Goal: Task Accomplishment & Management: Use online tool/utility

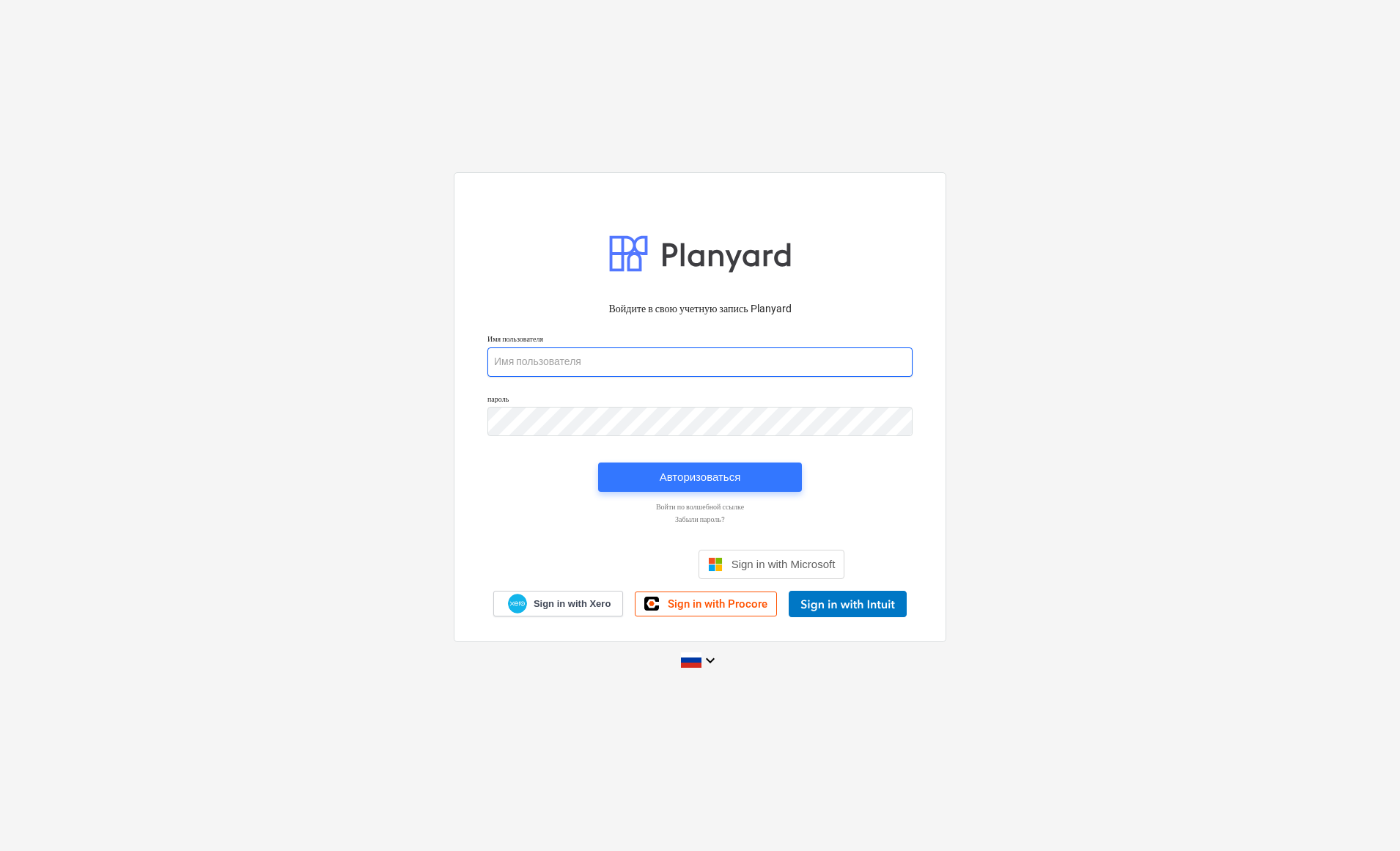
type input "[PERSON_NAME][EMAIL_ADDRESS][DOMAIN_NAME]"
click at [707, 477] on div "Авторизоваться" at bounding box center [701, 477] width 82 height 19
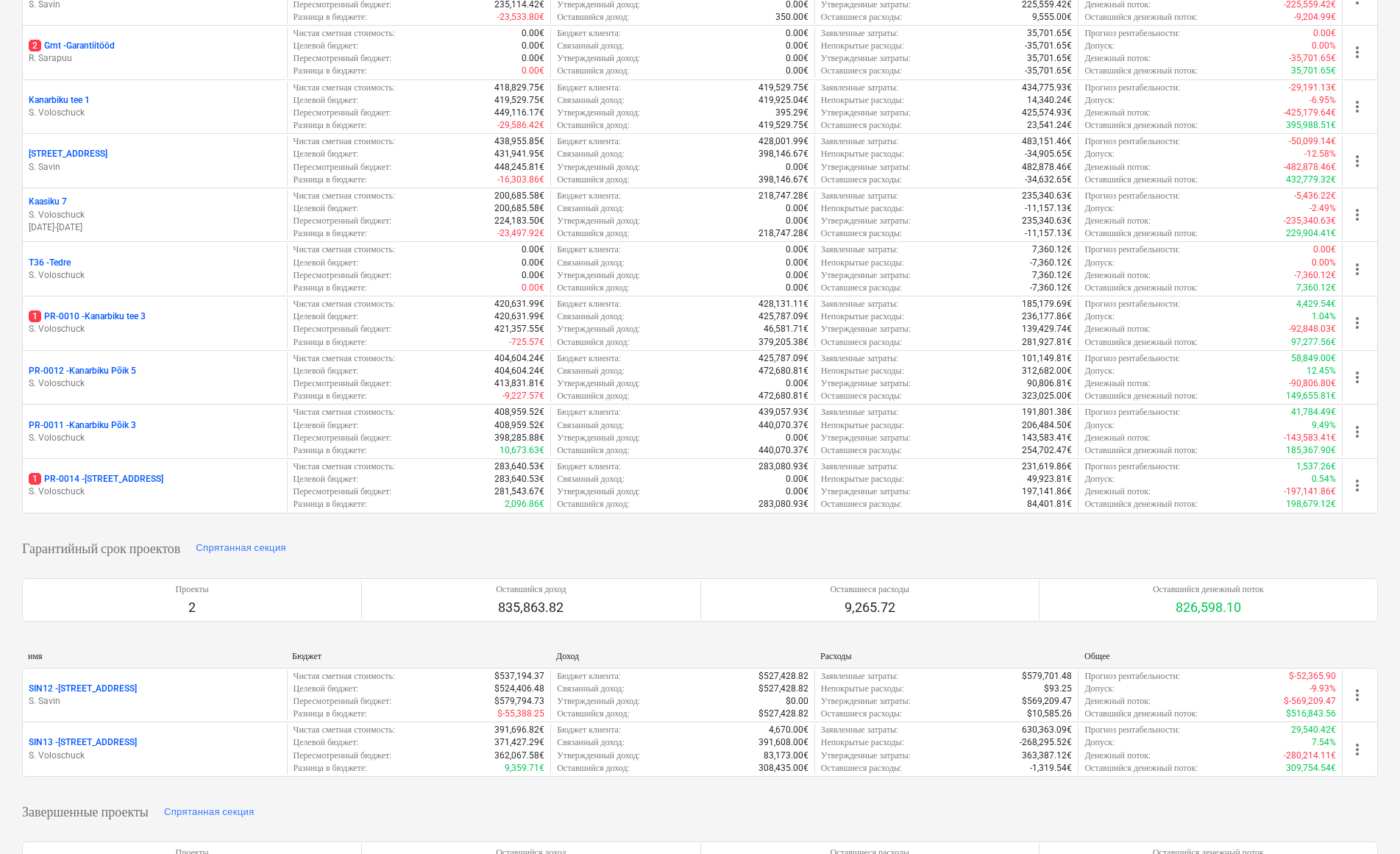
scroll to position [556, 0]
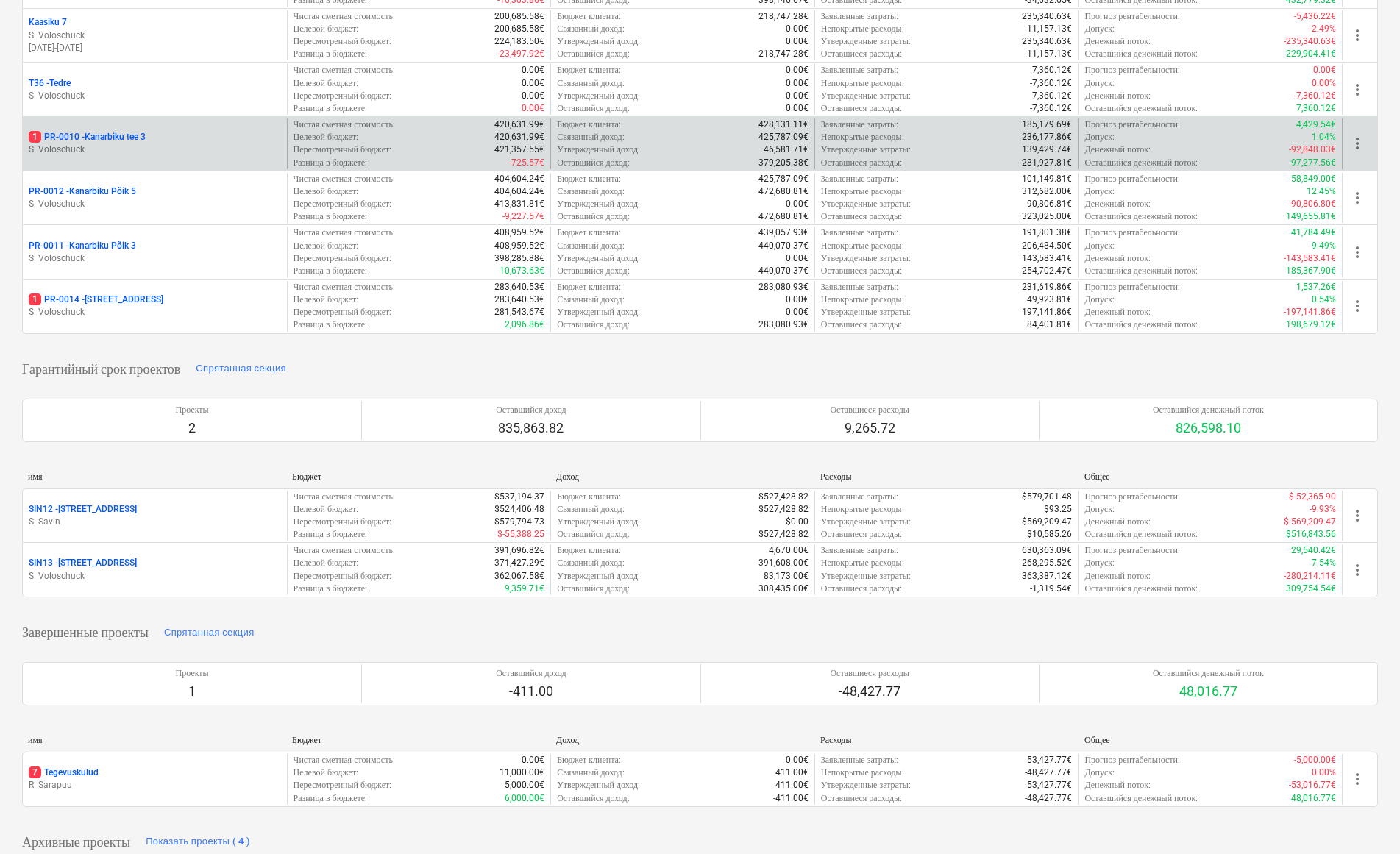
click at [166, 131] on div "1 PR-0010 - [GEOGRAPHIC_DATA] tee 3" at bounding box center [155, 137] width 252 height 12
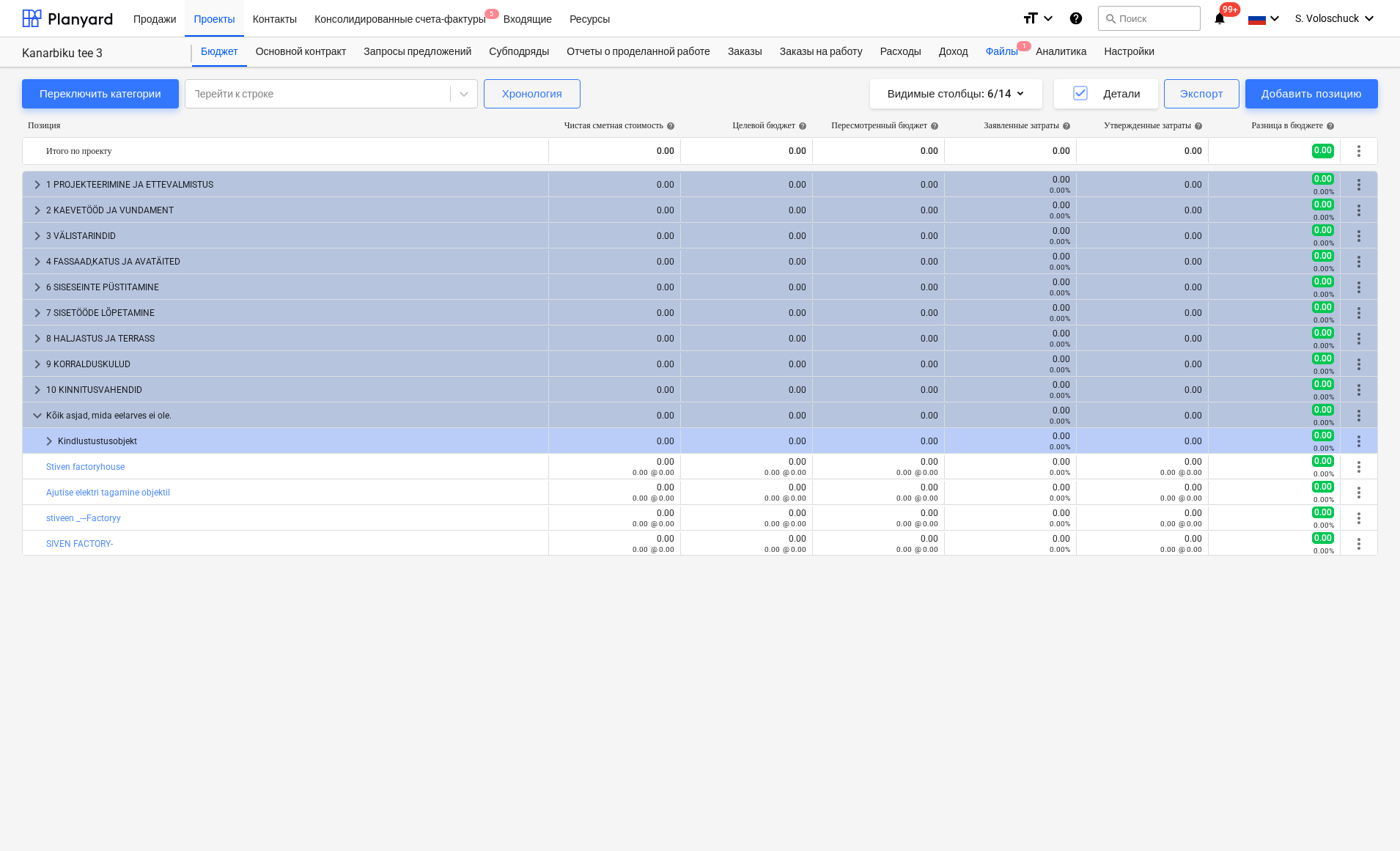
click at [1027, 50] on div "Файлы 1" at bounding box center [1002, 51] width 50 height 30
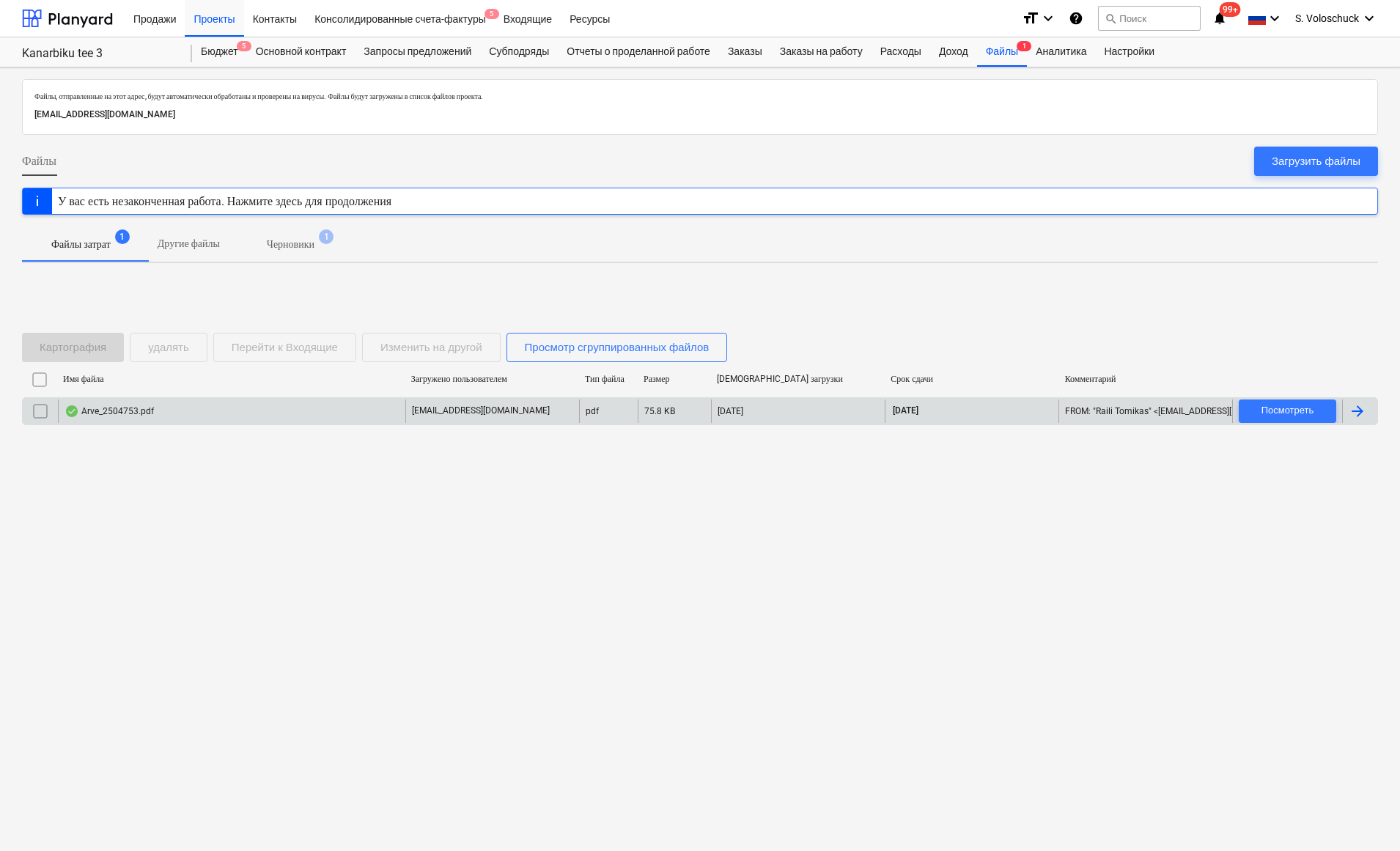
click at [473, 417] on div "[EMAIL_ADDRESS][DOMAIN_NAME]" at bounding box center [493, 411] width 174 height 23
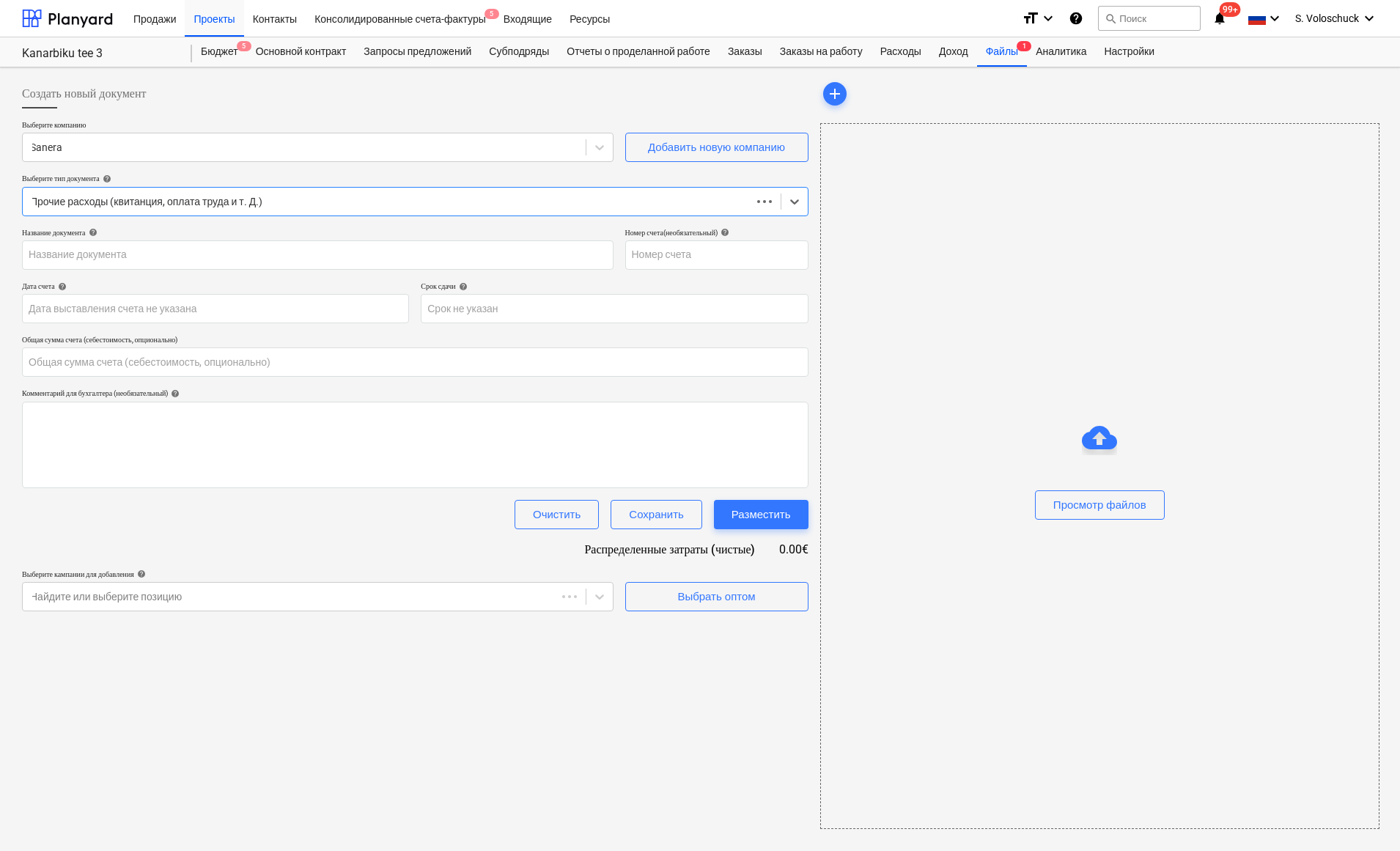
type input "0.00"
type input "2504753"
type input "[DATE]"
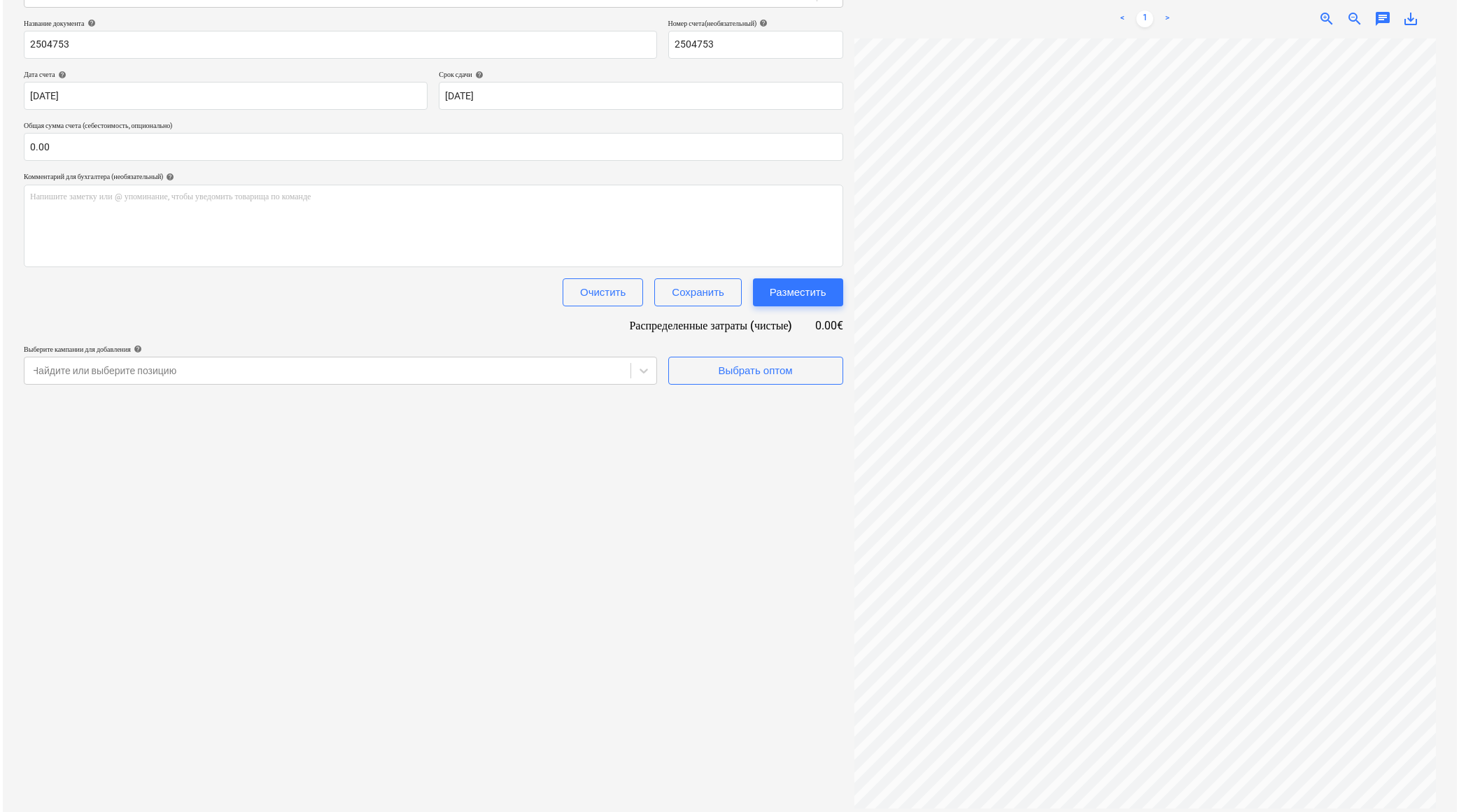
scroll to position [121, 51]
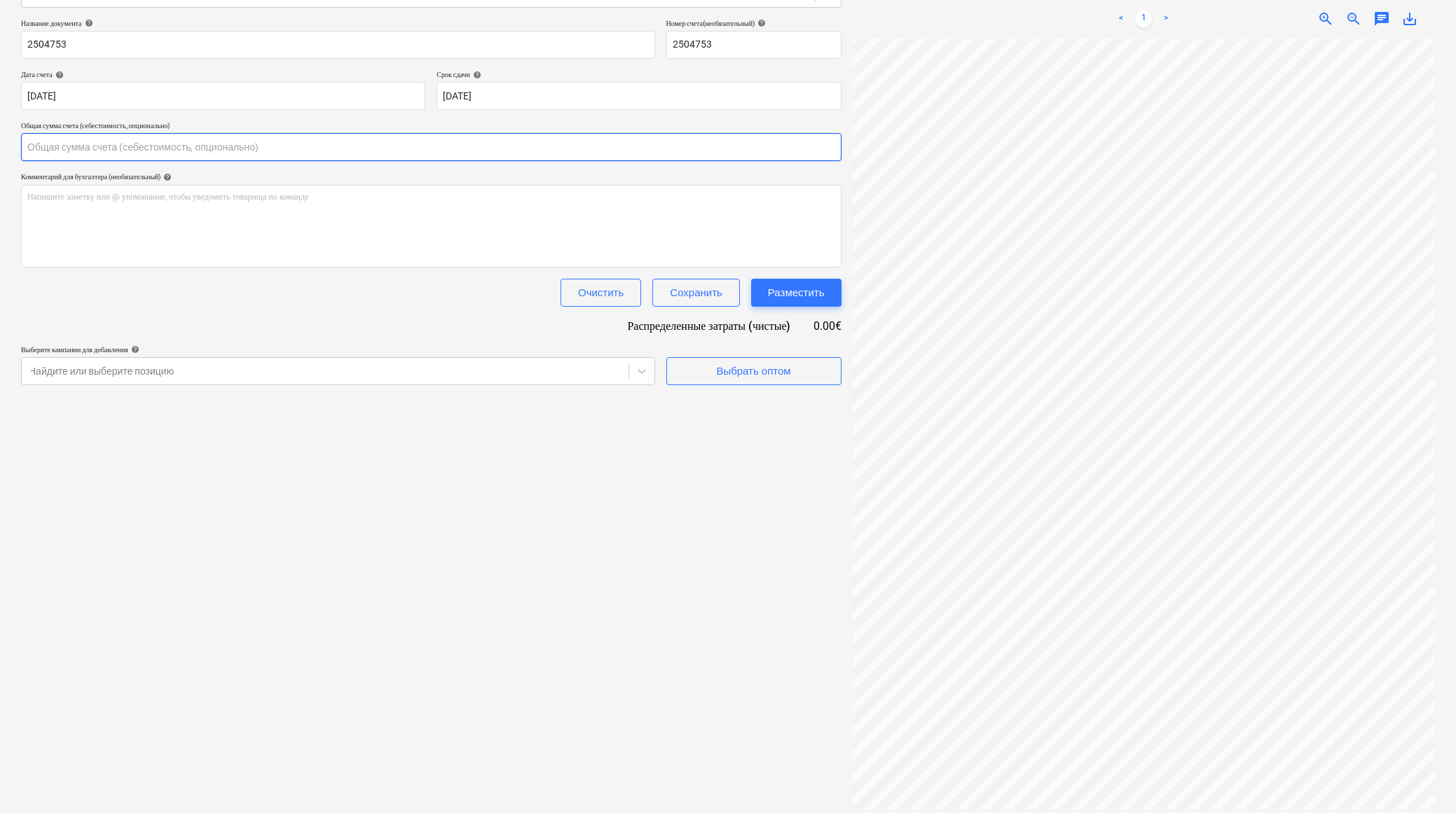
click at [153, 142] on input "text" at bounding box center [431, 147] width 820 height 28
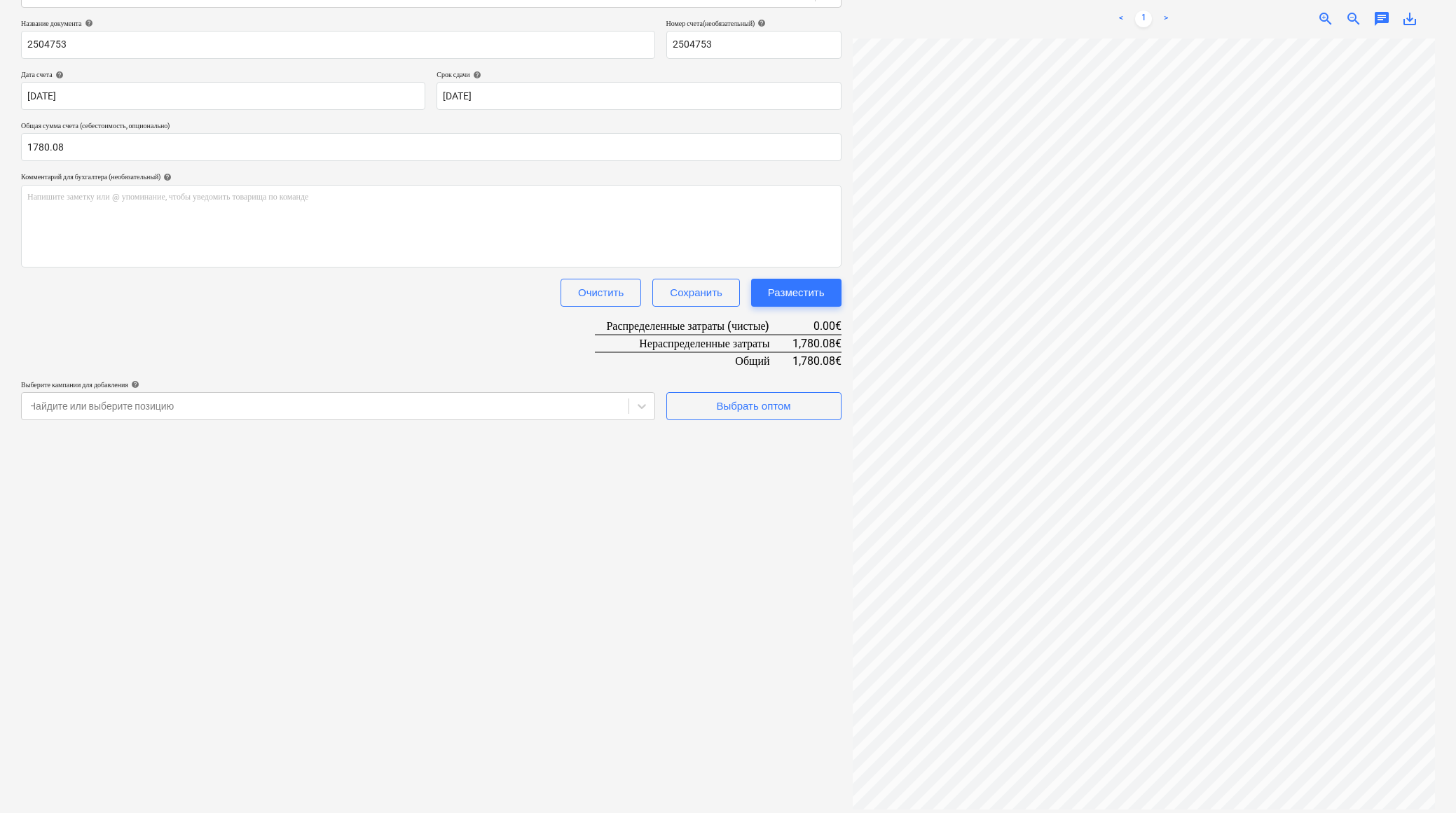
type input "1,780.08"
click at [437, 475] on div "Создать новый документ Выберите компанию Sanera Добавить новую компанию Выберит…" at bounding box center [431, 344] width 832 height 947
click at [731, 412] on div "Выбрать оптом" at bounding box center [753, 406] width 74 height 18
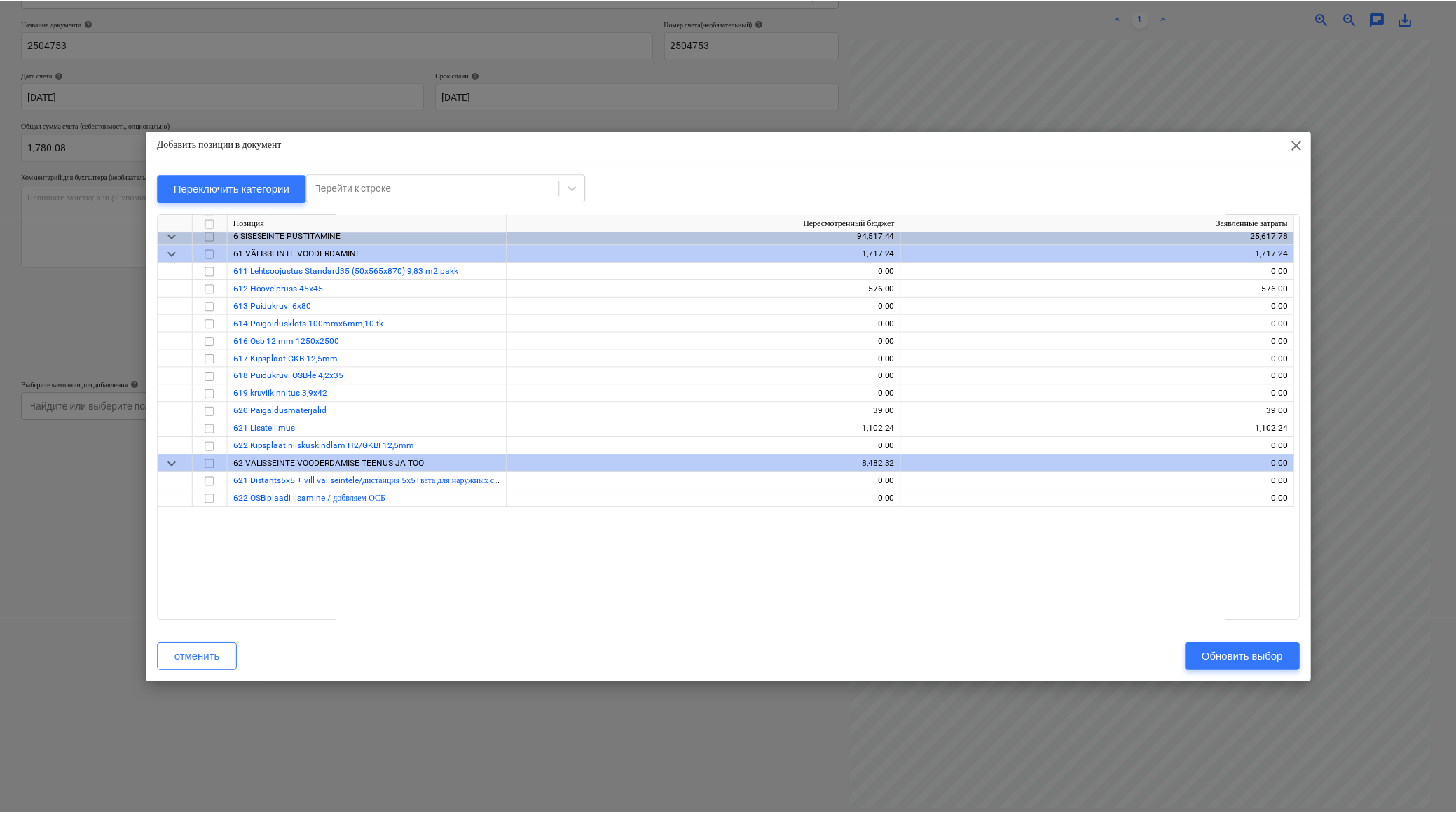
scroll to position [0, 0]
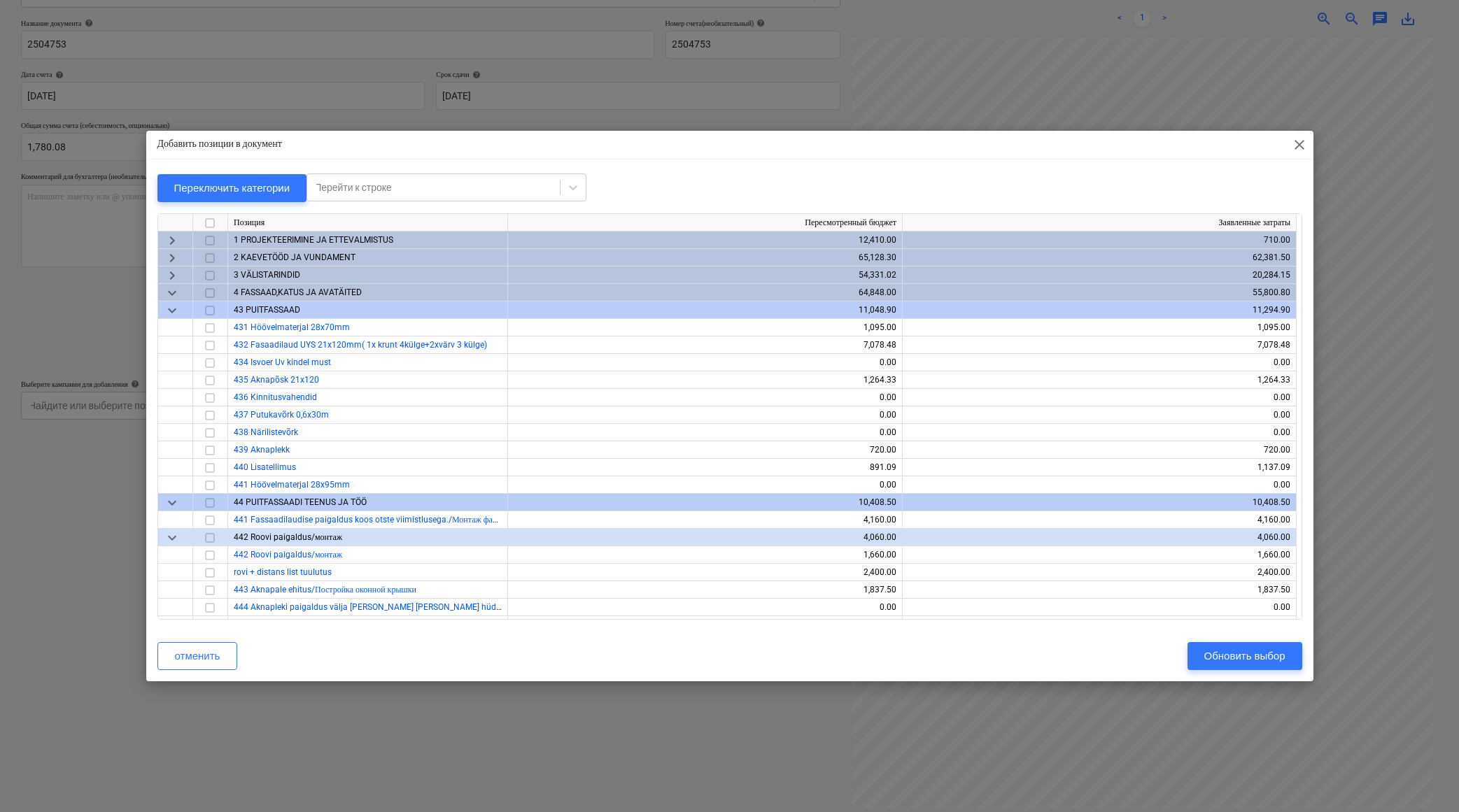
click at [177, 275] on span "keyboard_arrow_right" at bounding box center [172, 275] width 17 height 17
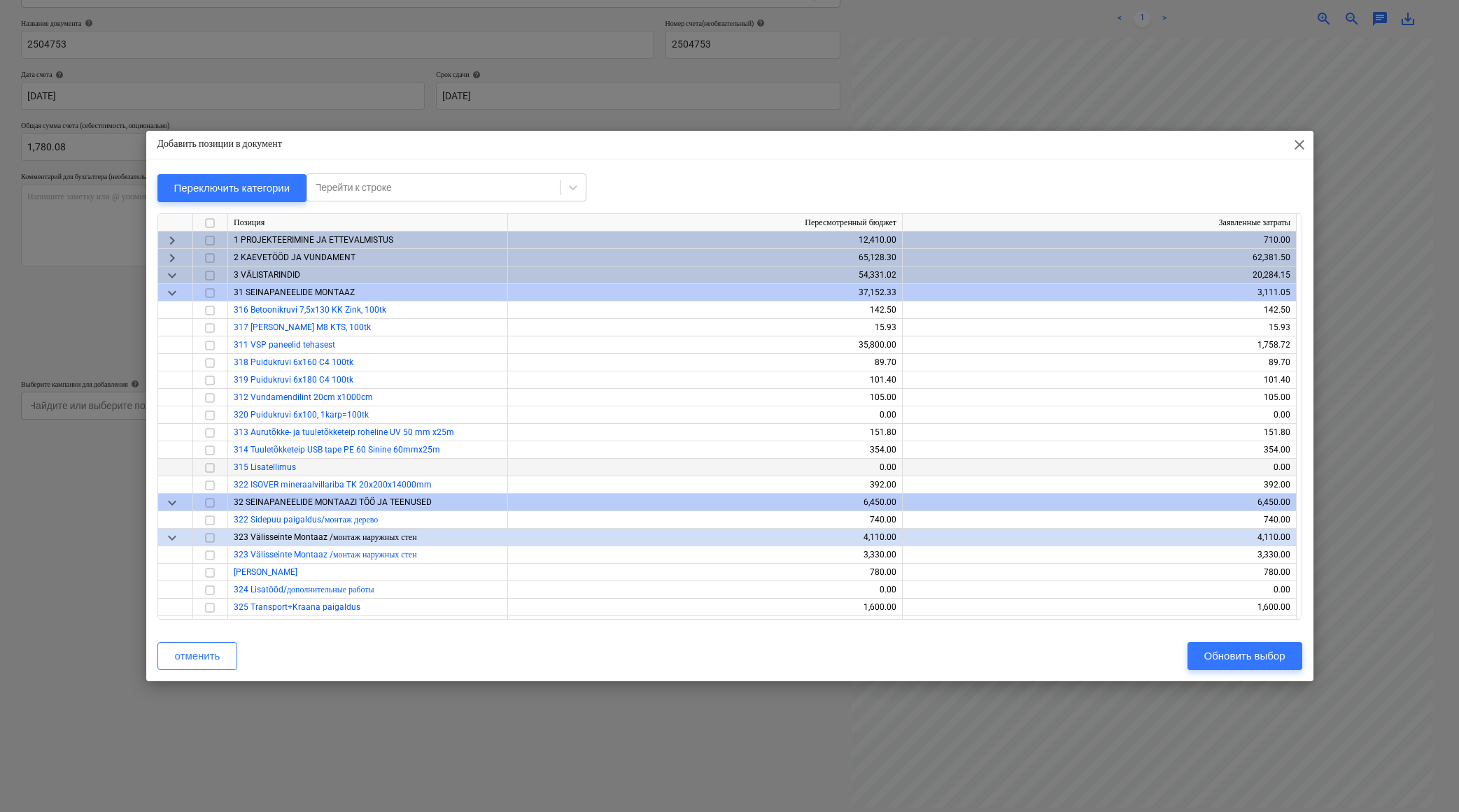
click at [208, 468] on input "checkbox" at bounding box center [210, 467] width 17 height 17
click at [1238, 657] on div "Обновить выбор" at bounding box center [1245, 656] width 81 height 18
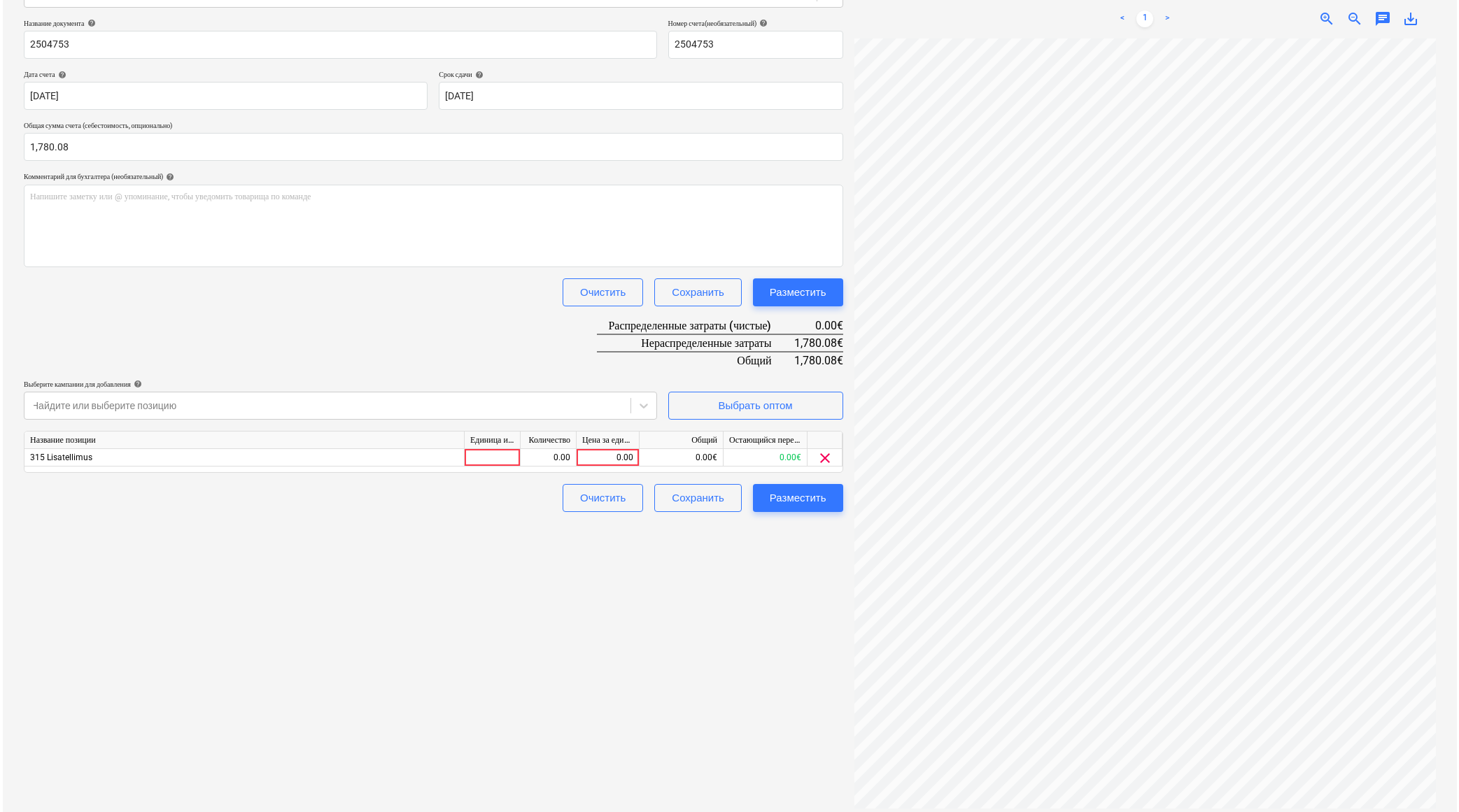
scroll to position [121, 49]
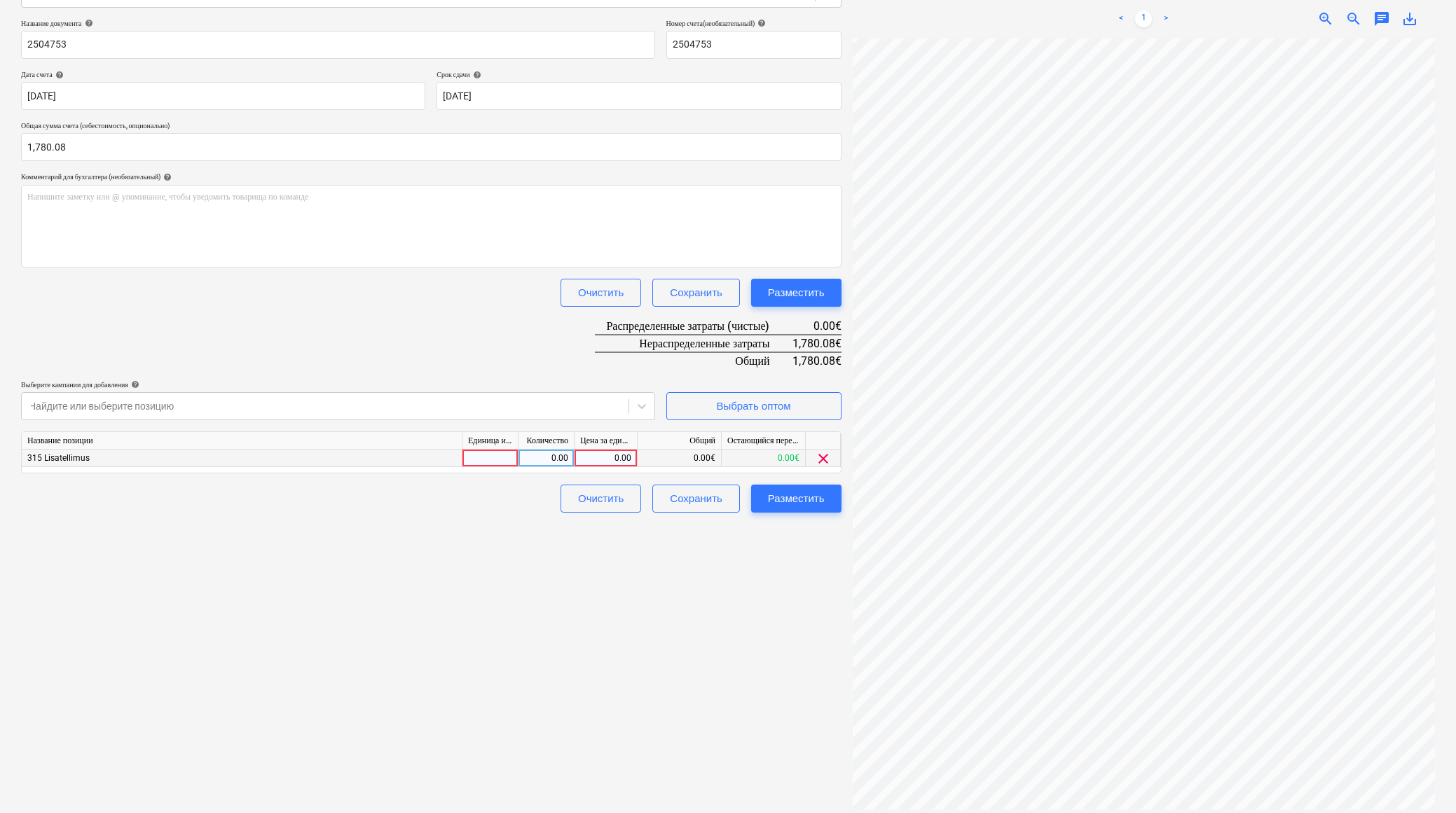
click at [592, 458] on div "0.00" at bounding box center [605, 459] width 51 height 17
type input "1780.08"
click at [457, 607] on div "Создать новый документ Выберите компанию Sanera Добавить новую компанию Выберит…" at bounding box center [431, 344] width 832 height 947
click at [809, 494] on div "Разместить" at bounding box center [796, 498] width 56 height 18
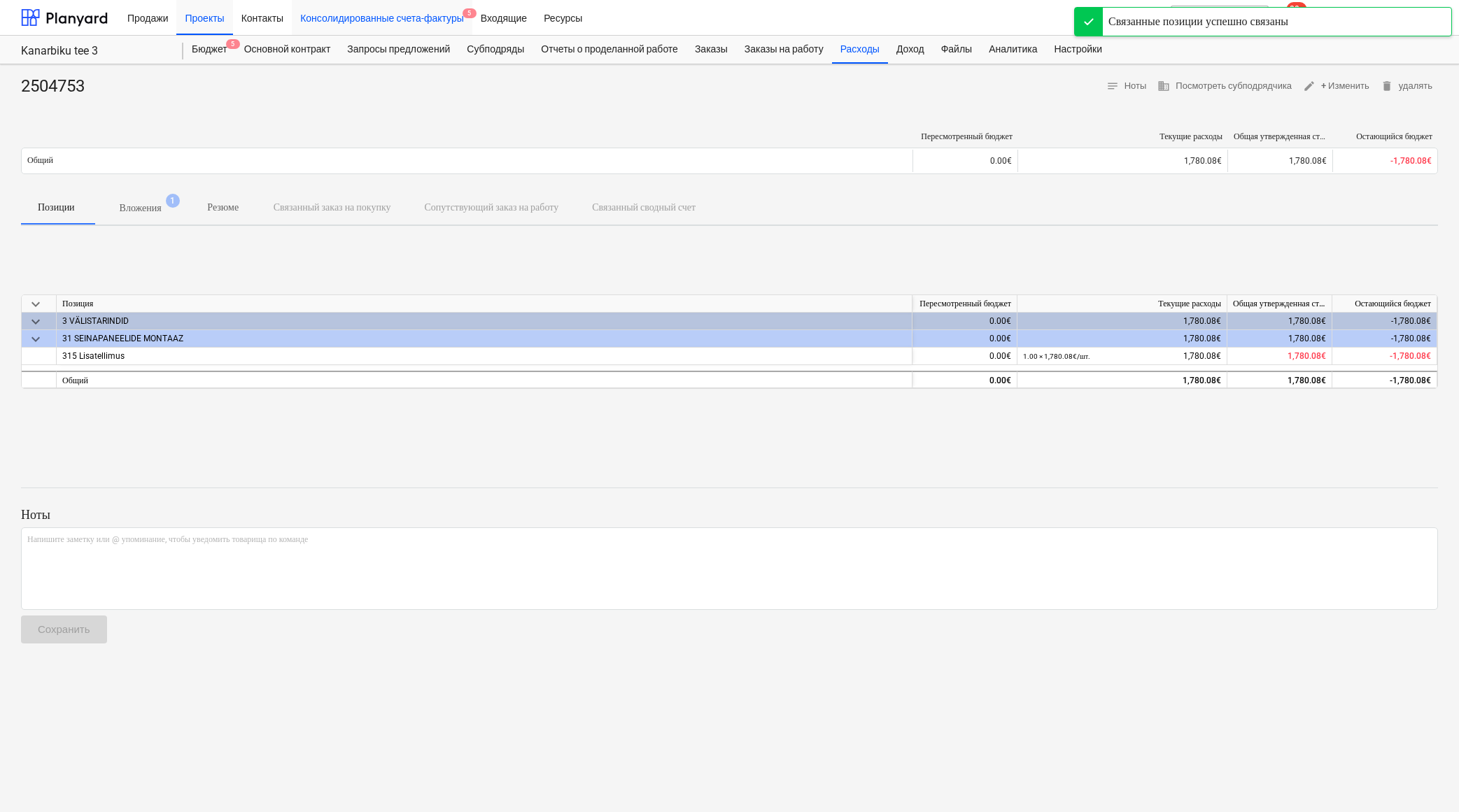
click at [418, 17] on div "Консолидированные счета-фактуры 5" at bounding box center [382, 17] width 181 height 35
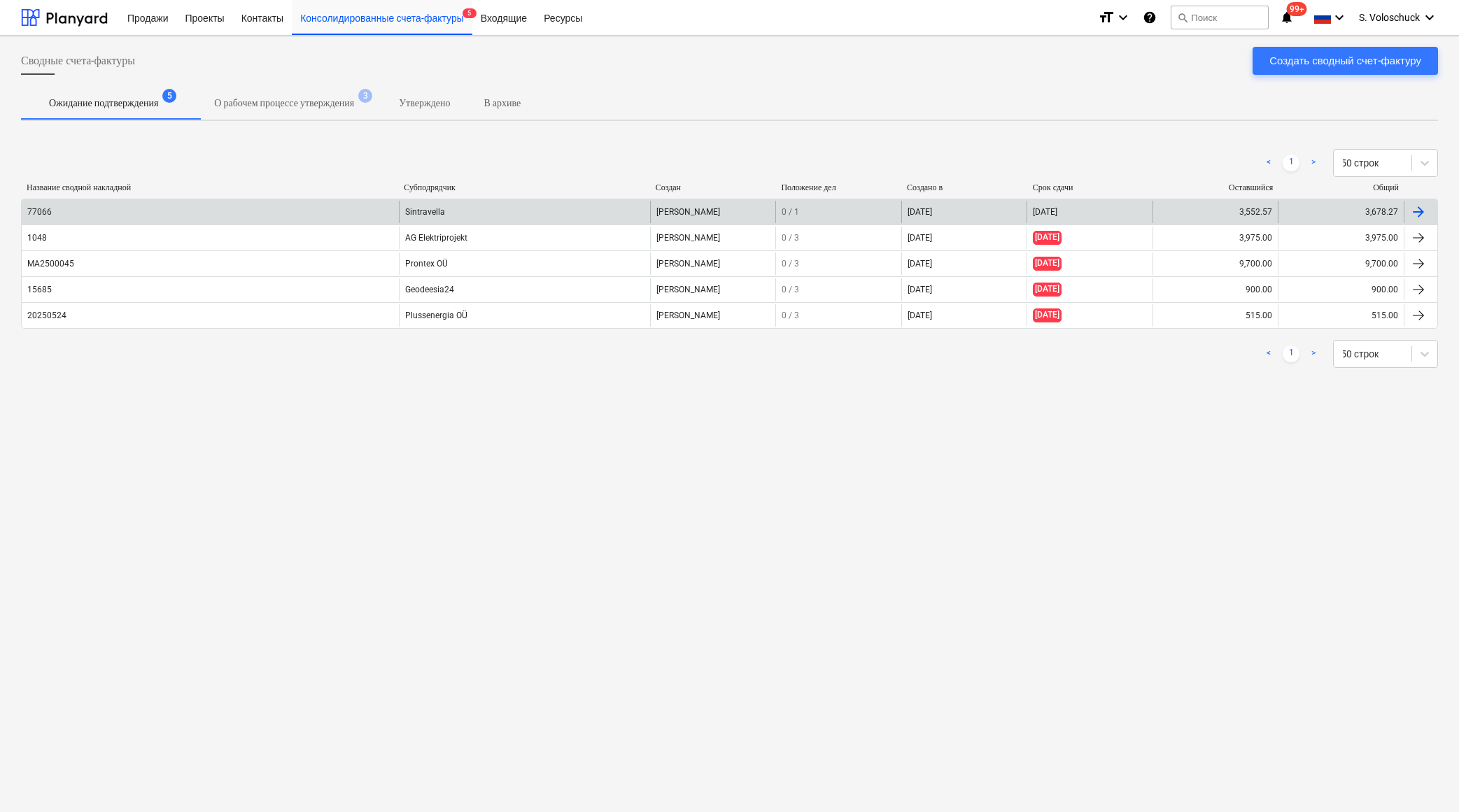
click at [216, 215] on div "77066" at bounding box center [210, 212] width 377 height 22
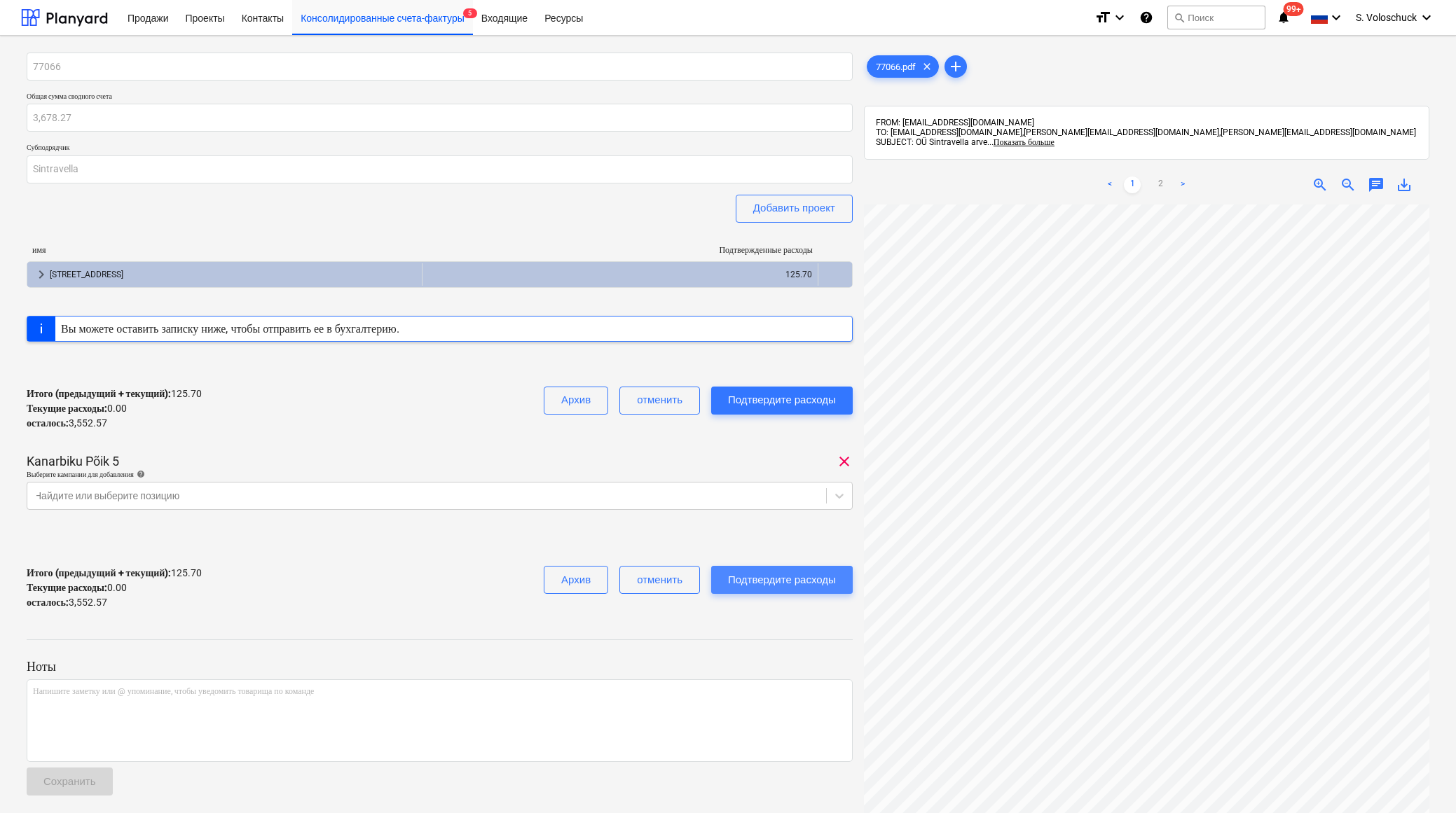
click at [798, 579] on div "Подтвердите расходы" at bounding box center [781, 579] width 108 height 18
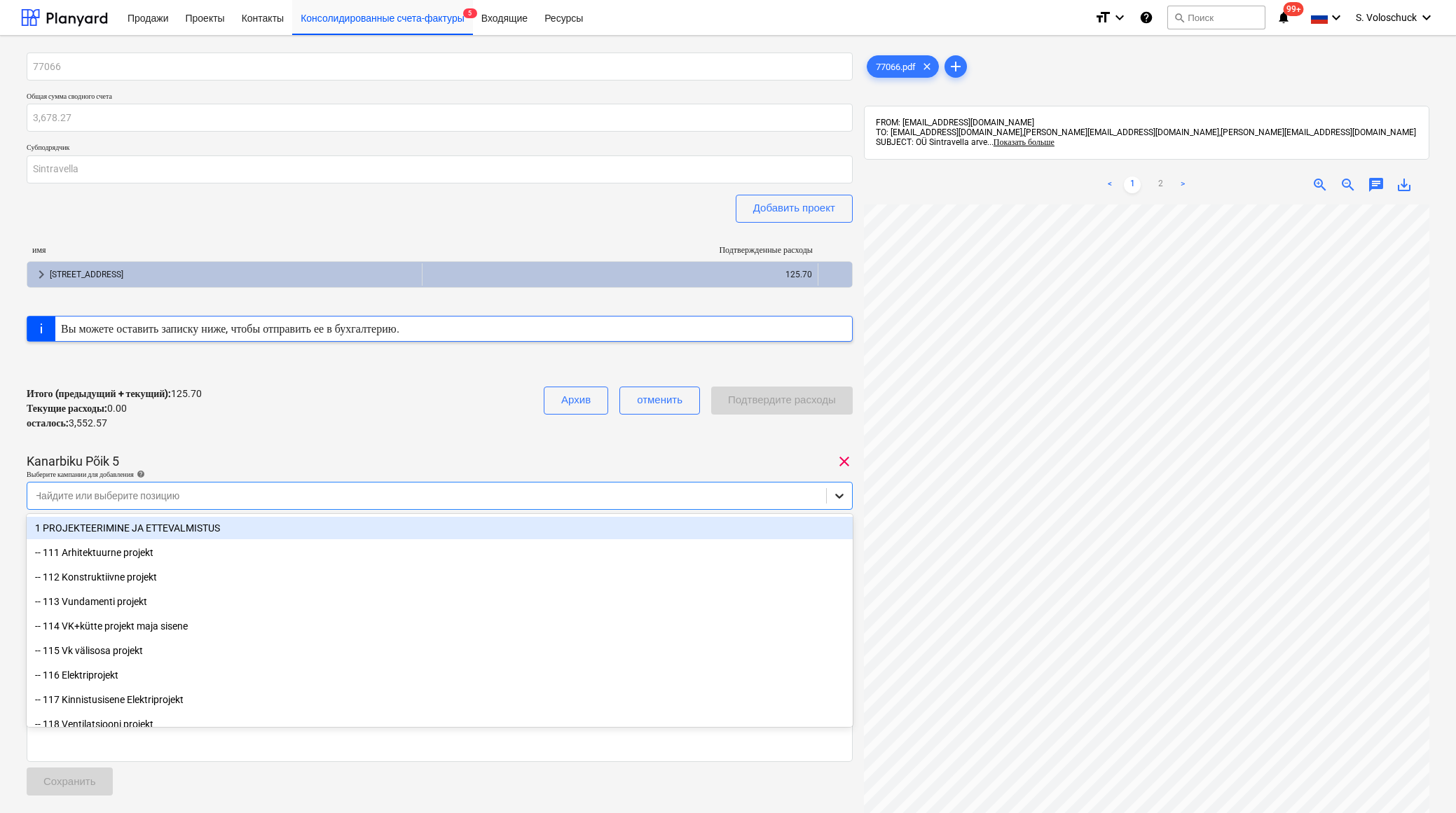
click at [851, 495] on div at bounding box center [839, 495] width 25 height 25
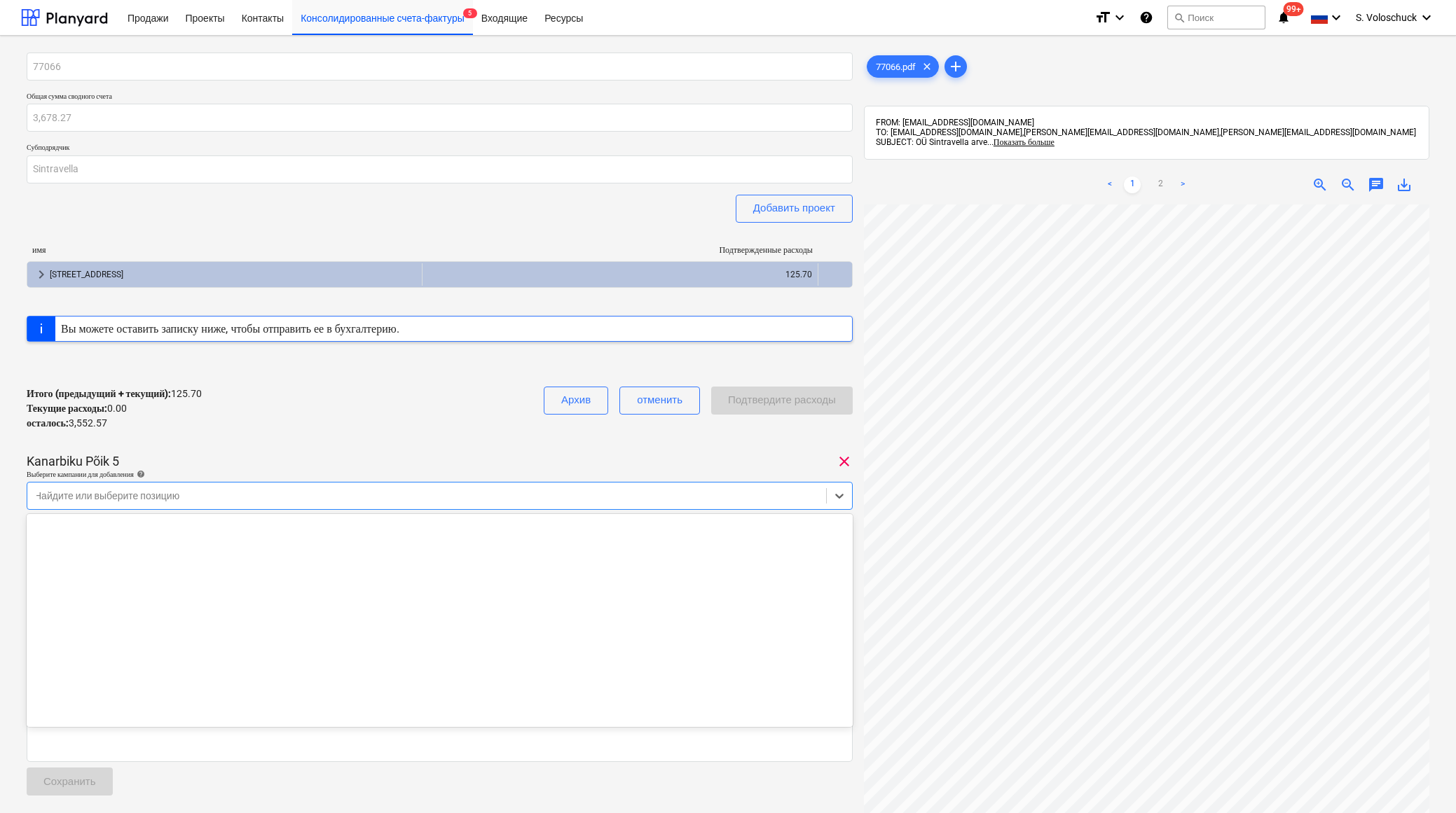
scroll to position [4246, 0]
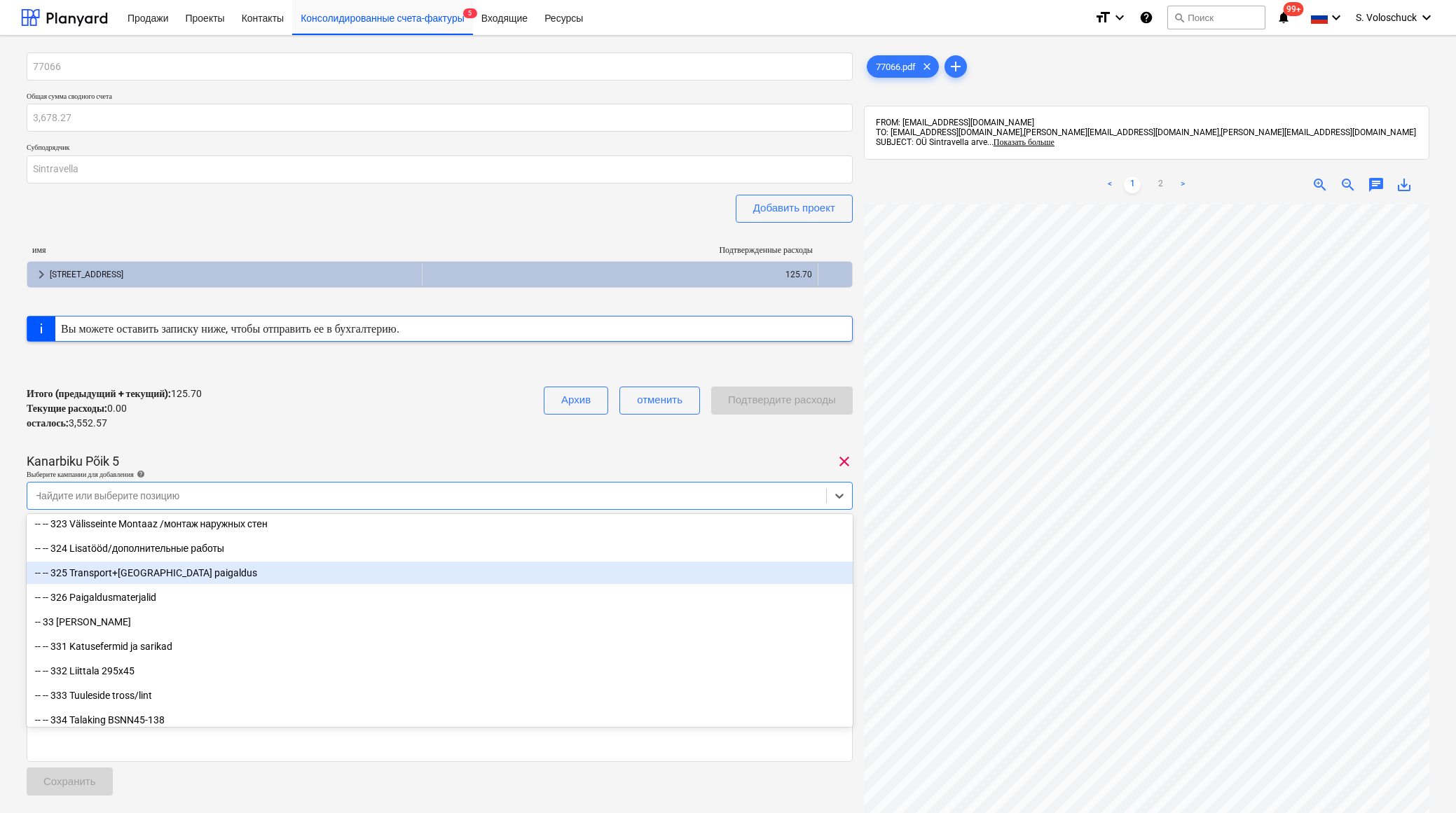
click at [96, 575] on div "-- -- 325 Transport+[GEOGRAPHIC_DATA] paigaldus" at bounding box center [440, 573] width 826 height 22
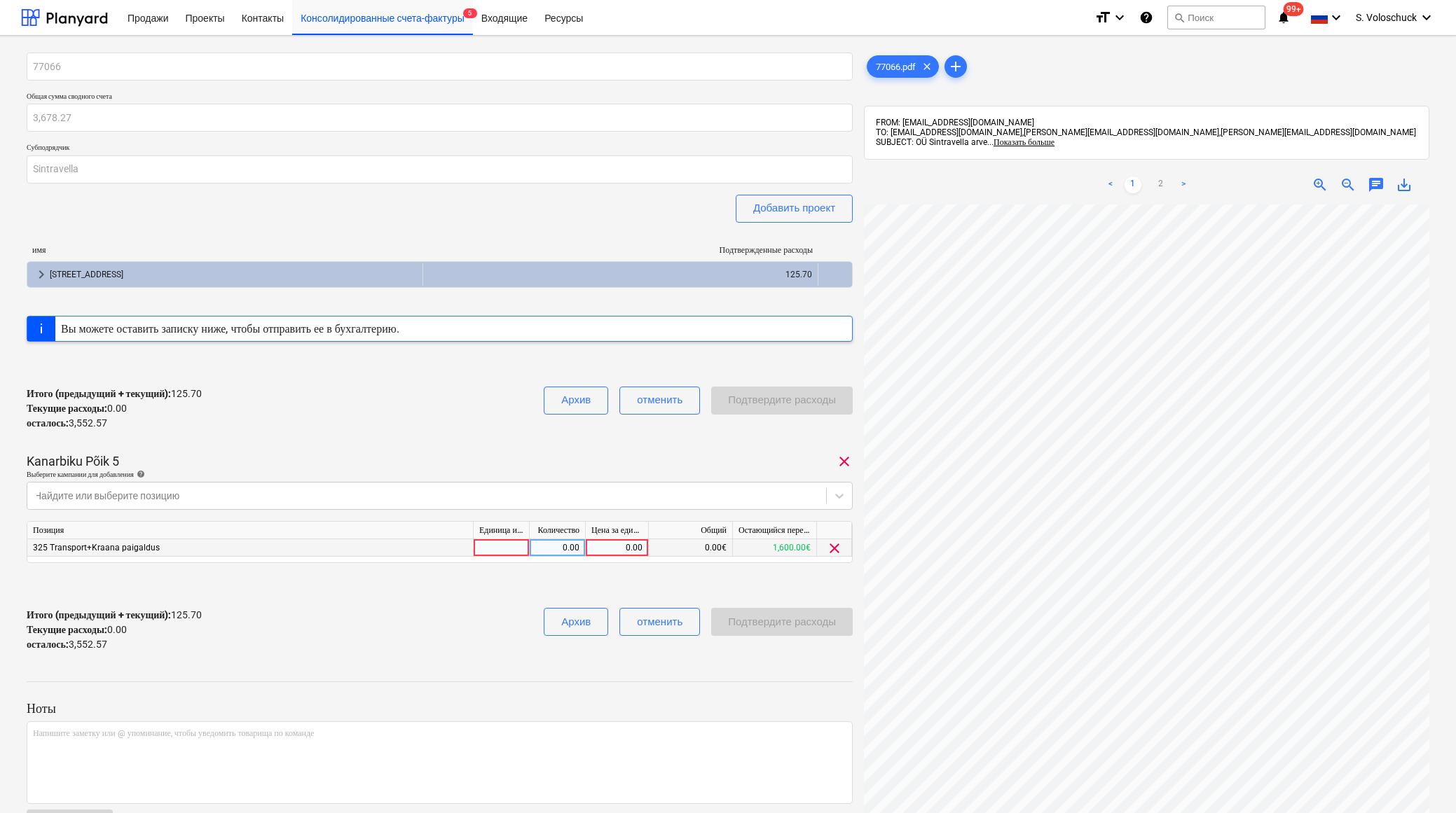
click at [614, 546] on div "0.00" at bounding box center [616, 548] width 51 height 17
type input "5"
type input "3552.57"
click at [422, 608] on div "Итого (предыдущий + текущий) : 125.70 Текущие расходы : 0.00 осталось : 3,552.5…" at bounding box center [440, 630] width 826 height 67
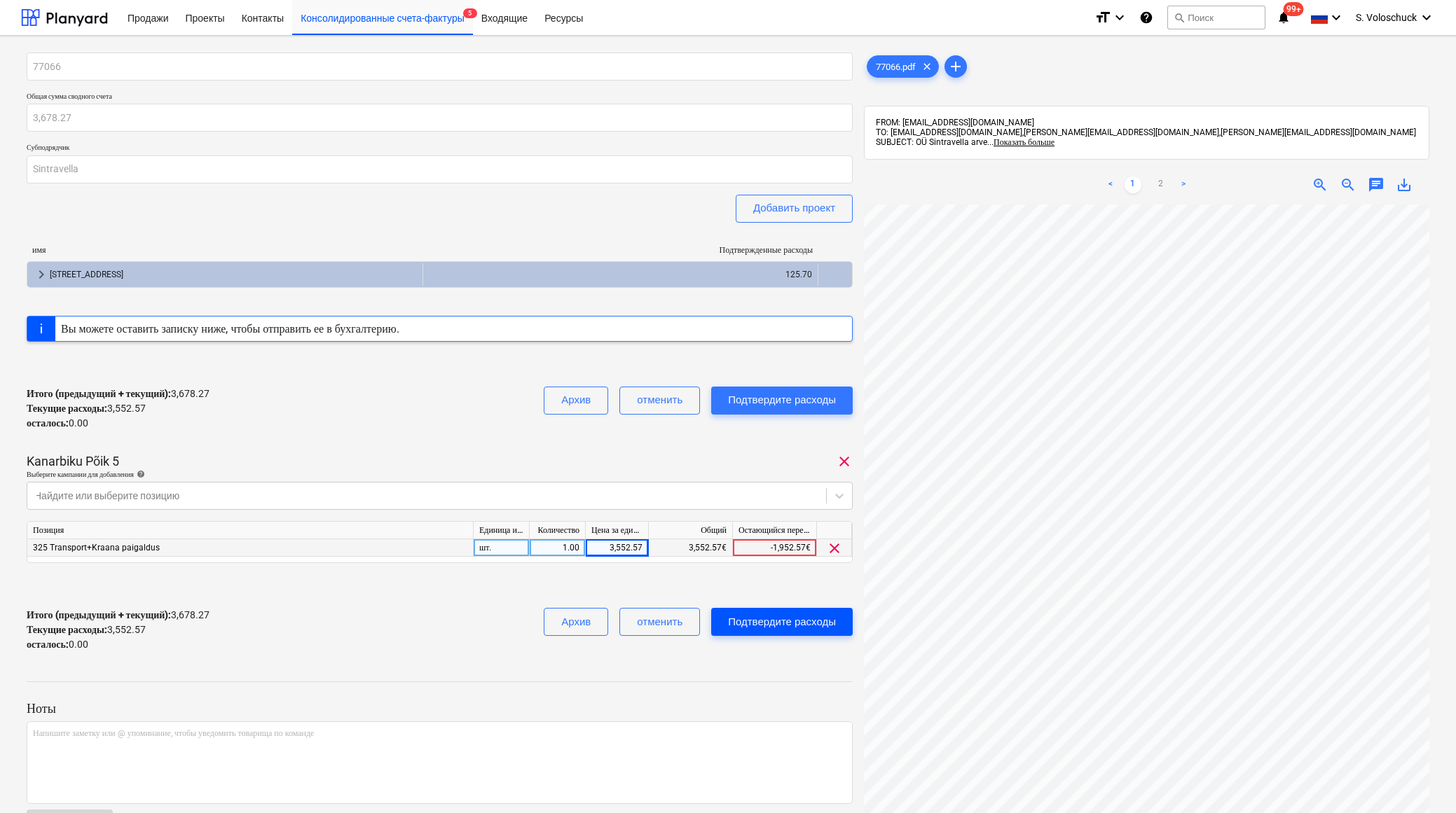
click at [786, 620] on div "Подтвердите расходы" at bounding box center [781, 621] width 108 height 18
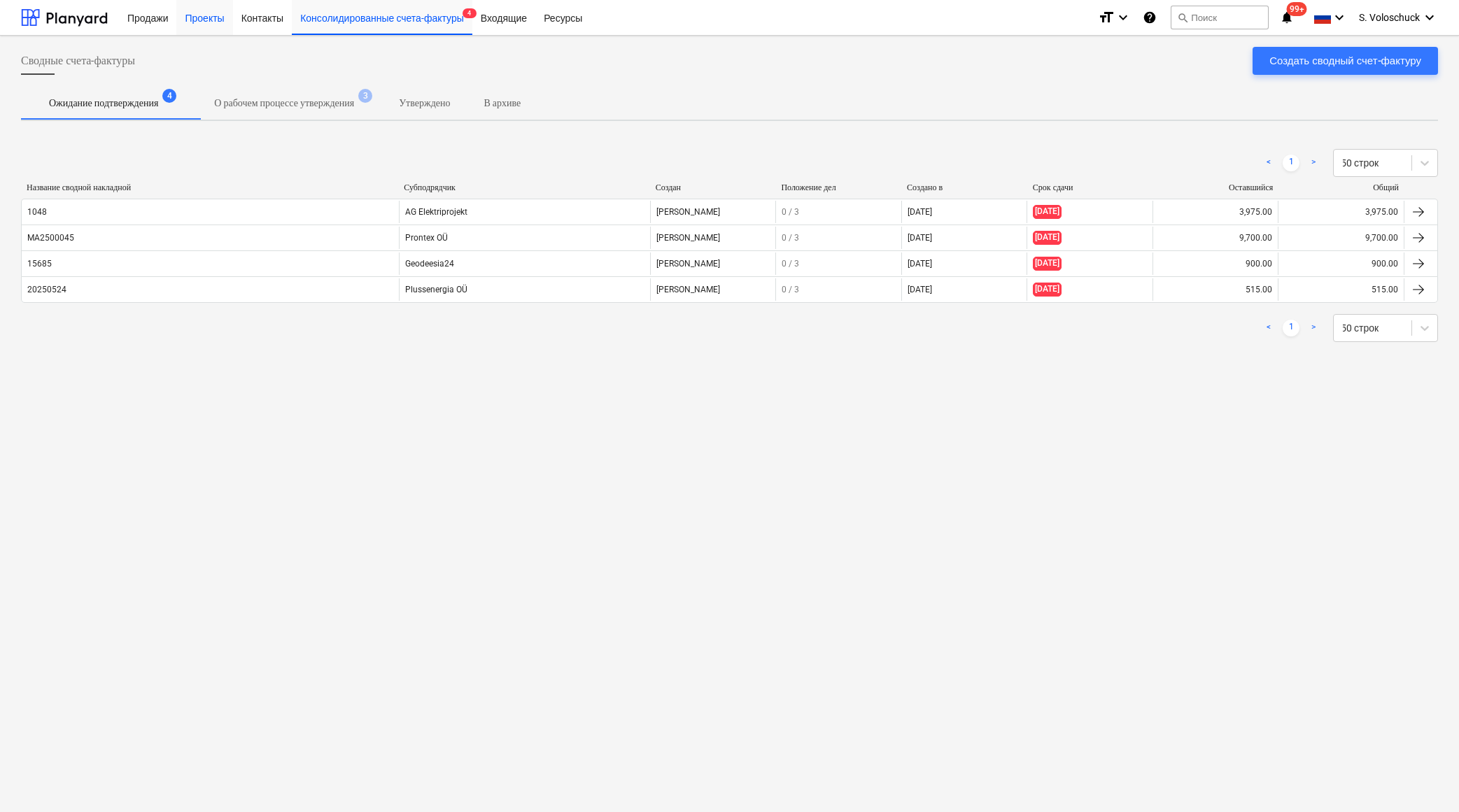
click at [224, 18] on div "Проекты" at bounding box center [204, 17] width 56 height 35
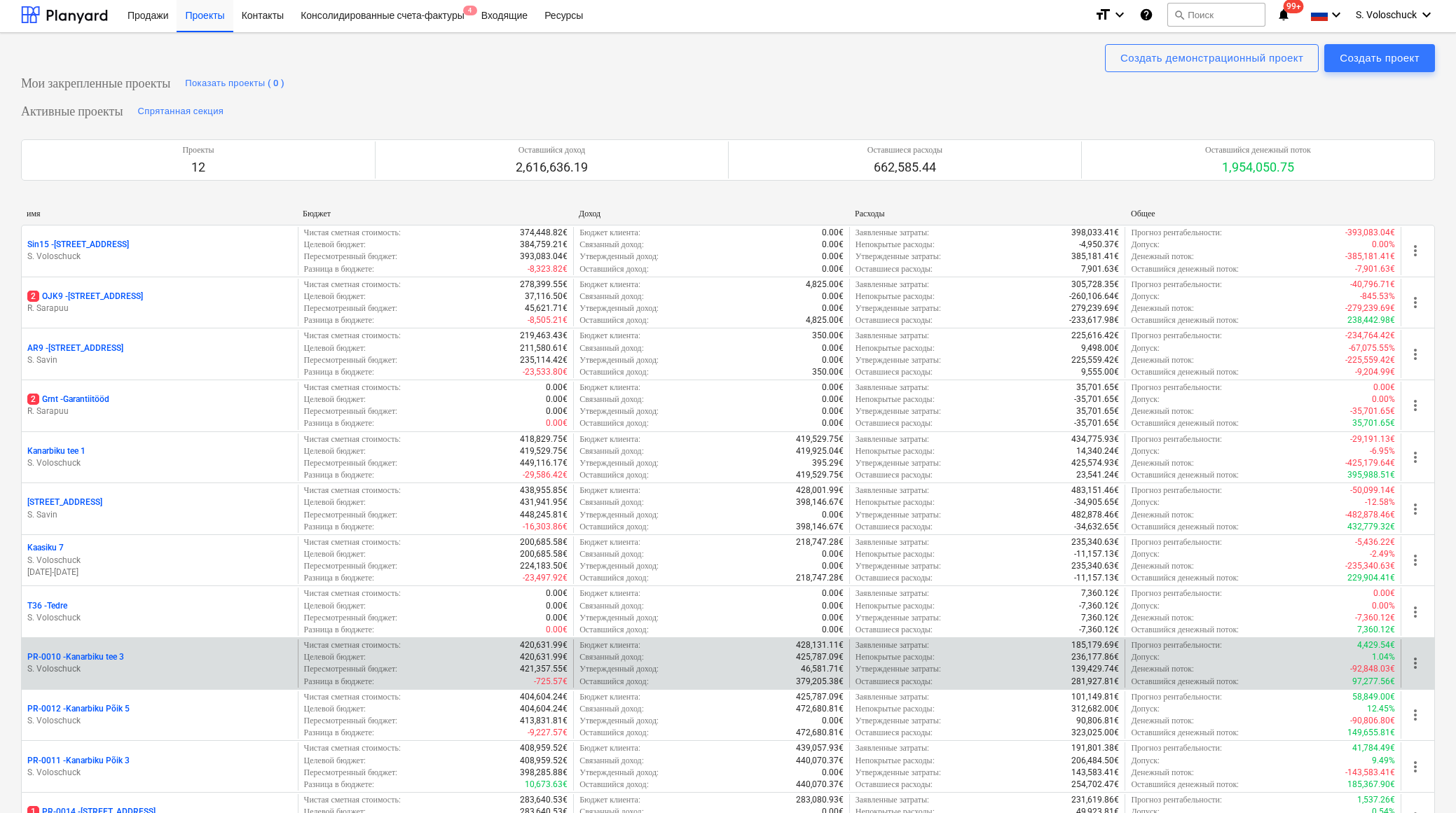
scroll to position [25, 0]
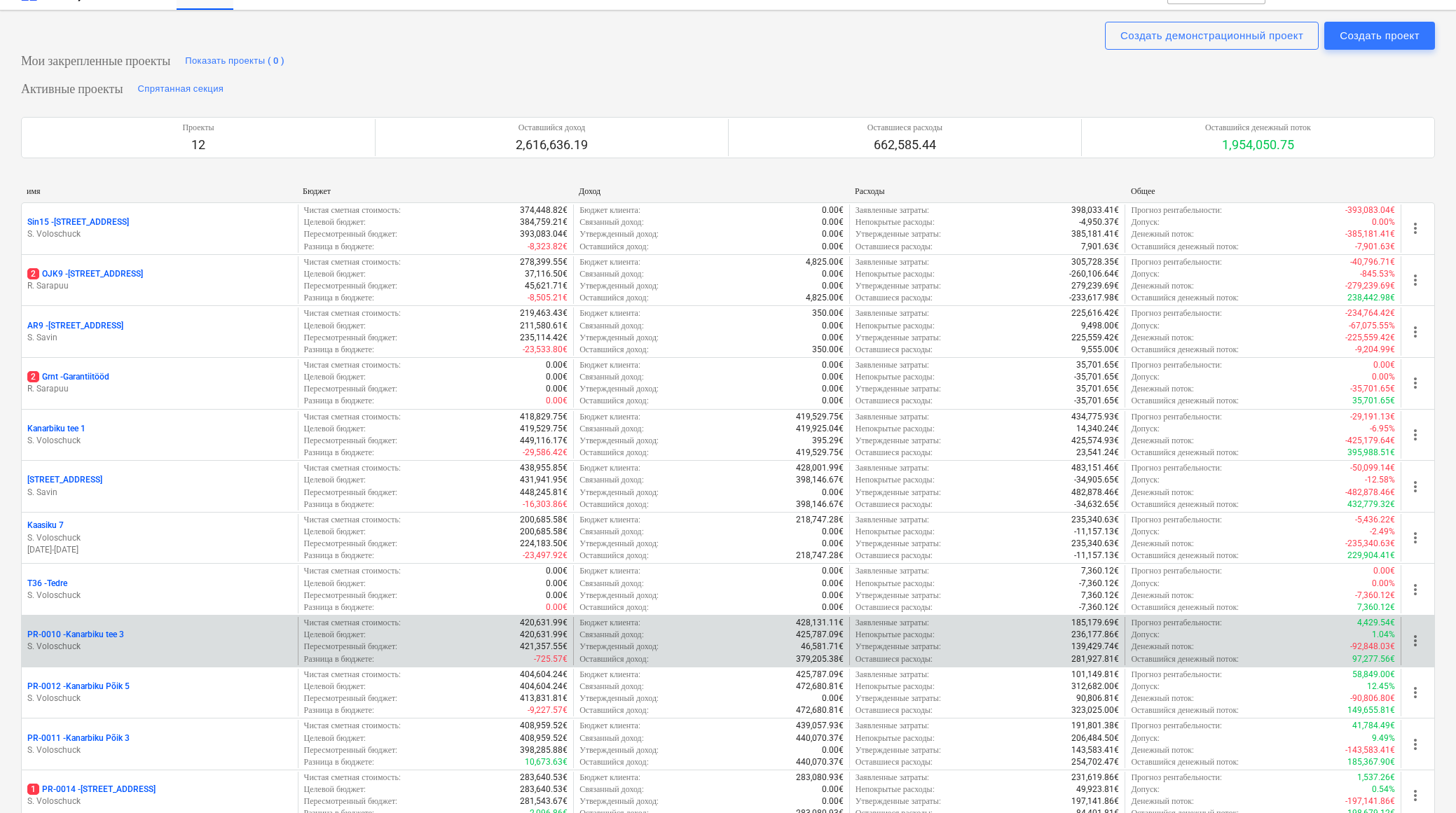
click at [132, 641] on p "S. Voloschuck" at bounding box center [160, 647] width 265 height 12
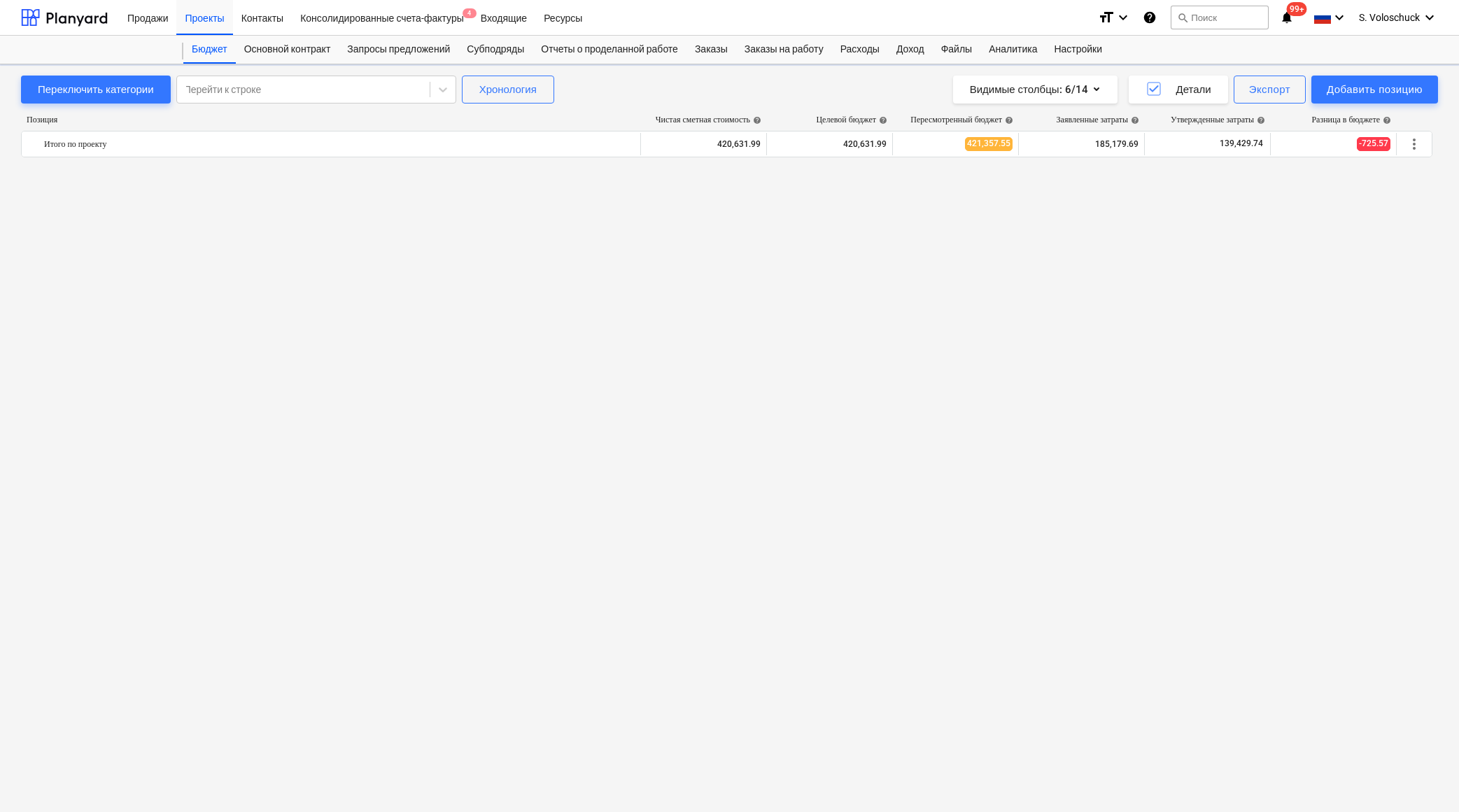
scroll to position [2234, 0]
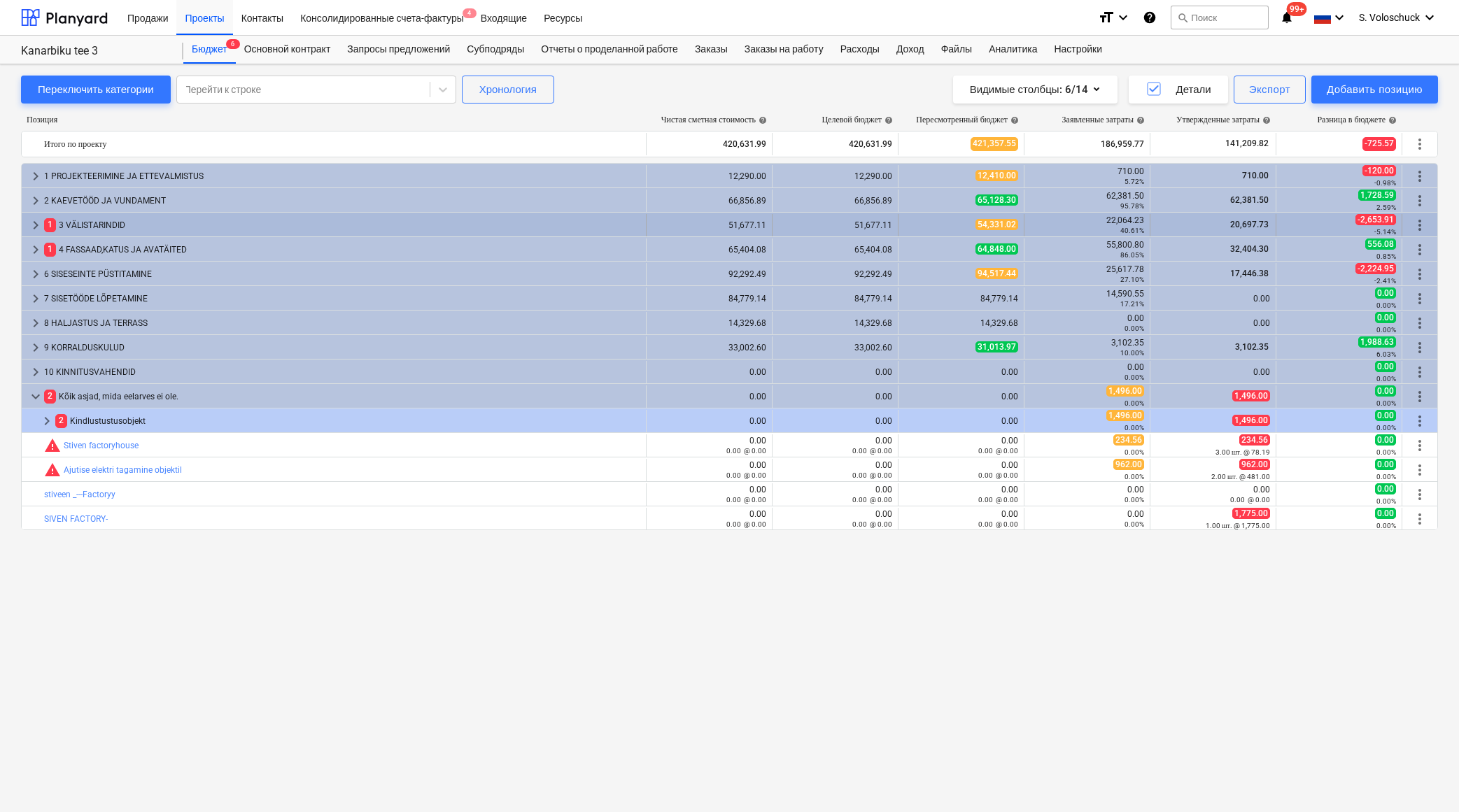
click at [37, 225] on span "keyboard_arrow_right" at bounding box center [35, 225] width 17 height 17
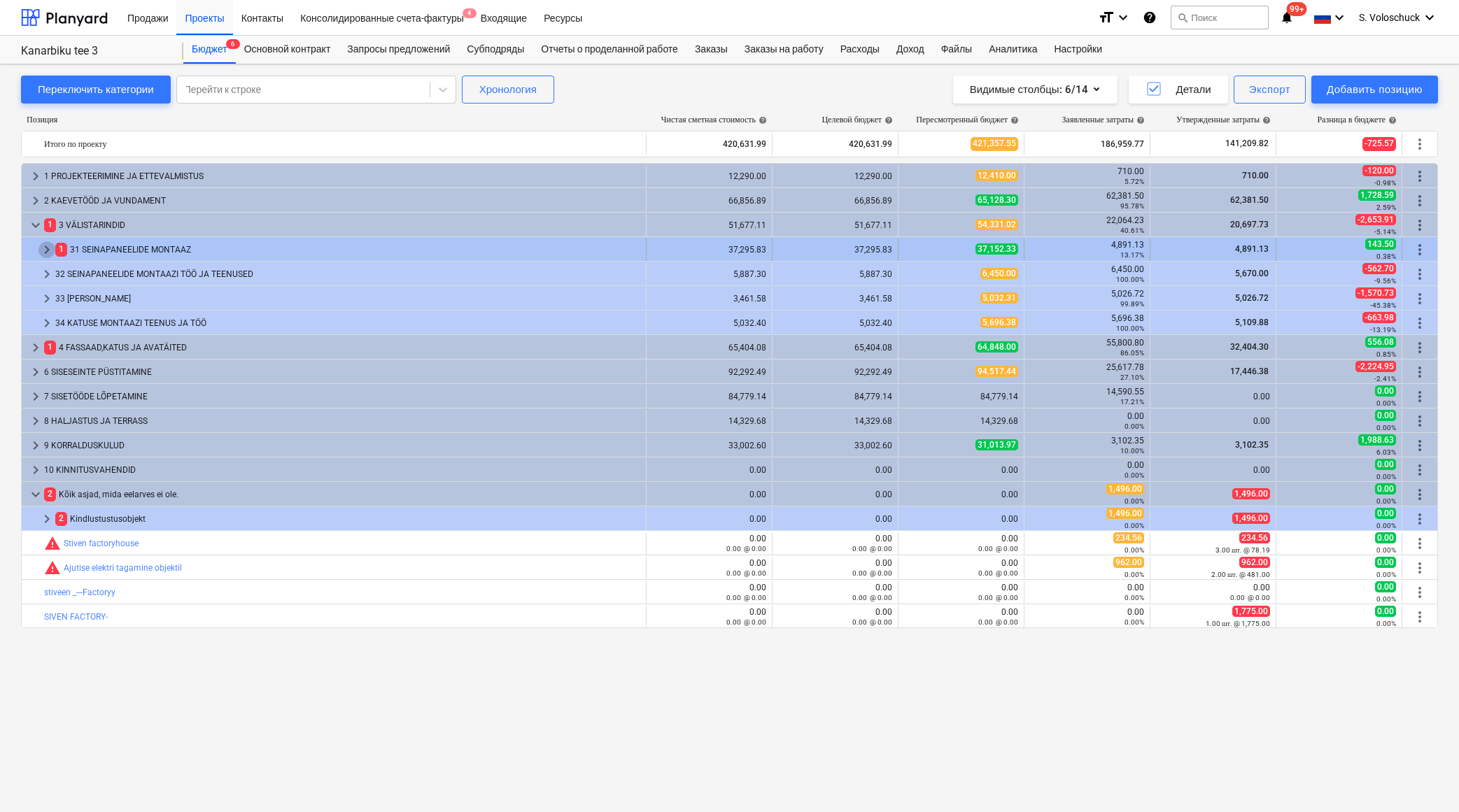
click at [48, 249] on span "keyboard_arrow_right" at bounding box center [46, 249] width 17 height 17
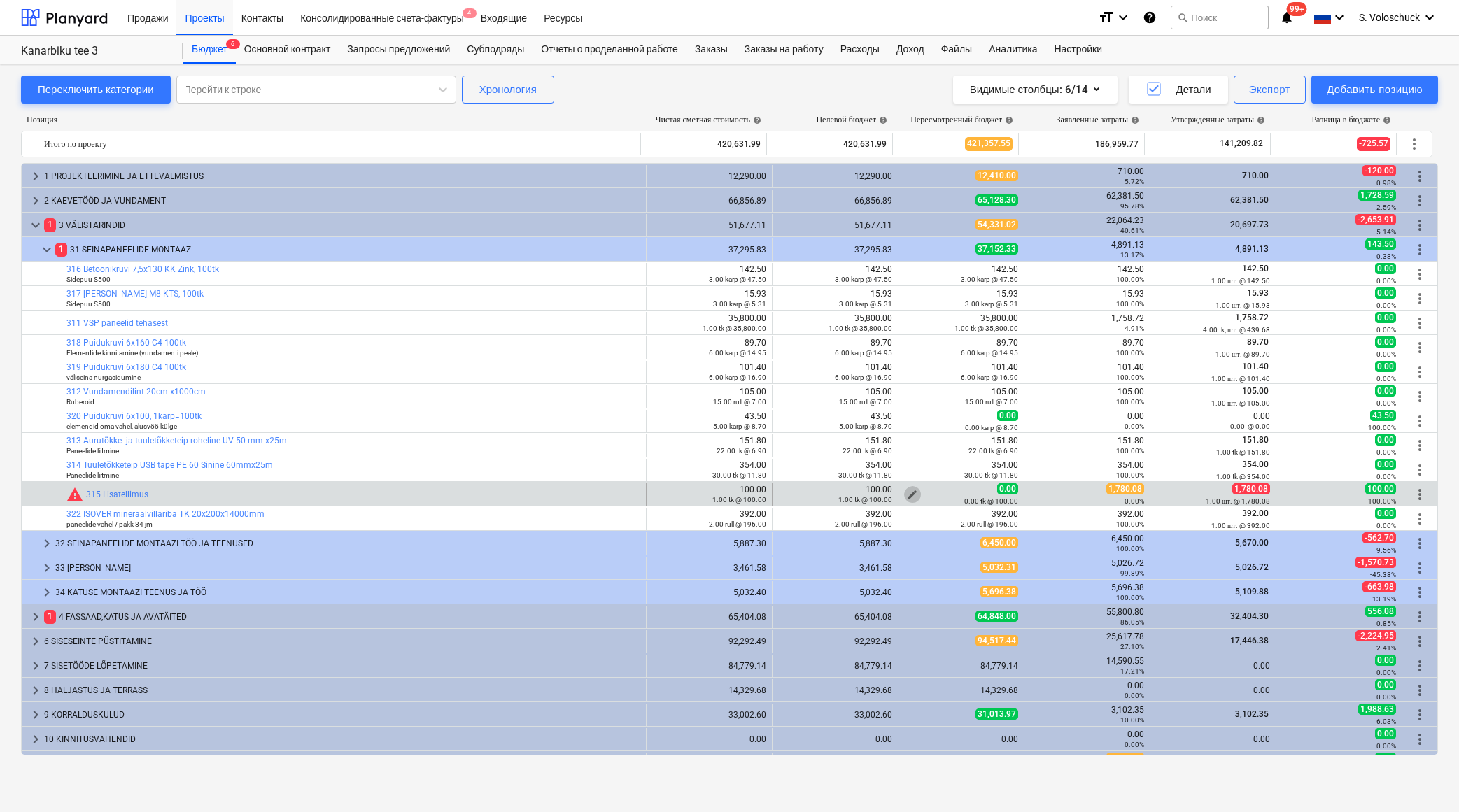
click at [907, 492] on span "edit" at bounding box center [912, 494] width 11 height 11
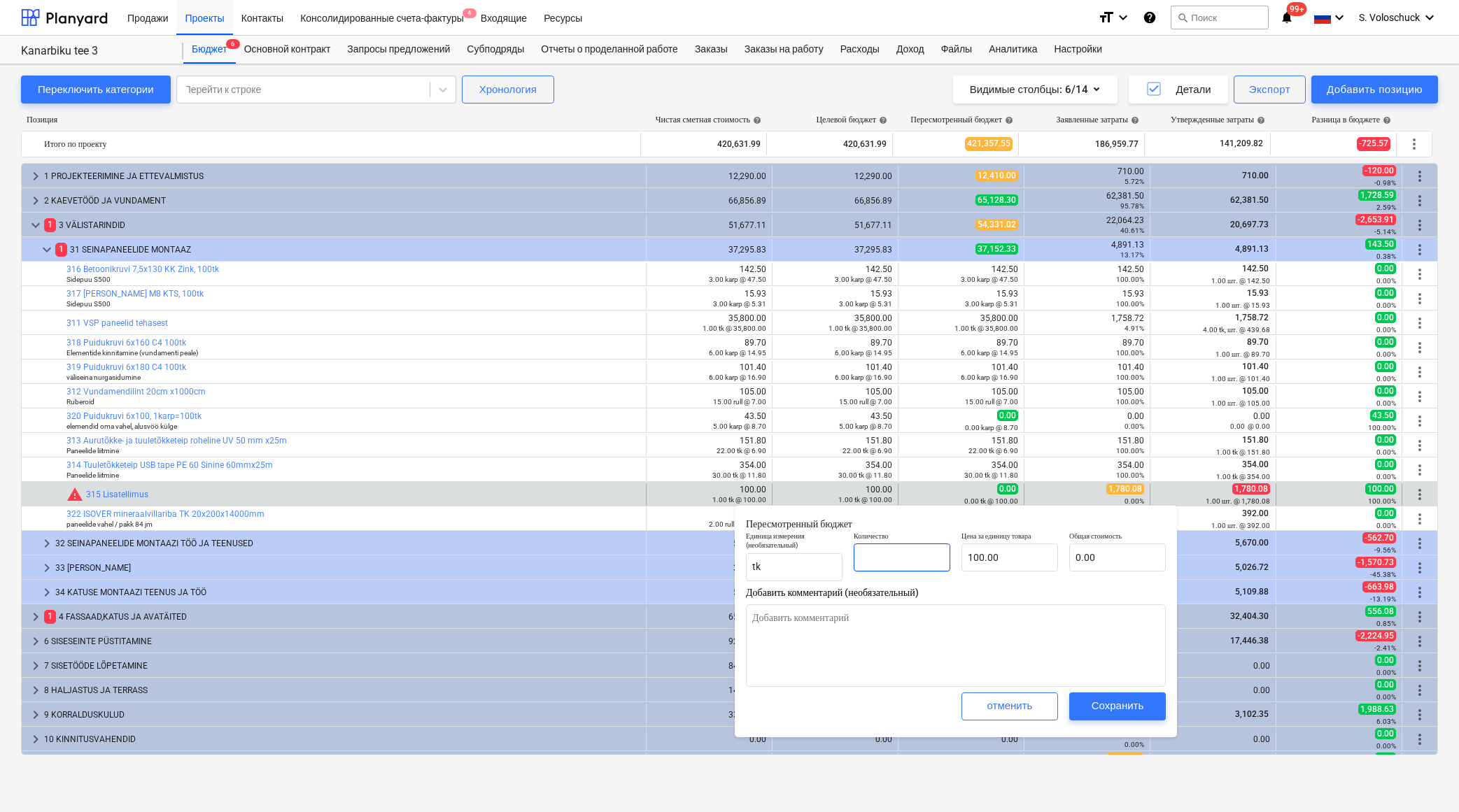
click at [898, 562] on input "text" at bounding box center [903, 558] width 97 height 28
type input "1"
type textarea "x"
type input "100.00"
type input "1.00"
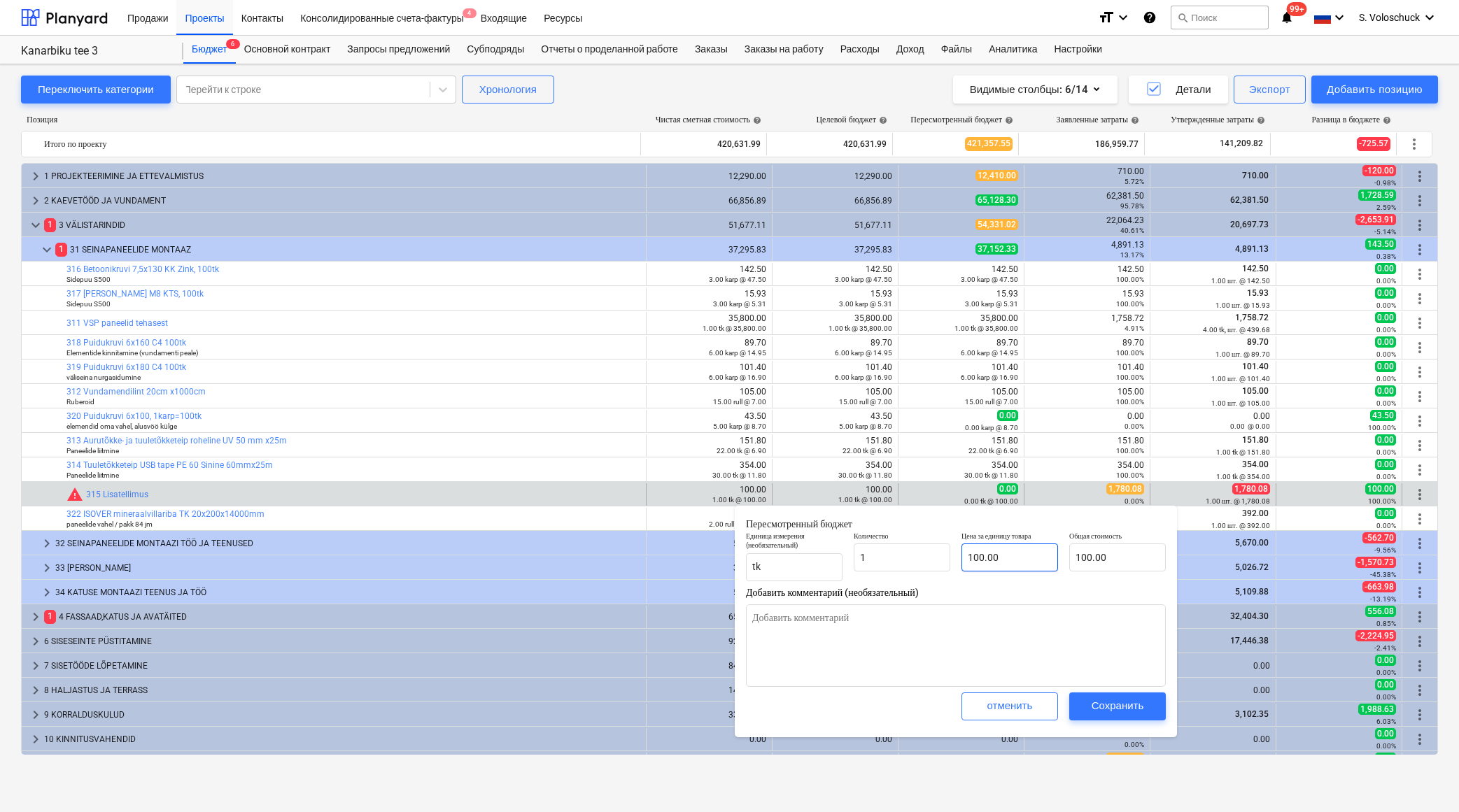
type input "100"
type textarea "x"
click at [1007, 563] on input "100" at bounding box center [1010, 558] width 97 height 28
type input "10"
type textarea "x"
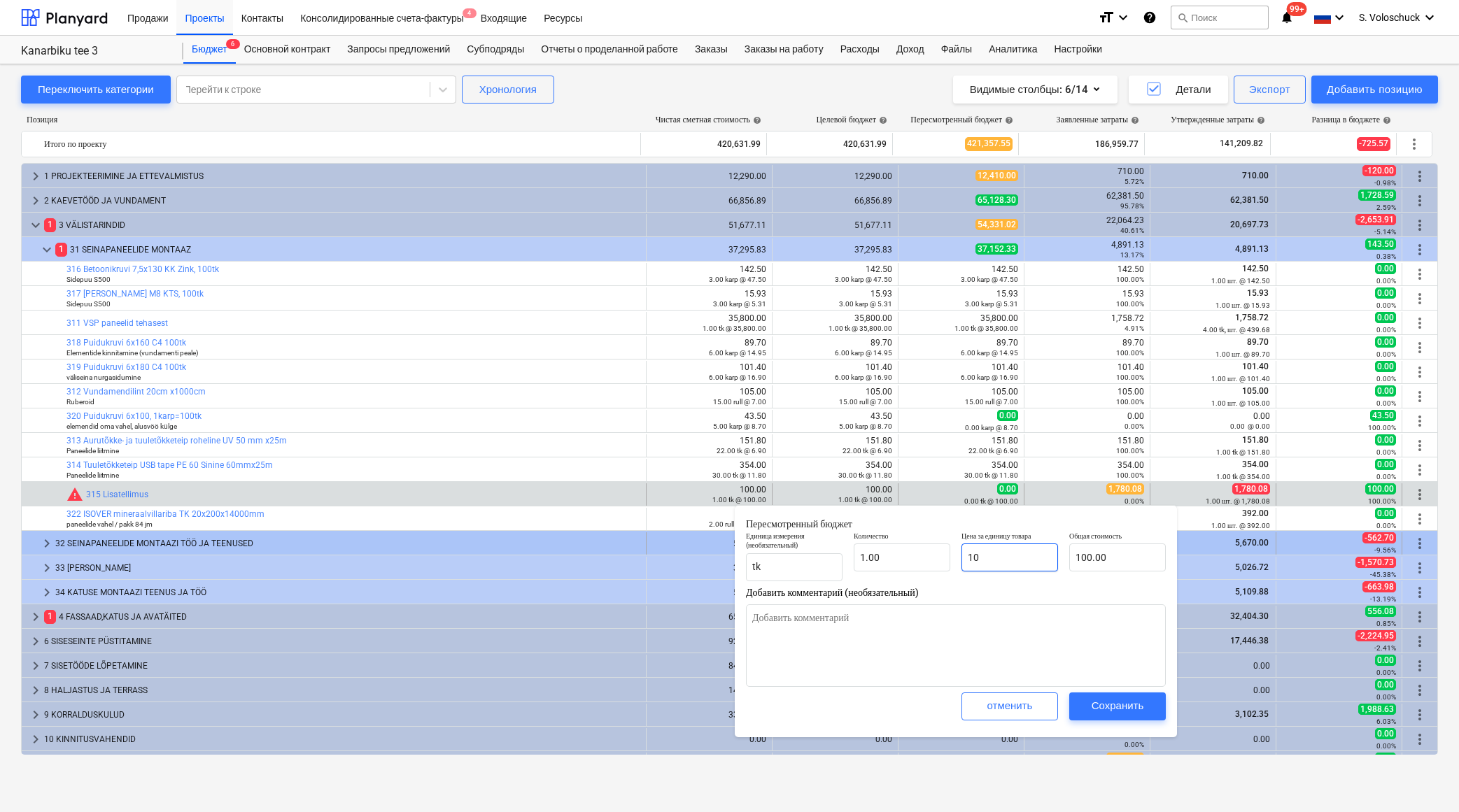
type input "10.00"
type input "1"
type textarea "x"
type input "1.00"
type textarea "x"
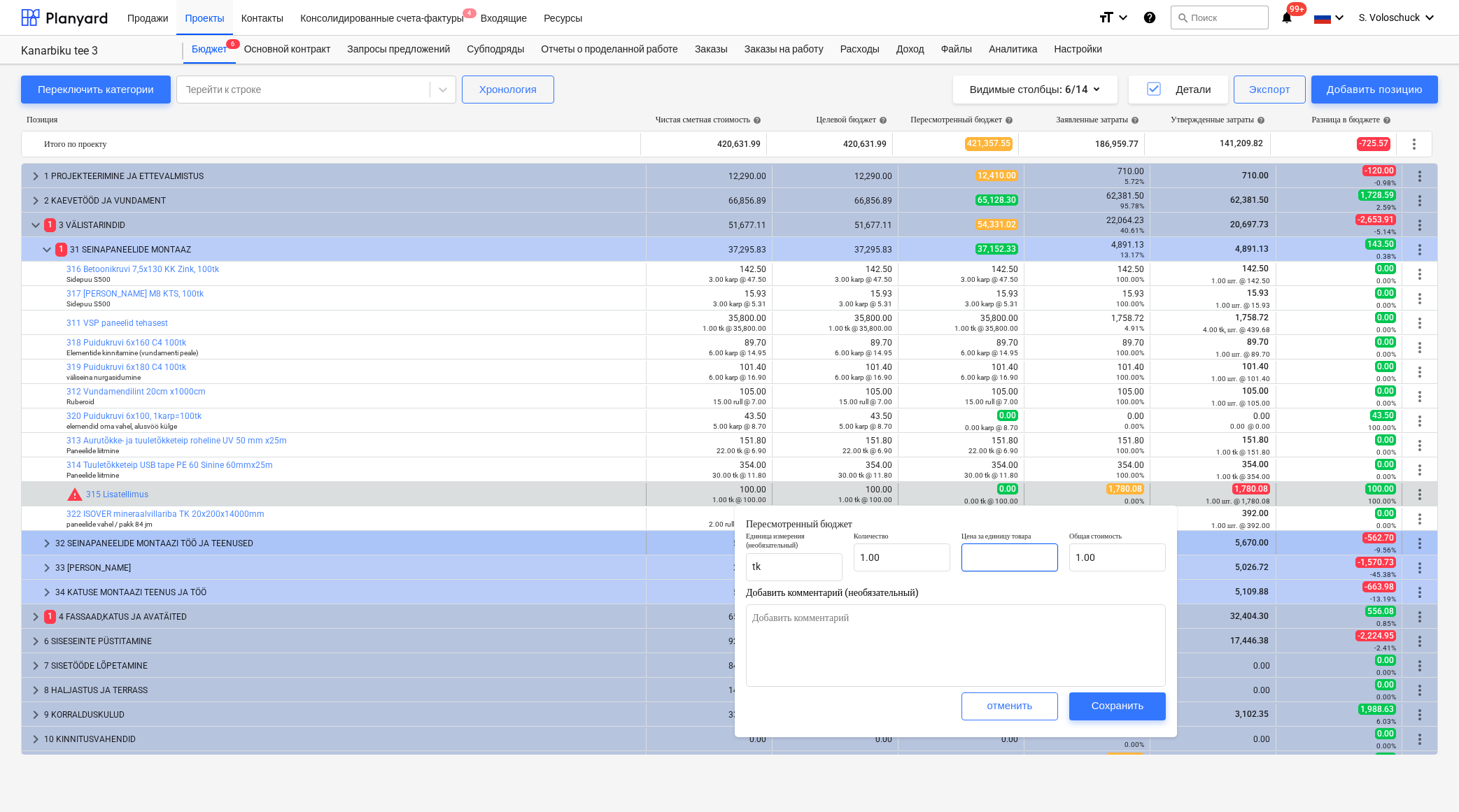
type input "0.00"
type input "1"
type textarea "x"
type input "1.00"
type input "17"
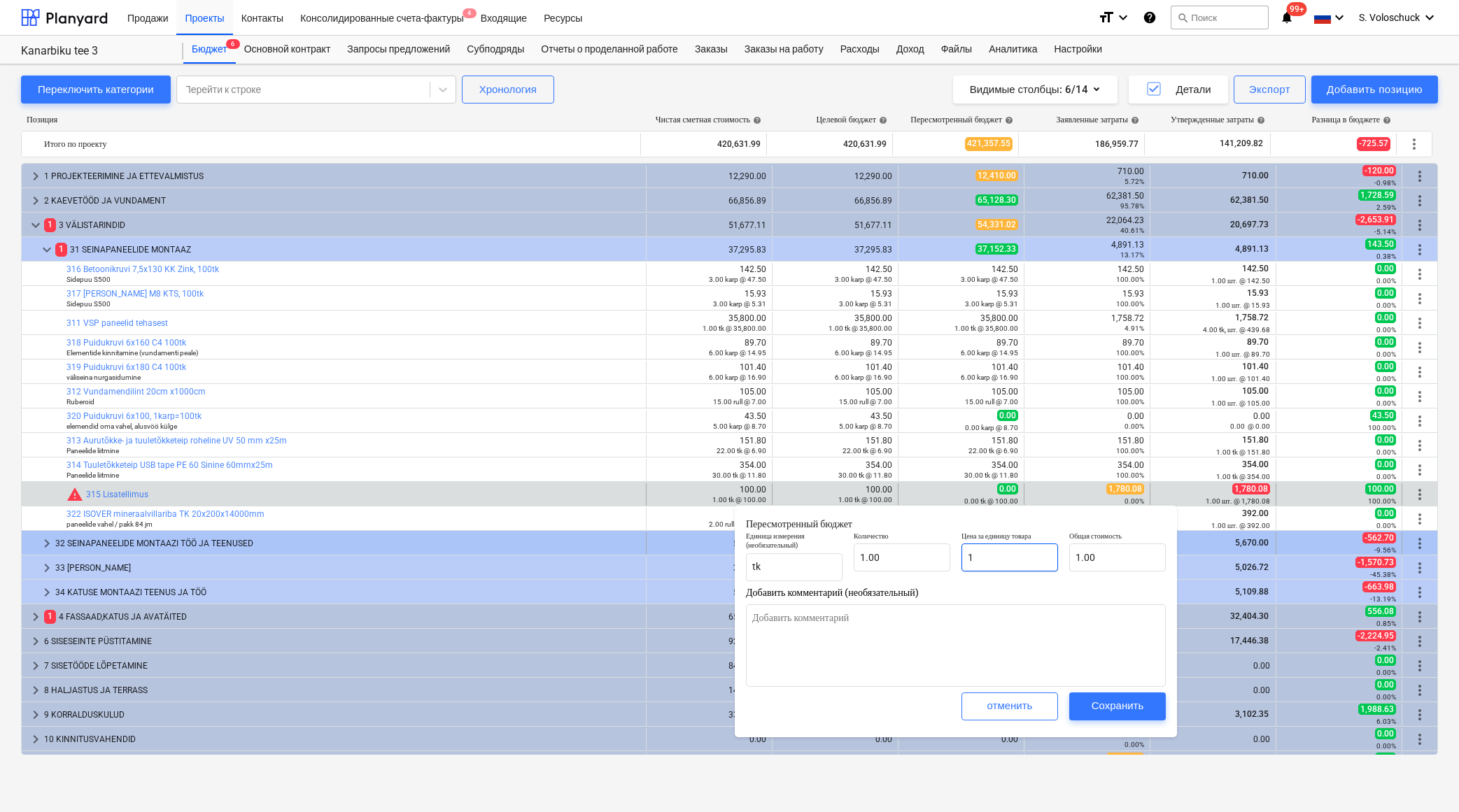
type textarea "x"
type input "17.00"
type input "178"
type textarea "x"
type input "178.00"
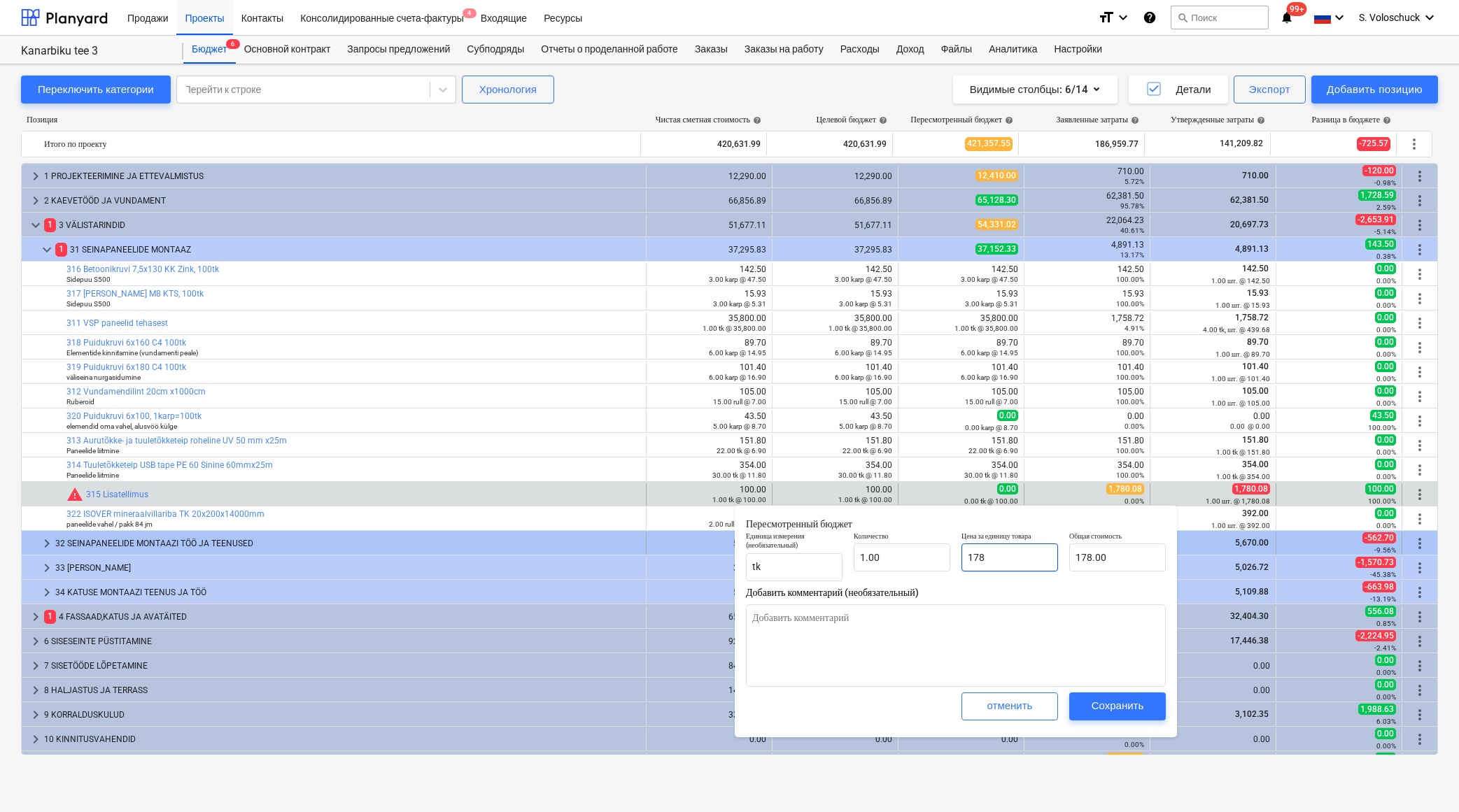
type input "1780"
type textarea "x"
type input "1,780.00"
type input "1780."
type textarea "x"
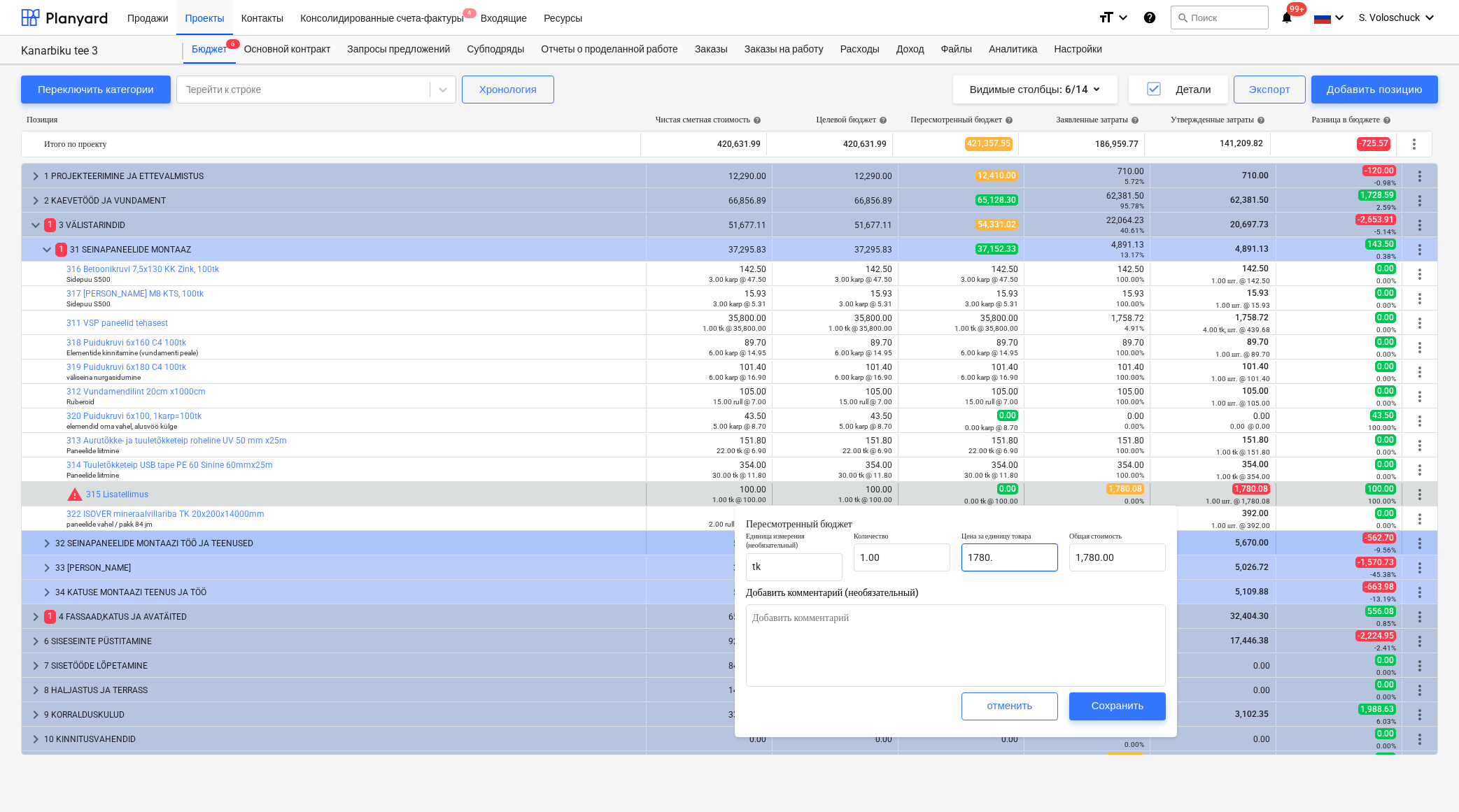
type input "1780.0"
type textarea "x"
type input "1780.08"
type textarea "x"
type input "1,780.08"
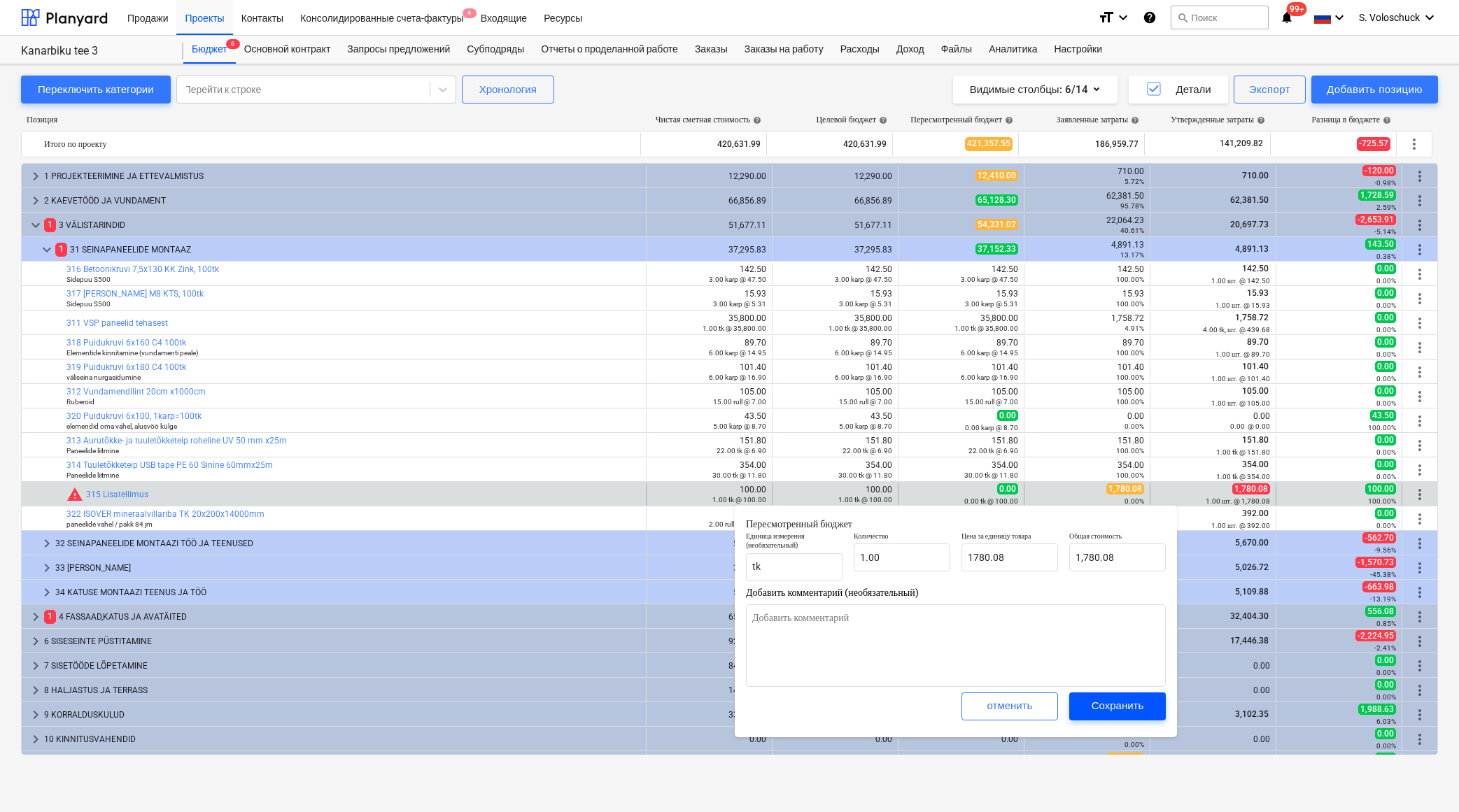
type input "1,780.08"
click at [1140, 701] on div "Сохранить" at bounding box center [1118, 706] width 53 height 18
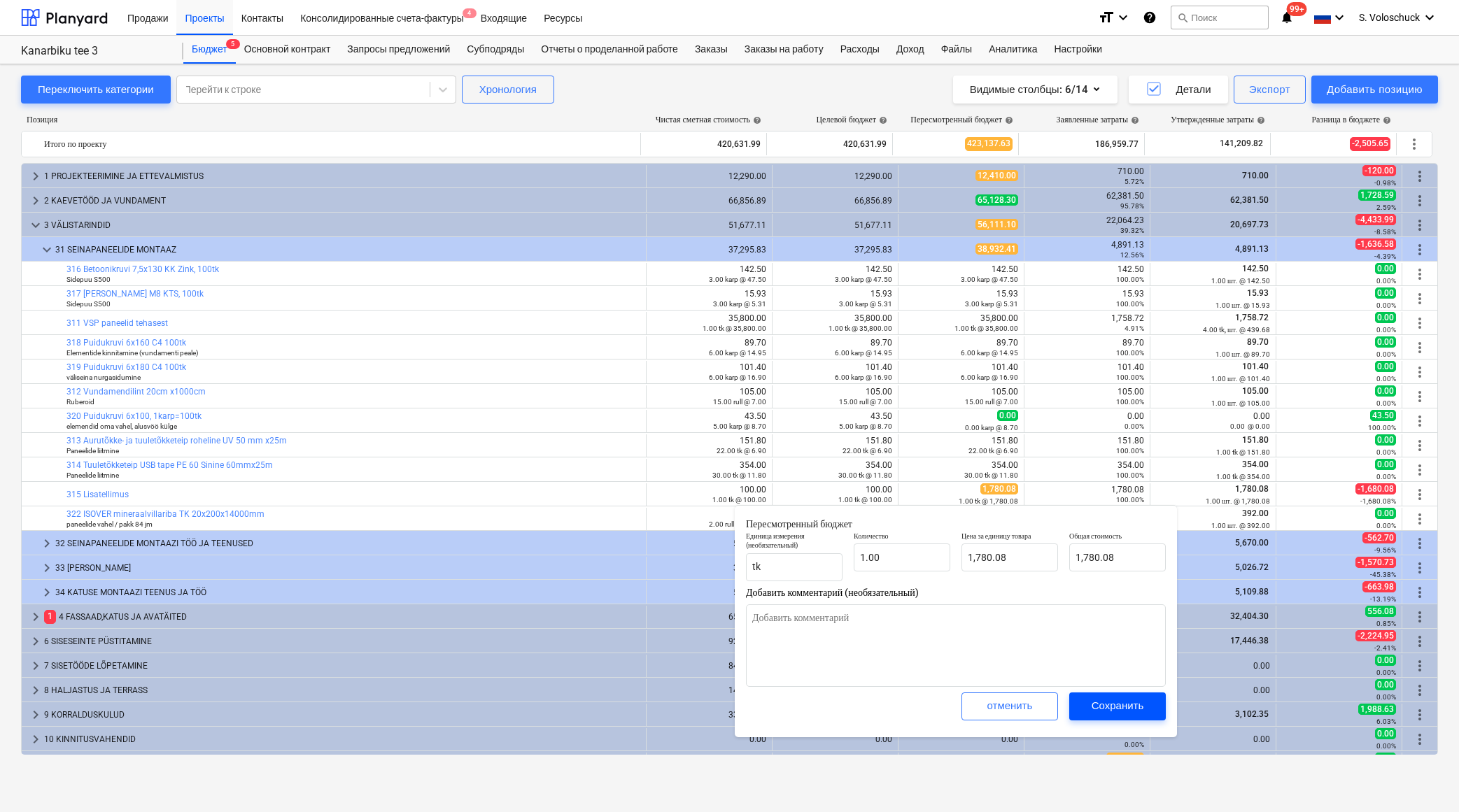
type textarea "x"
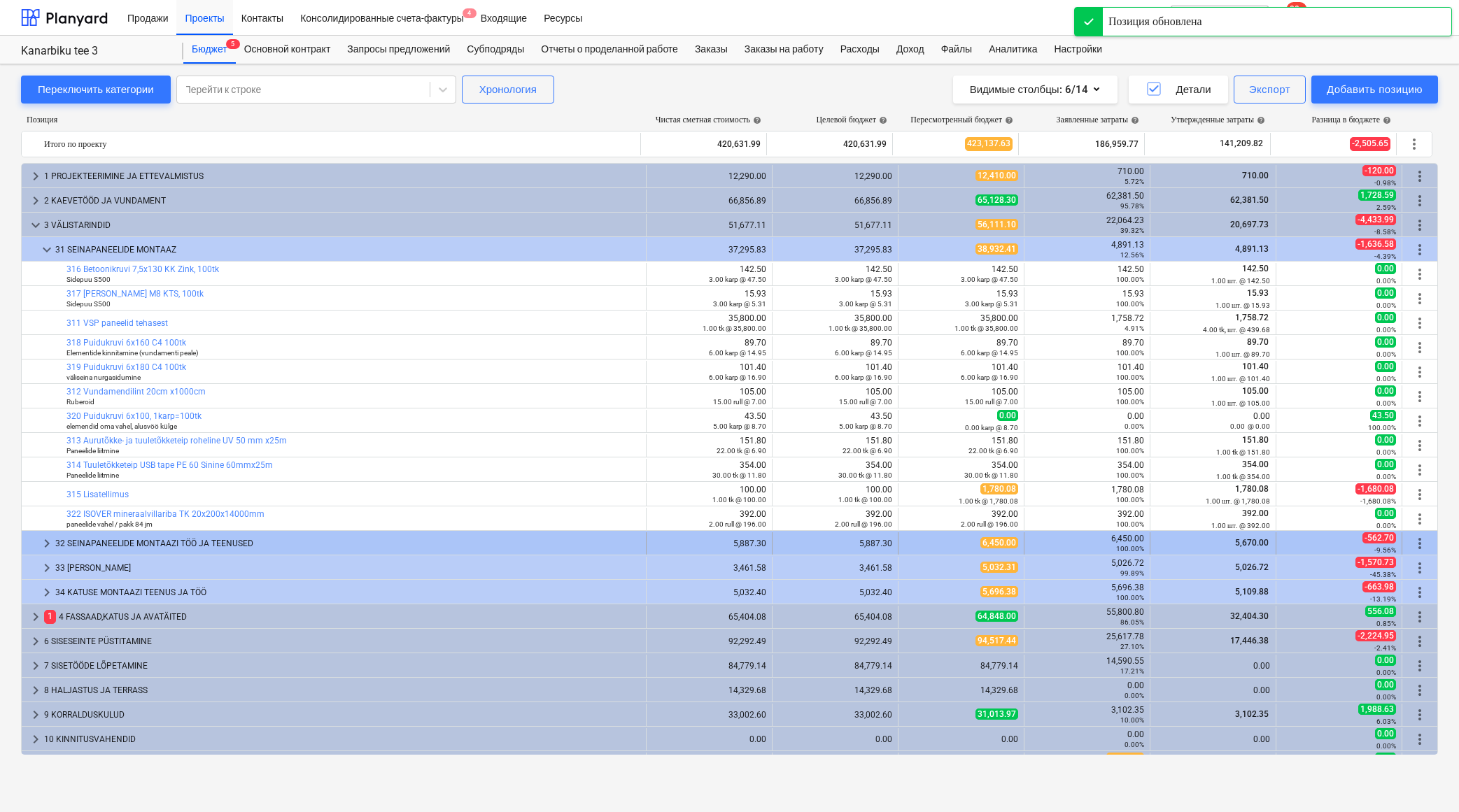
click at [43, 540] on span "keyboard_arrow_right" at bounding box center [46, 543] width 17 height 17
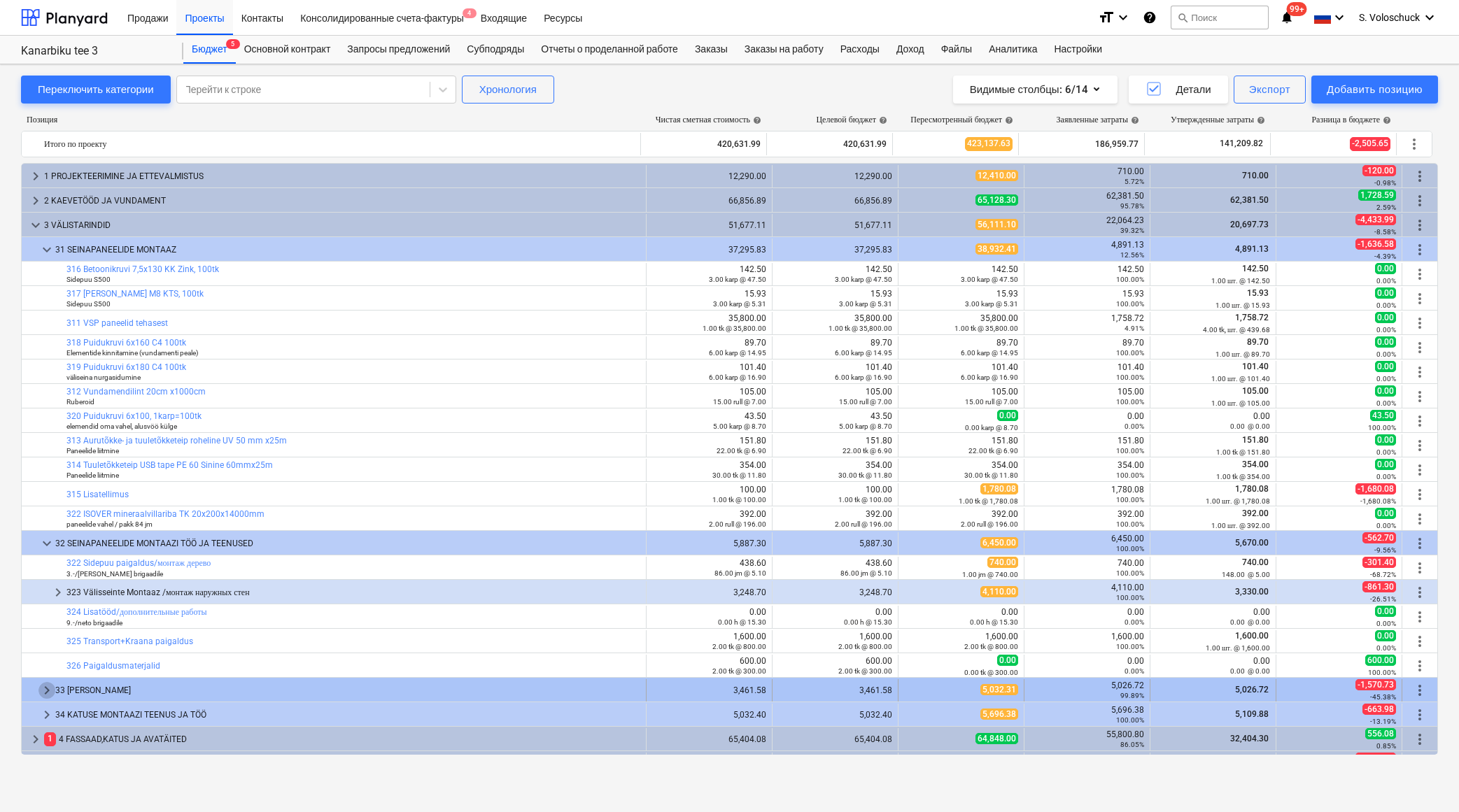
click at [51, 691] on span "keyboard_arrow_right" at bounding box center [46, 690] width 17 height 17
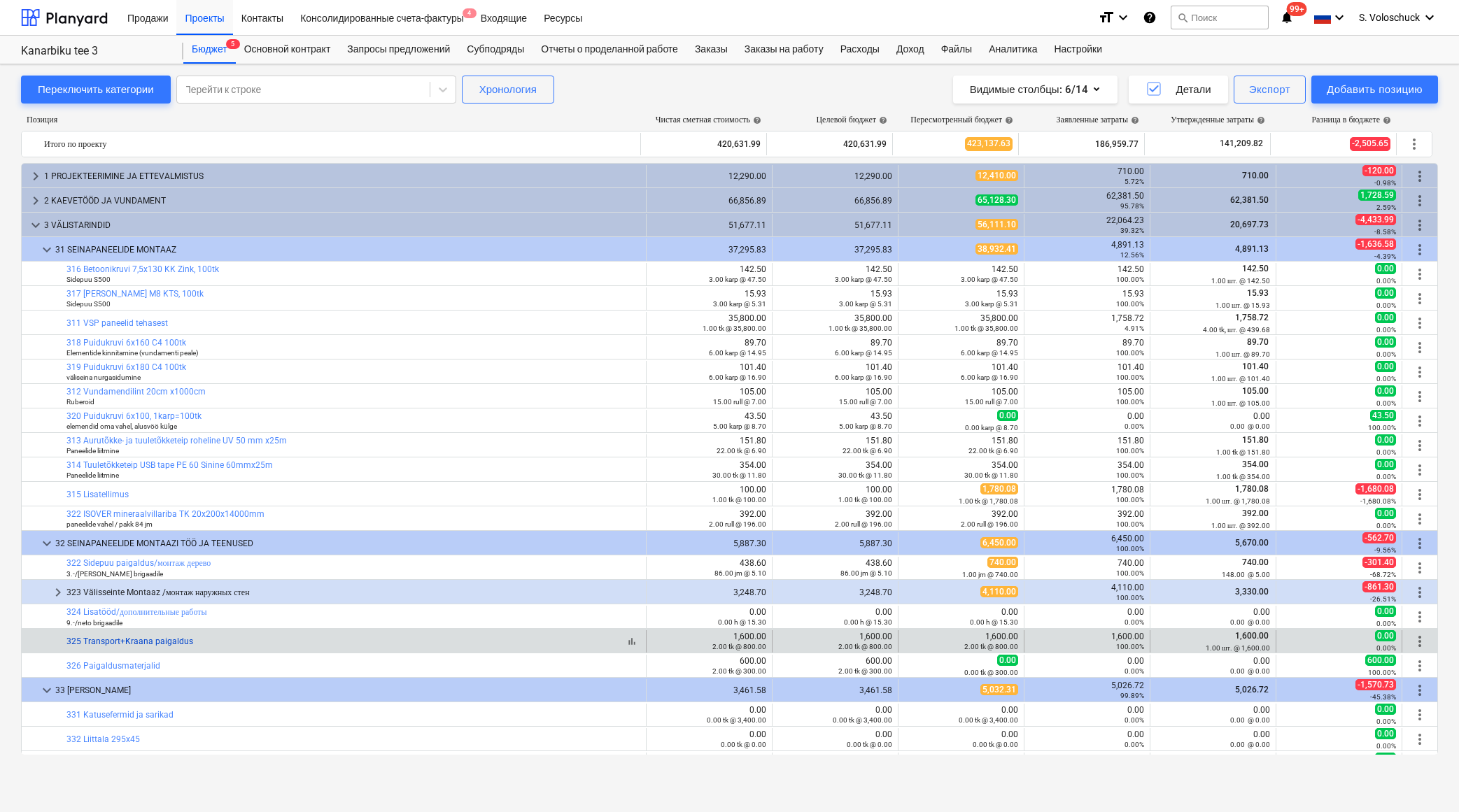
click at [155, 642] on link "325 Transport+Kraana paigaldus" at bounding box center [129, 642] width 126 height 10
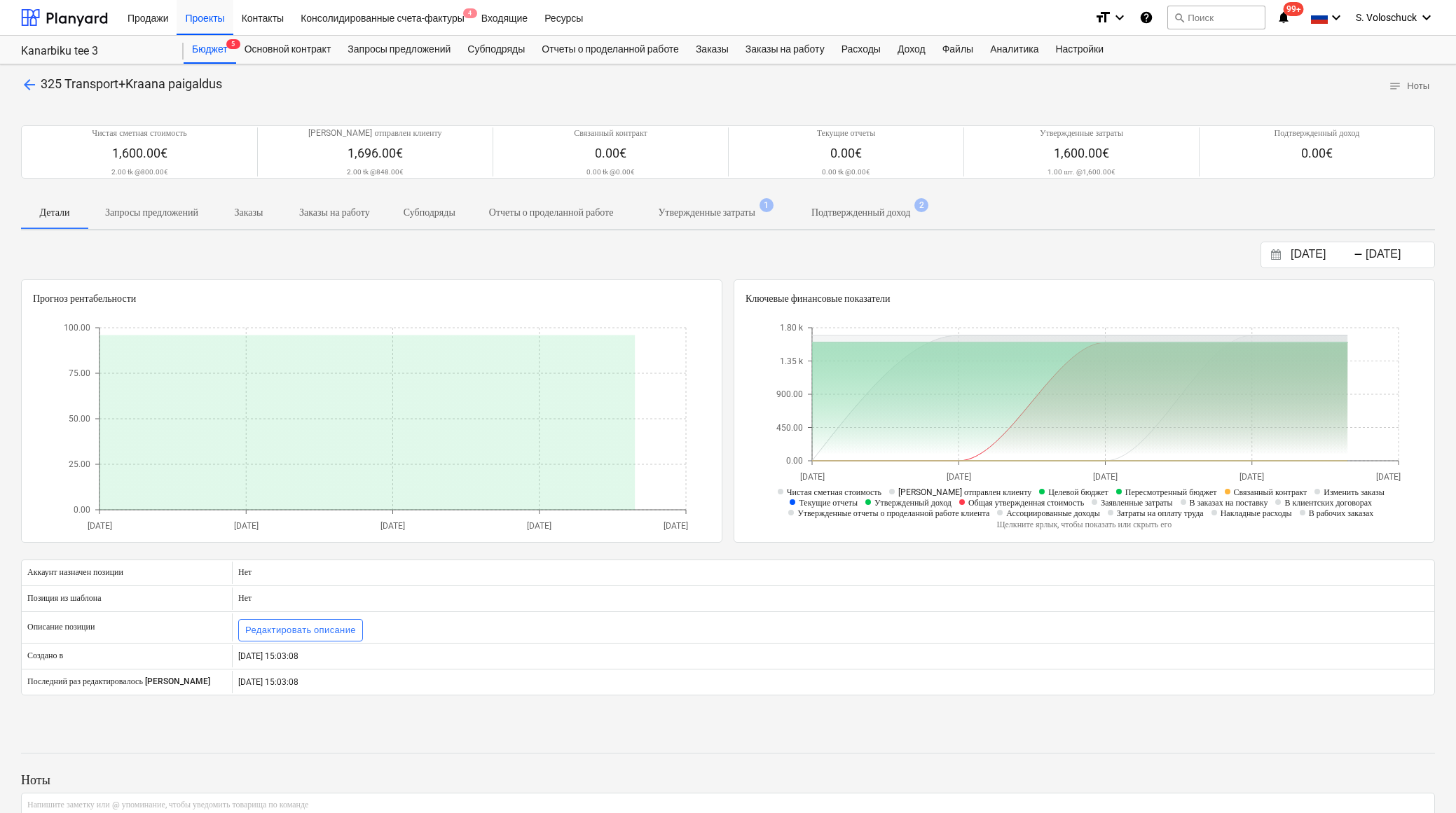
click at [754, 210] on p "Утвержденные затраты" at bounding box center [706, 213] width 97 height 14
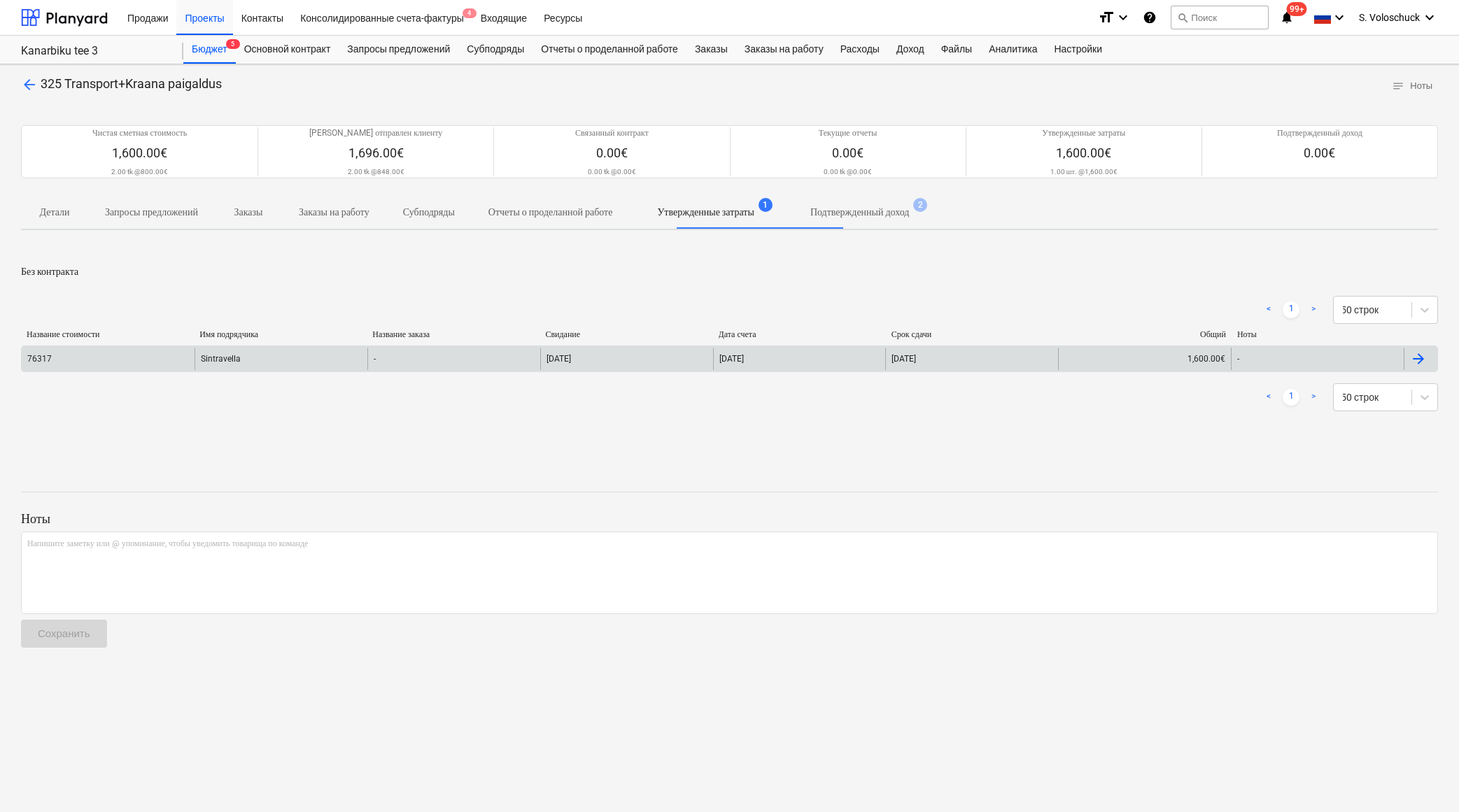
click at [317, 359] on div "Sintravella" at bounding box center [280, 358] width 173 height 22
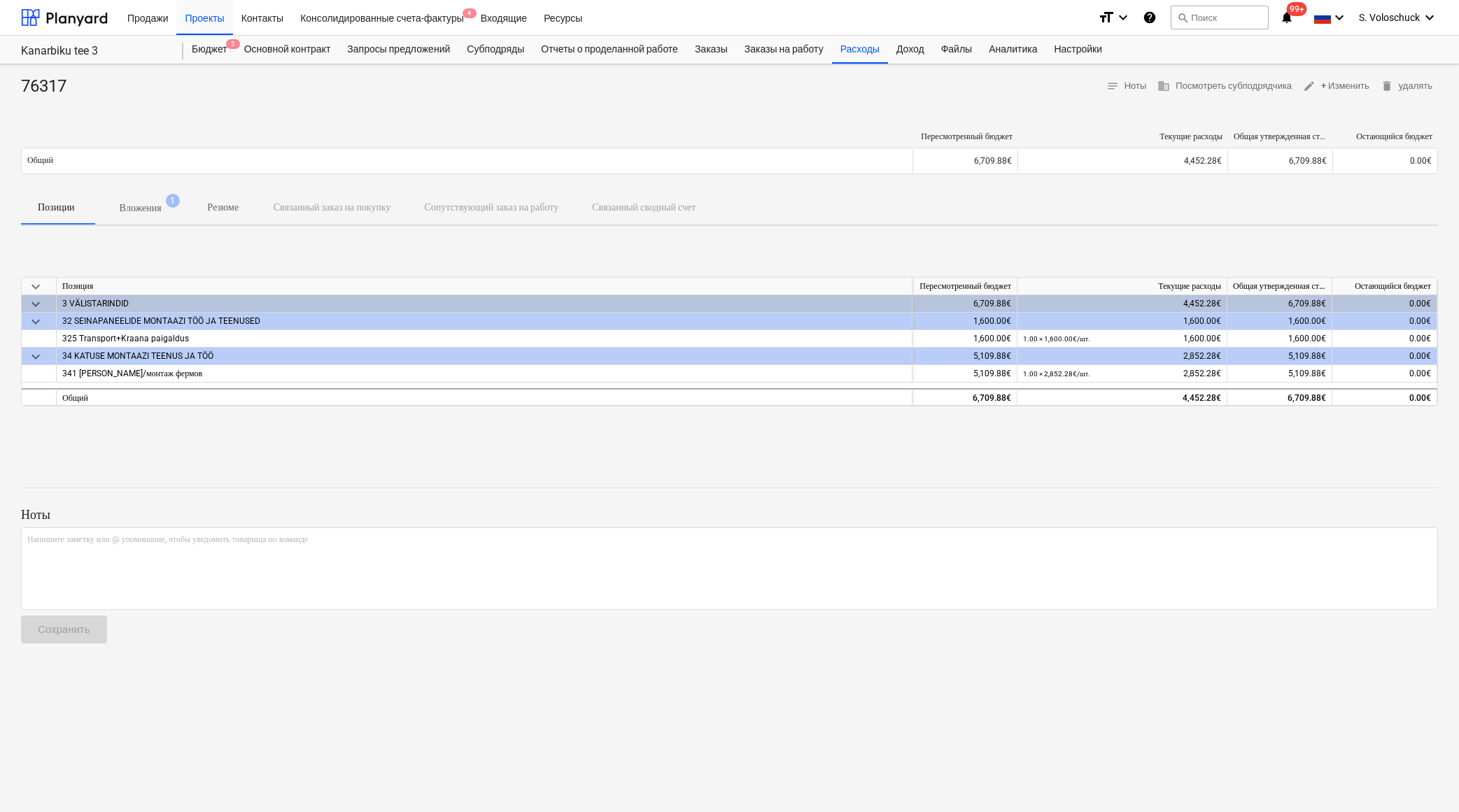
click at [160, 207] on p "Вложения" at bounding box center [141, 208] width 42 height 14
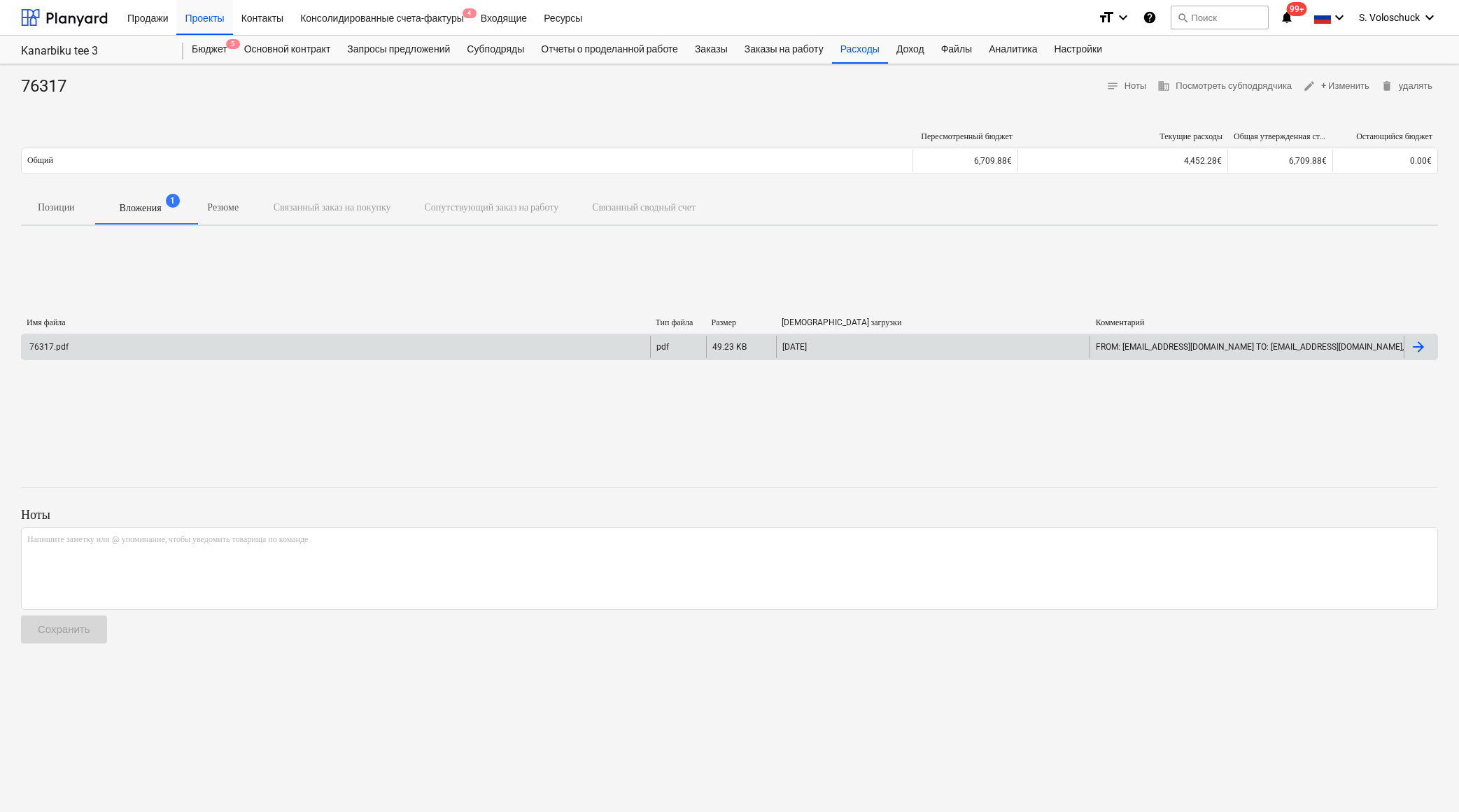
click at [255, 347] on div "76317.pdf" at bounding box center [336, 347] width 629 height 22
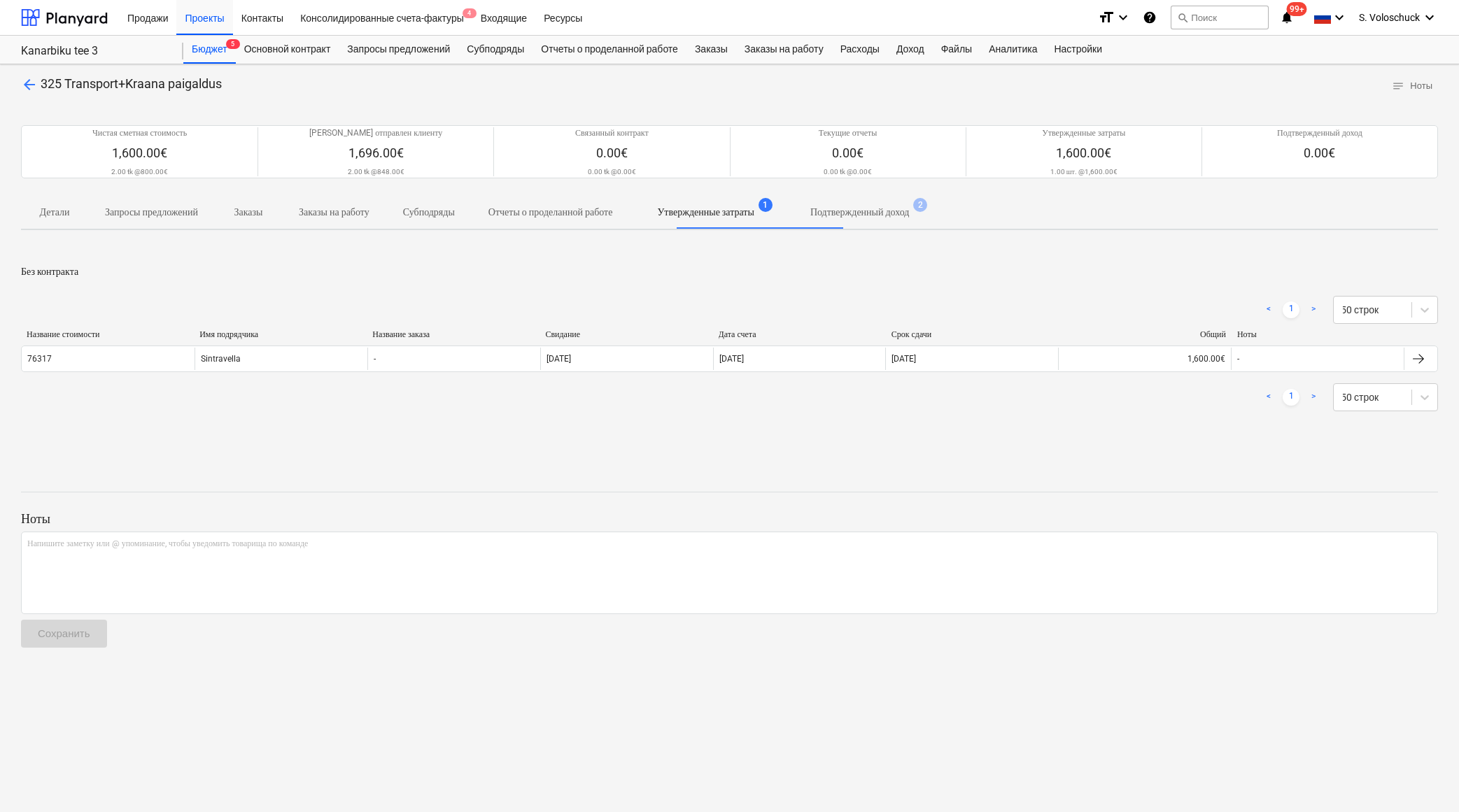
click at [903, 210] on p "Подтвержденный доход" at bounding box center [860, 212] width 100 height 14
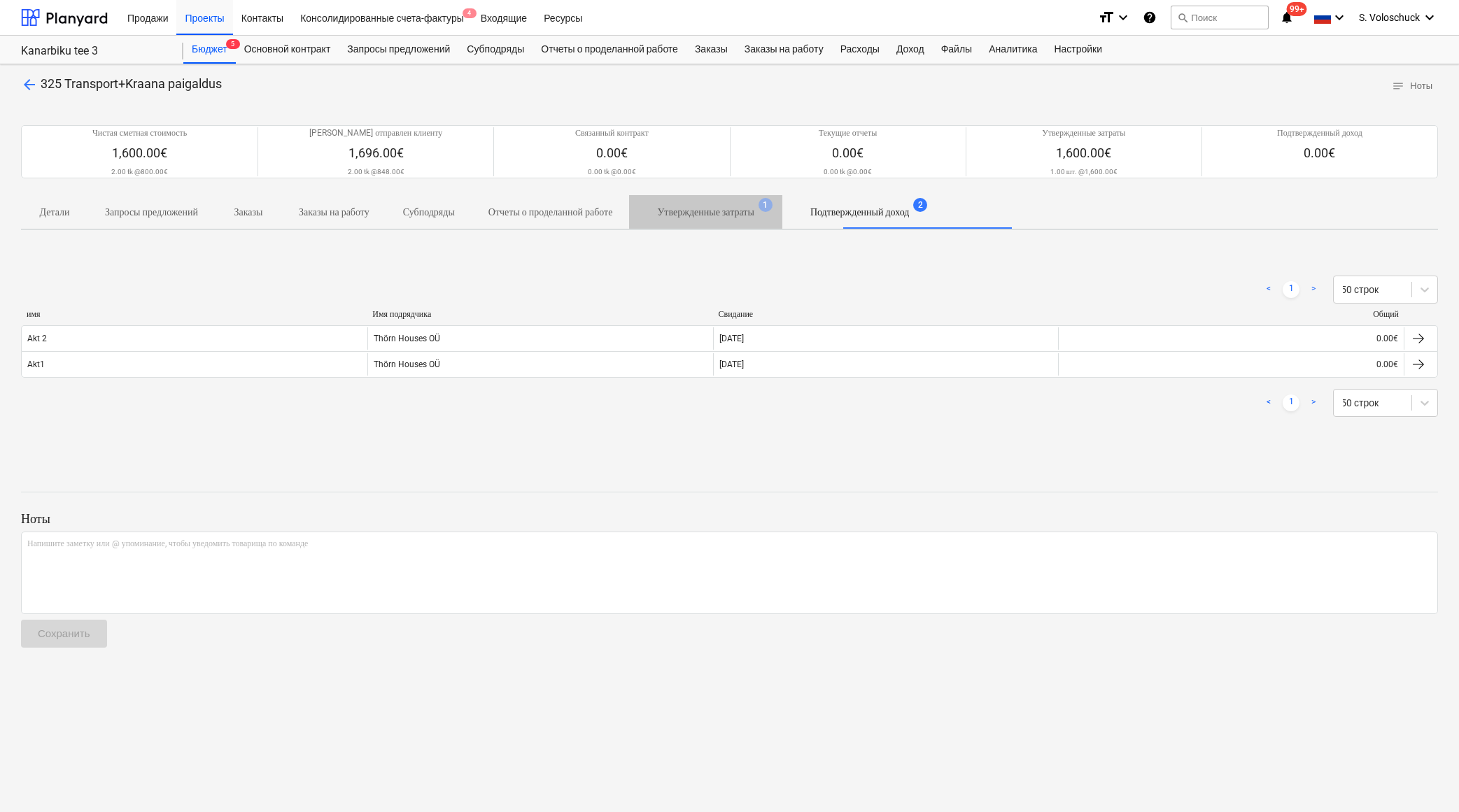
click at [754, 210] on p "Утвержденные затраты" at bounding box center [705, 212] width 97 height 14
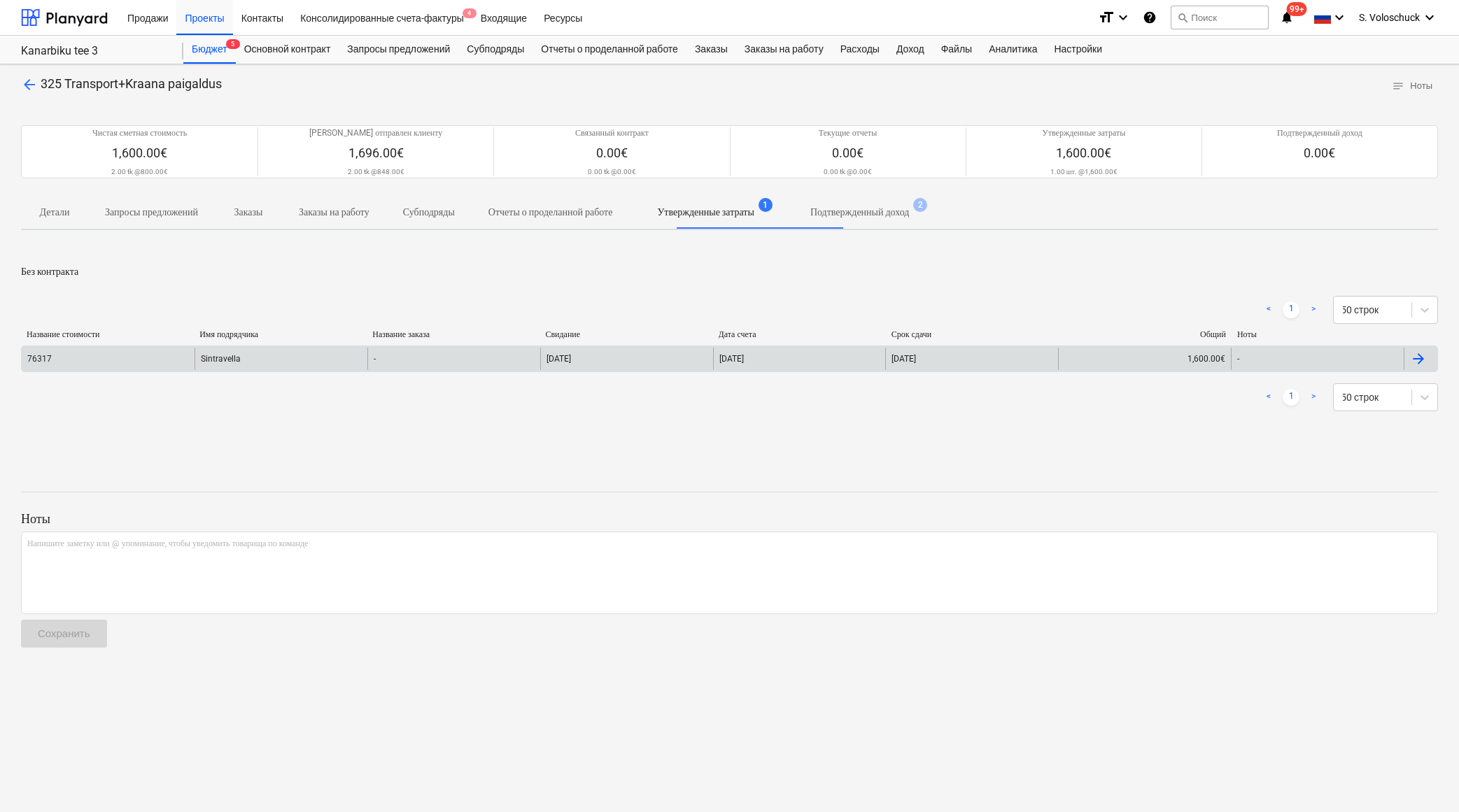
click at [444, 360] on div "-" at bounding box center [453, 358] width 173 height 22
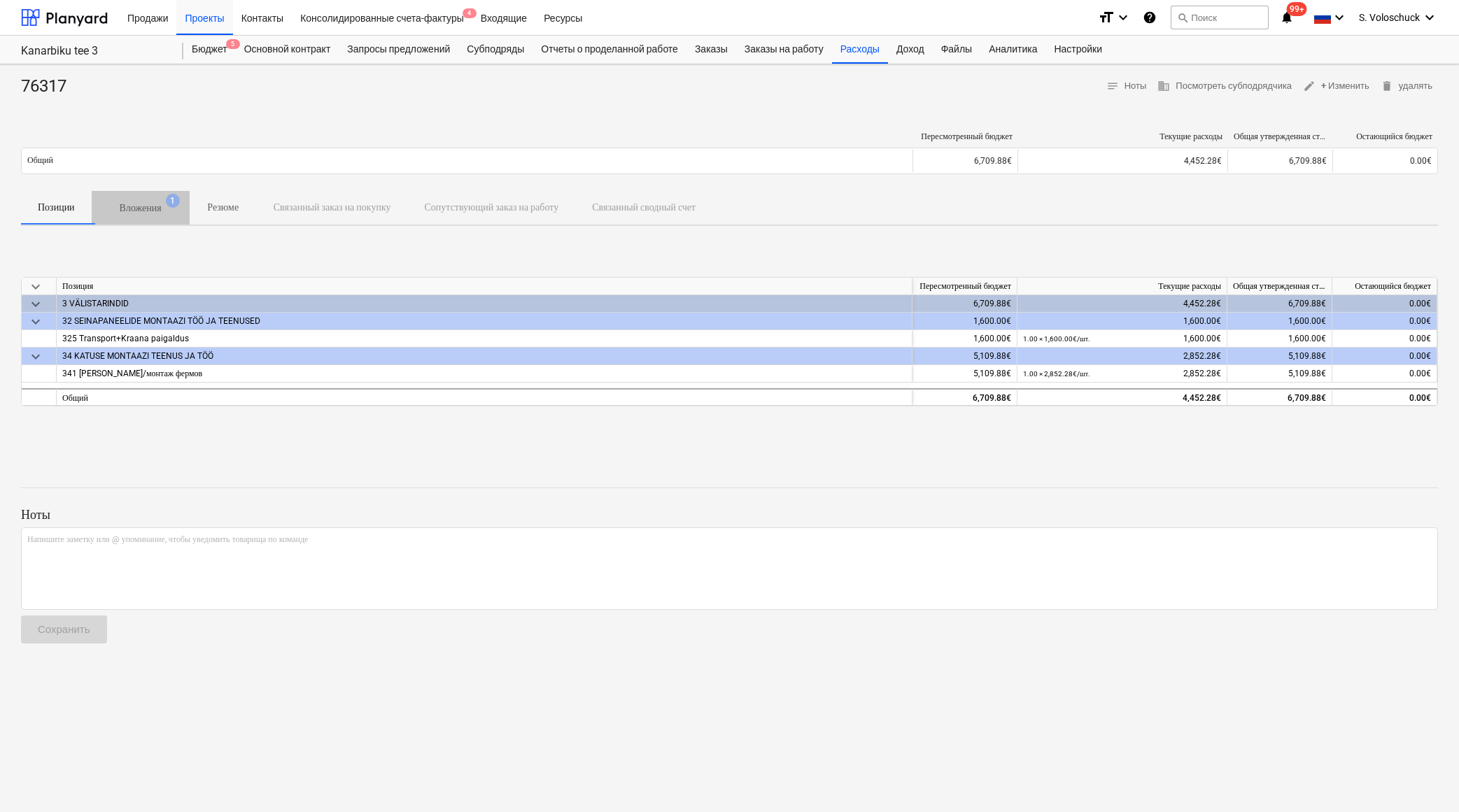
click at [157, 206] on p "Вложения" at bounding box center [141, 208] width 42 height 14
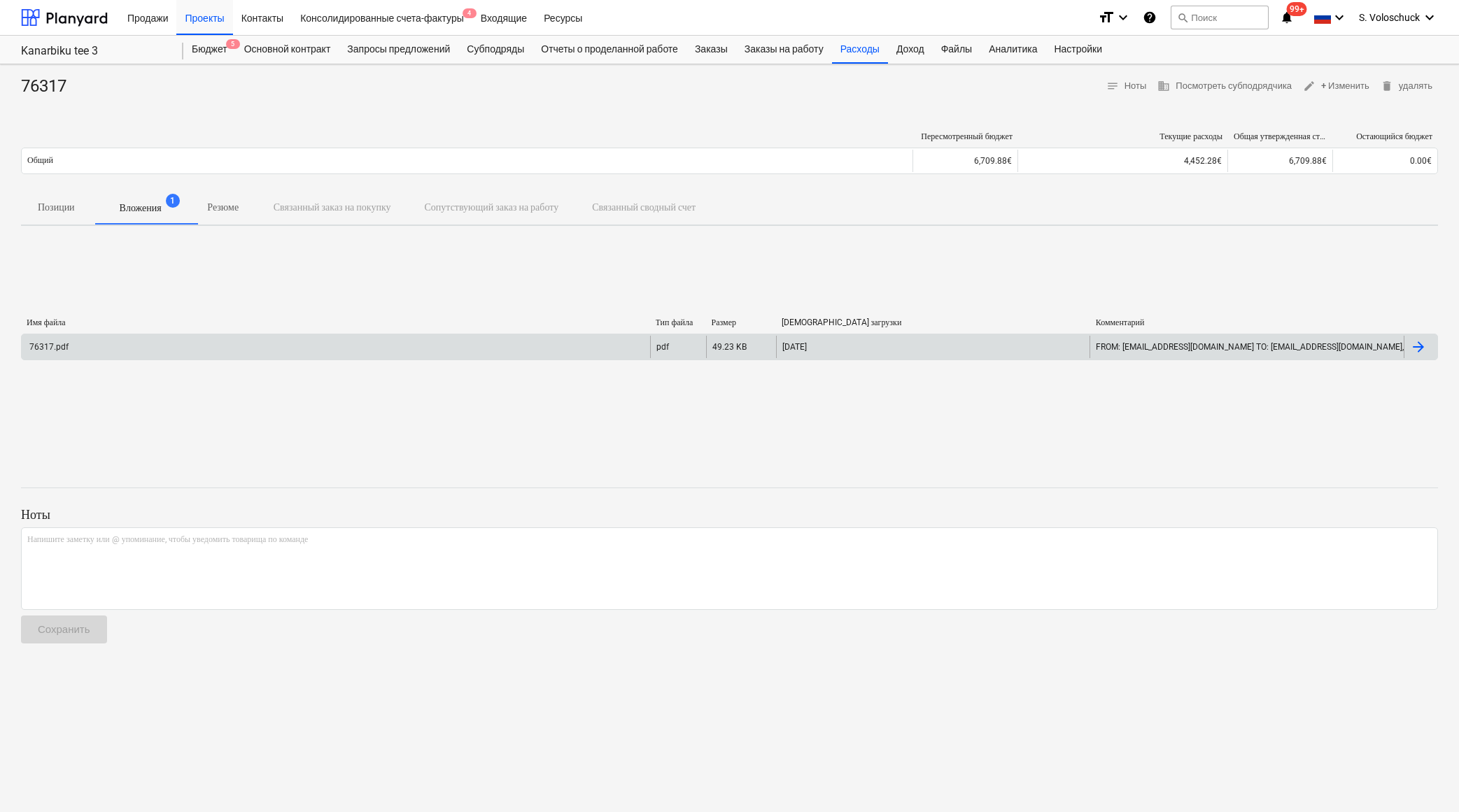
click at [238, 358] on div "76317.pdf pdf 49.23 KB [DATE] FROM: [EMAIL_ADDRESS][DOMAIN_NAME] TO: [EMAIL_ADD…" at bounding box center [729, 347] width 1417 height 27
click at [241, 351] on div "76317.pdf" at bounding box center [336, 347] width 629 height 22
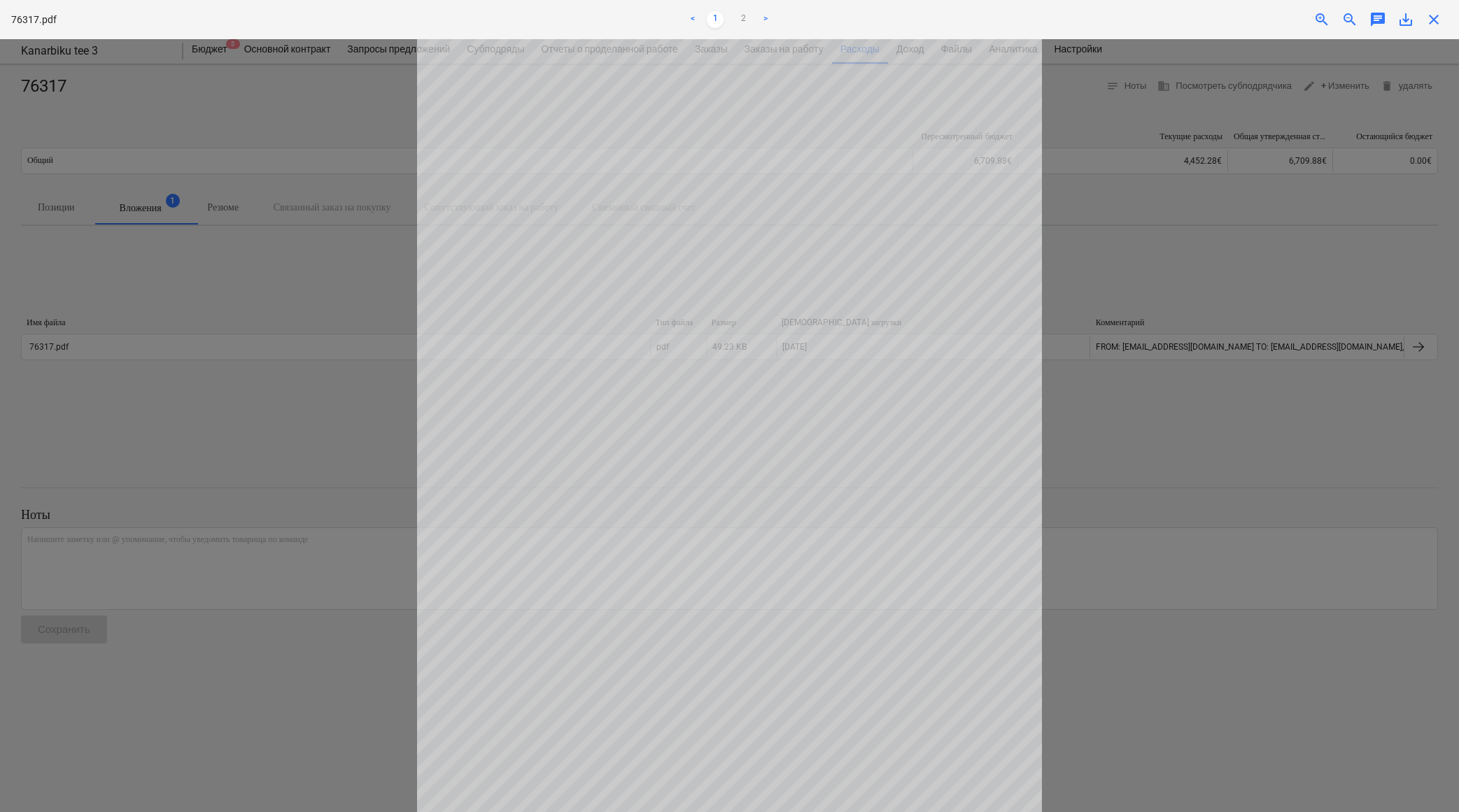
click at [1336, 21] on span "save_alt" at bounding box center [1406, 19] width 17 height 17
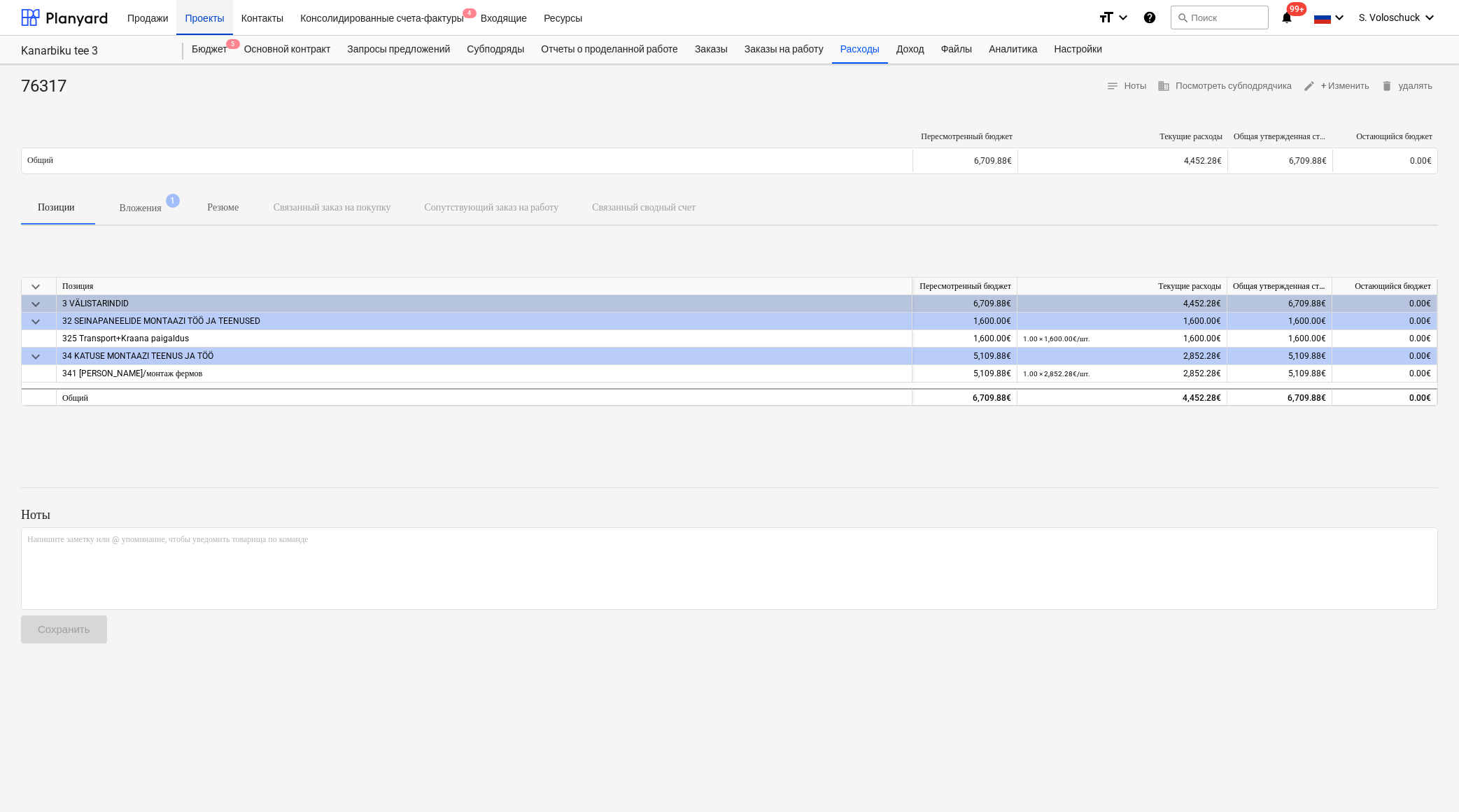
click at [208, 14] on div "Проекты" at bounding box center [204, 17] width 56 height 35
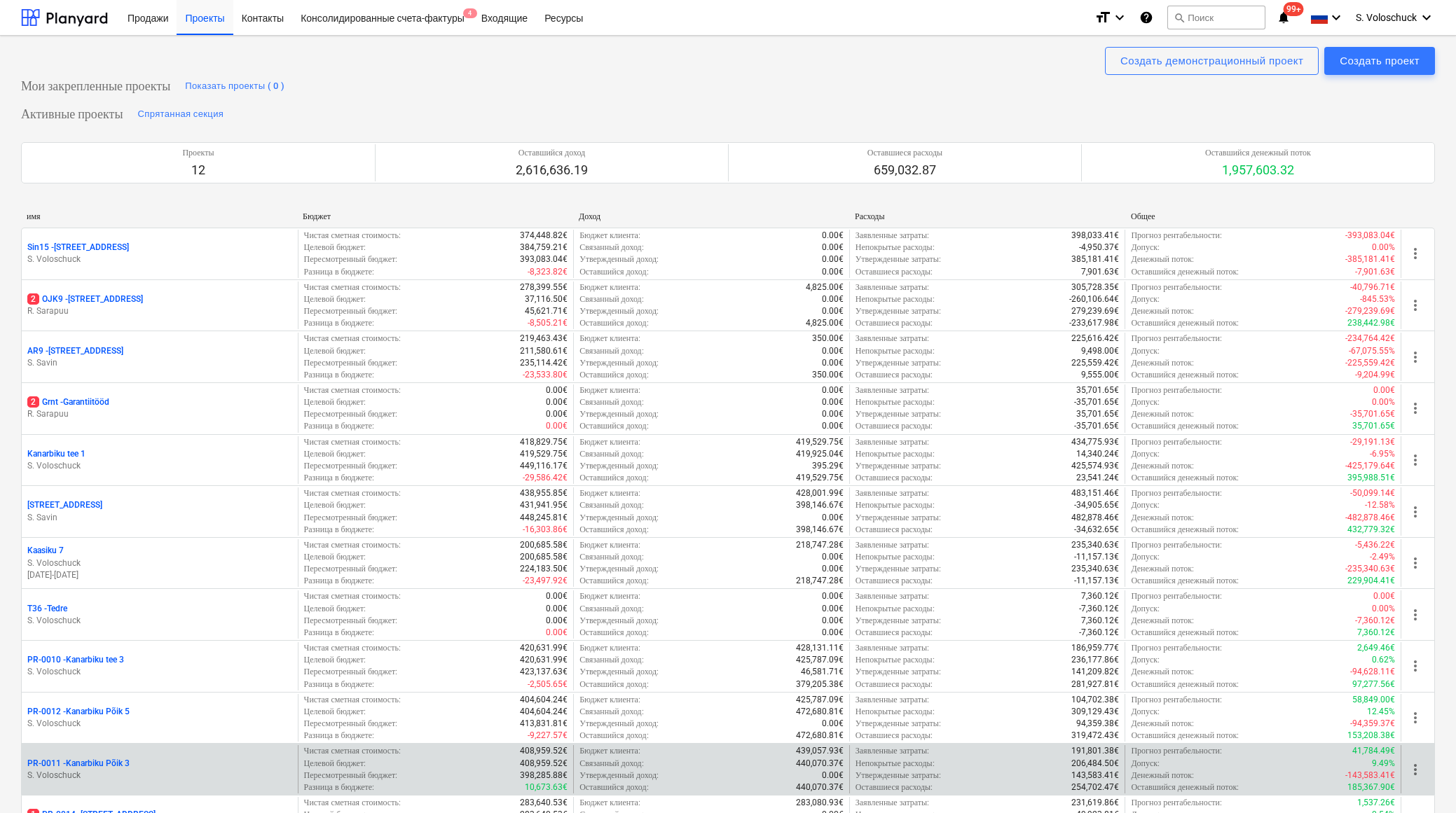
click at [188, 770] on p "S. Voloschuck" at bounding box center [160, 775] width 265 height 12
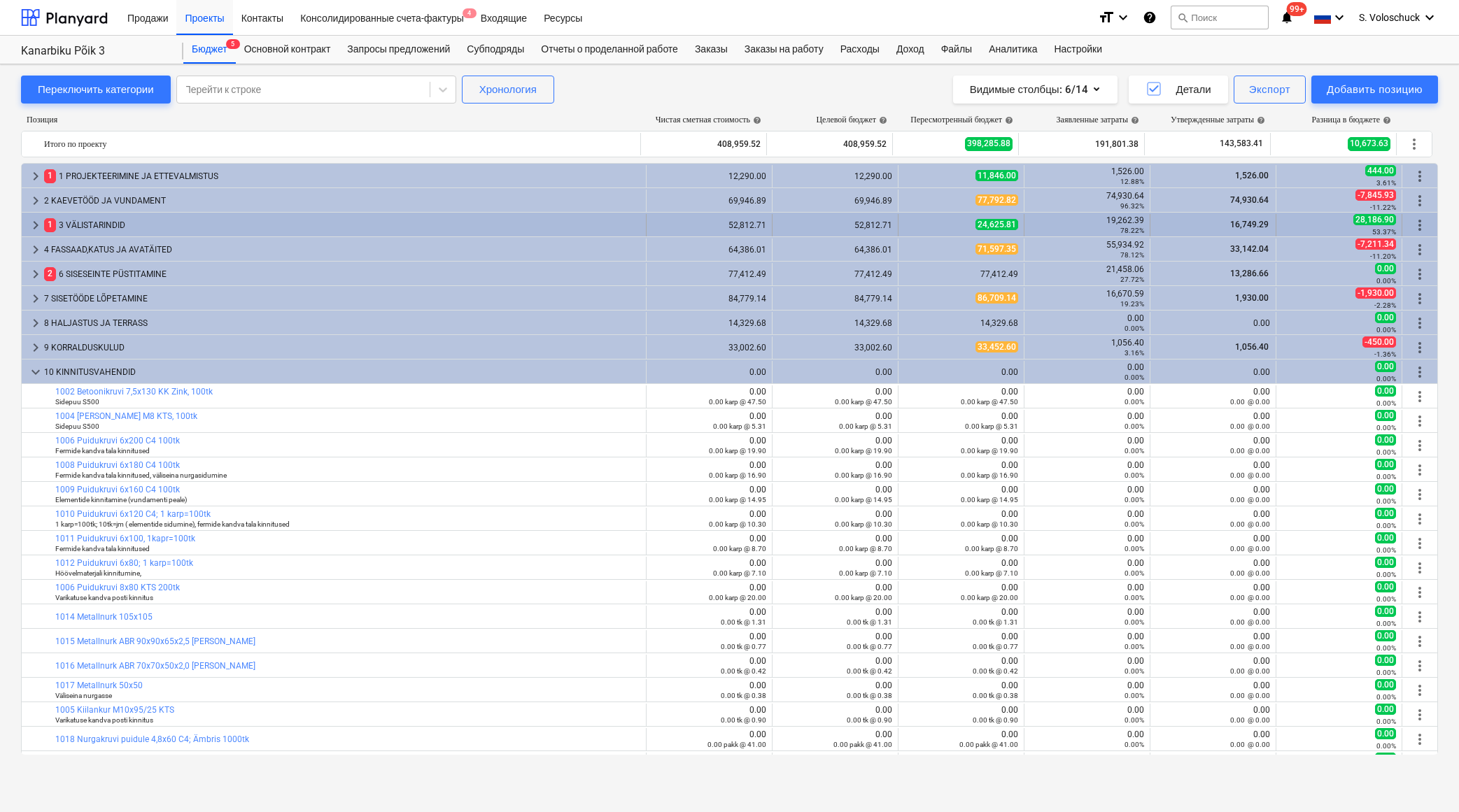
click at [35, 223] on span "keyboard_arrow_right" at bounding box center [35, 225] width 17 height 17
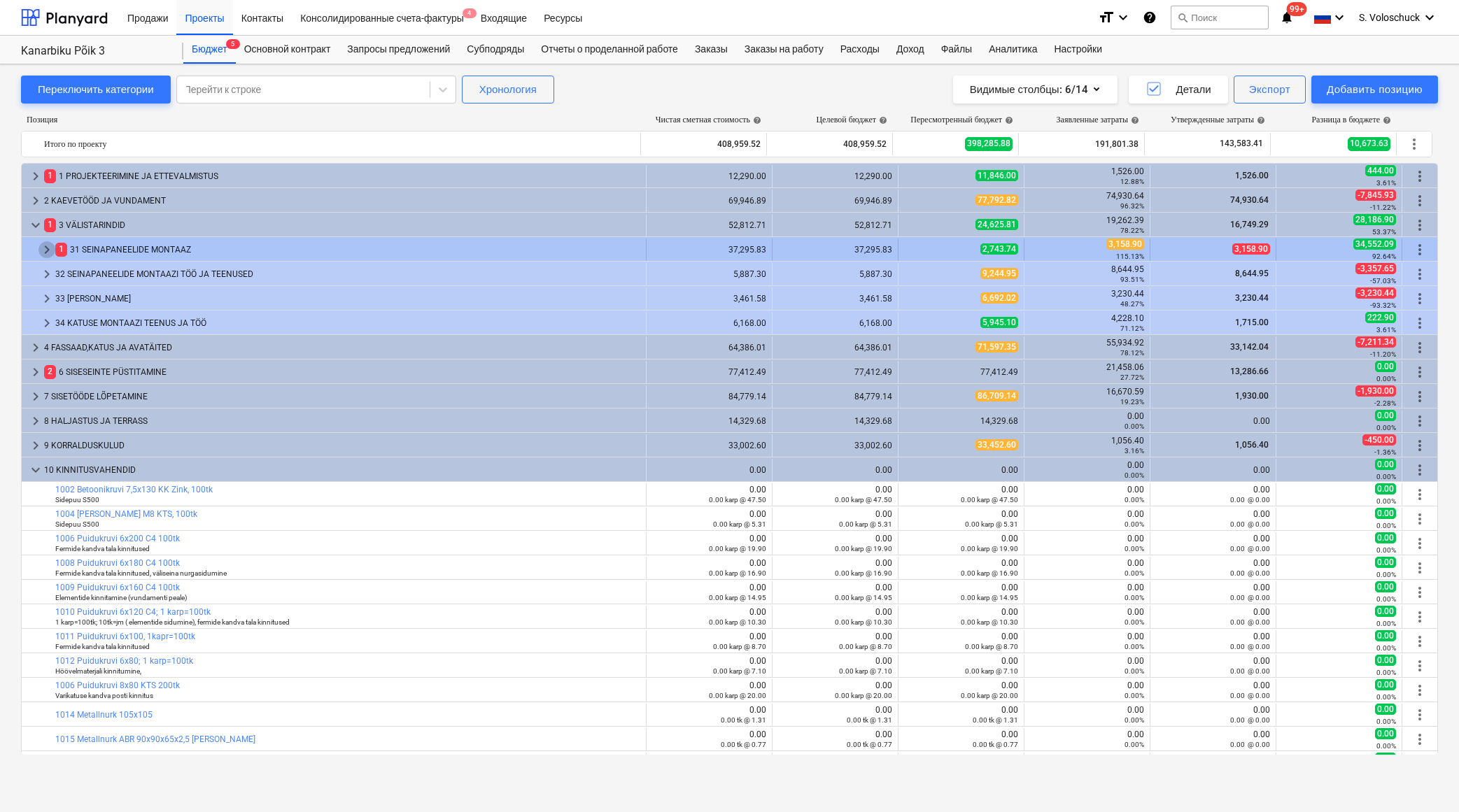
click at [44, 247] on span "keyboard_arrow_right" at bounding box center [46, 249] width 17 height 17
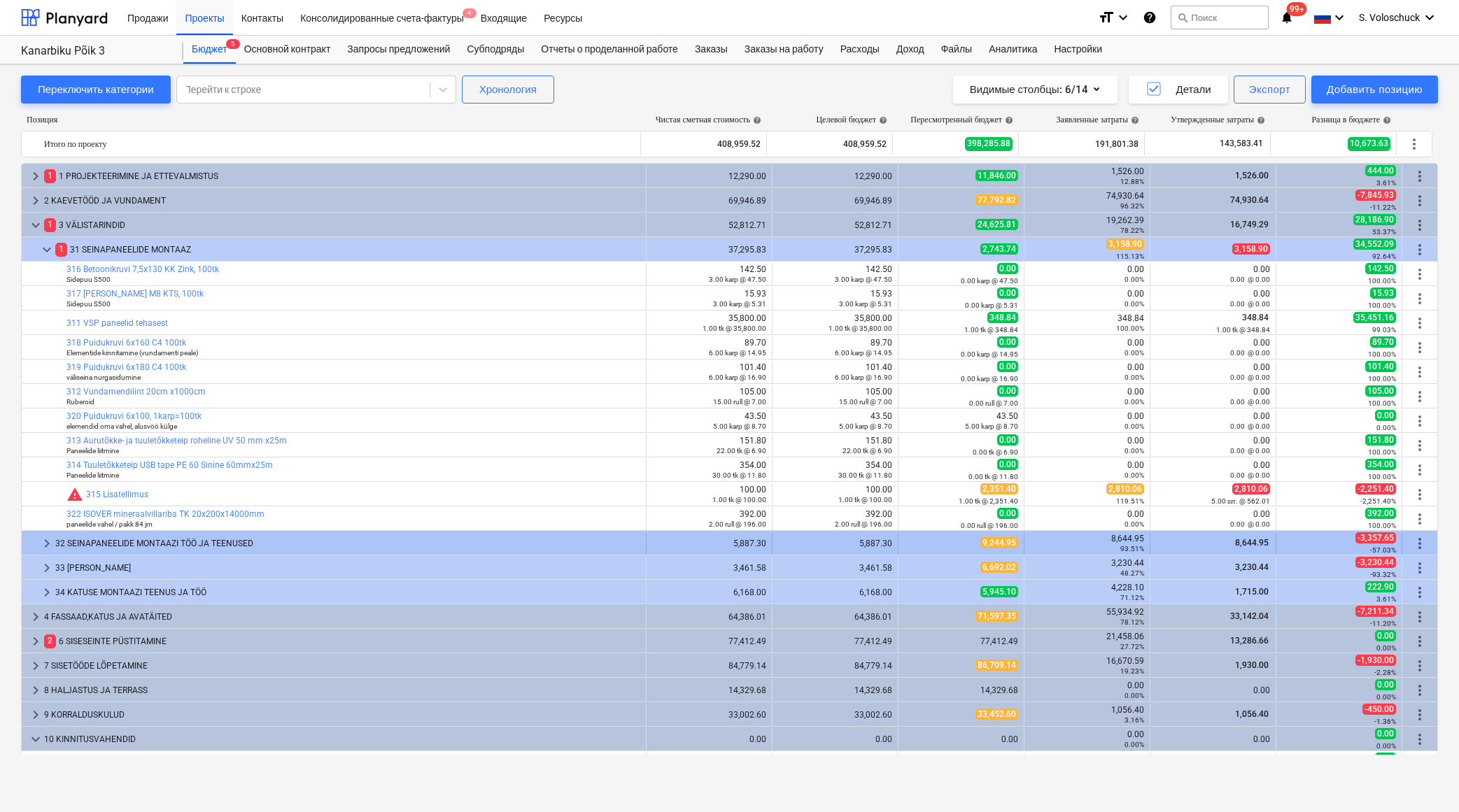
click at [46, 542] on span "keyboard_arrow_right" at bounding box center [46, 543] width 17 height 17
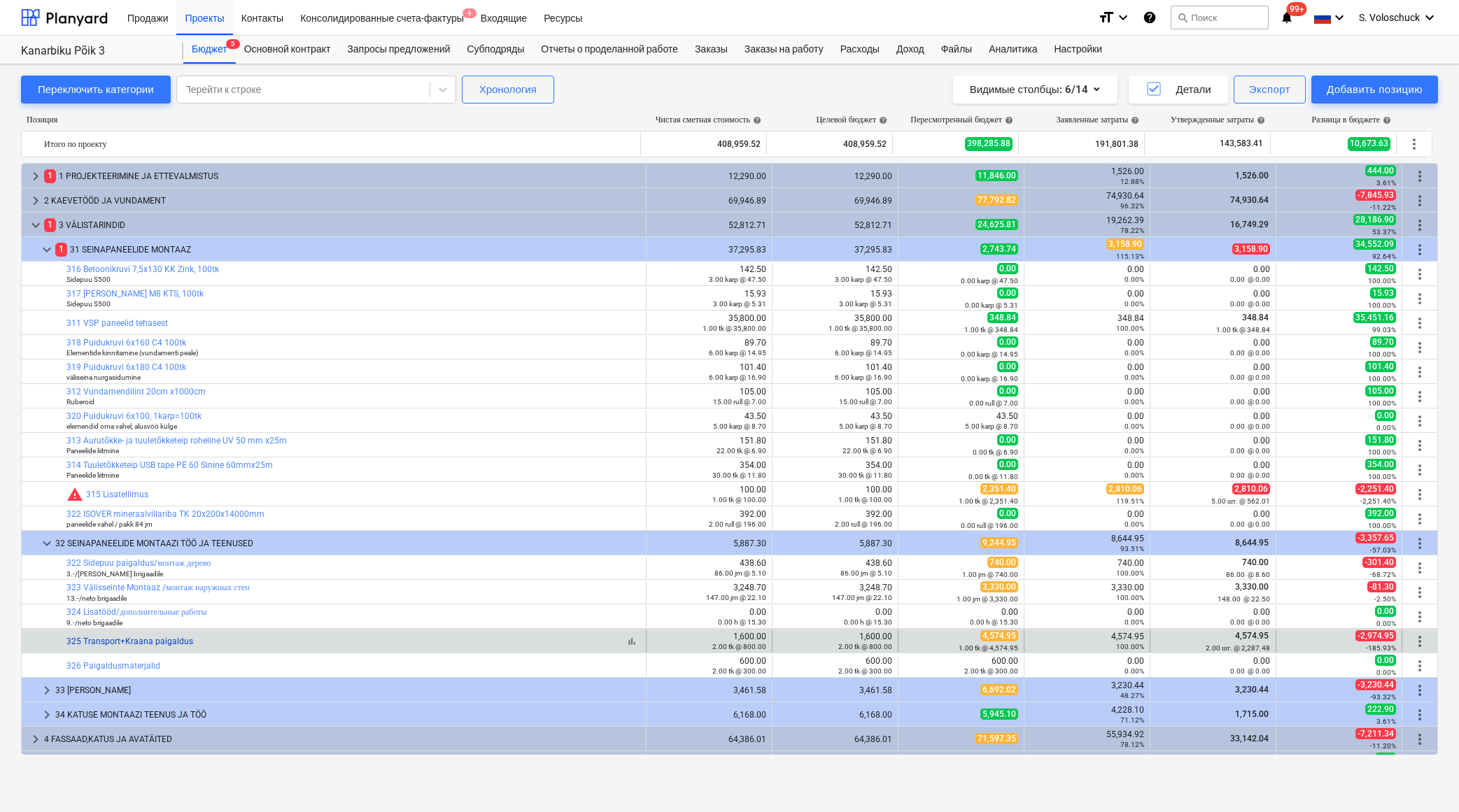
click at [125, 638] on link "325 Transport+Kraana paigaldus" at bounding box center [129, 642] width 126 height 10
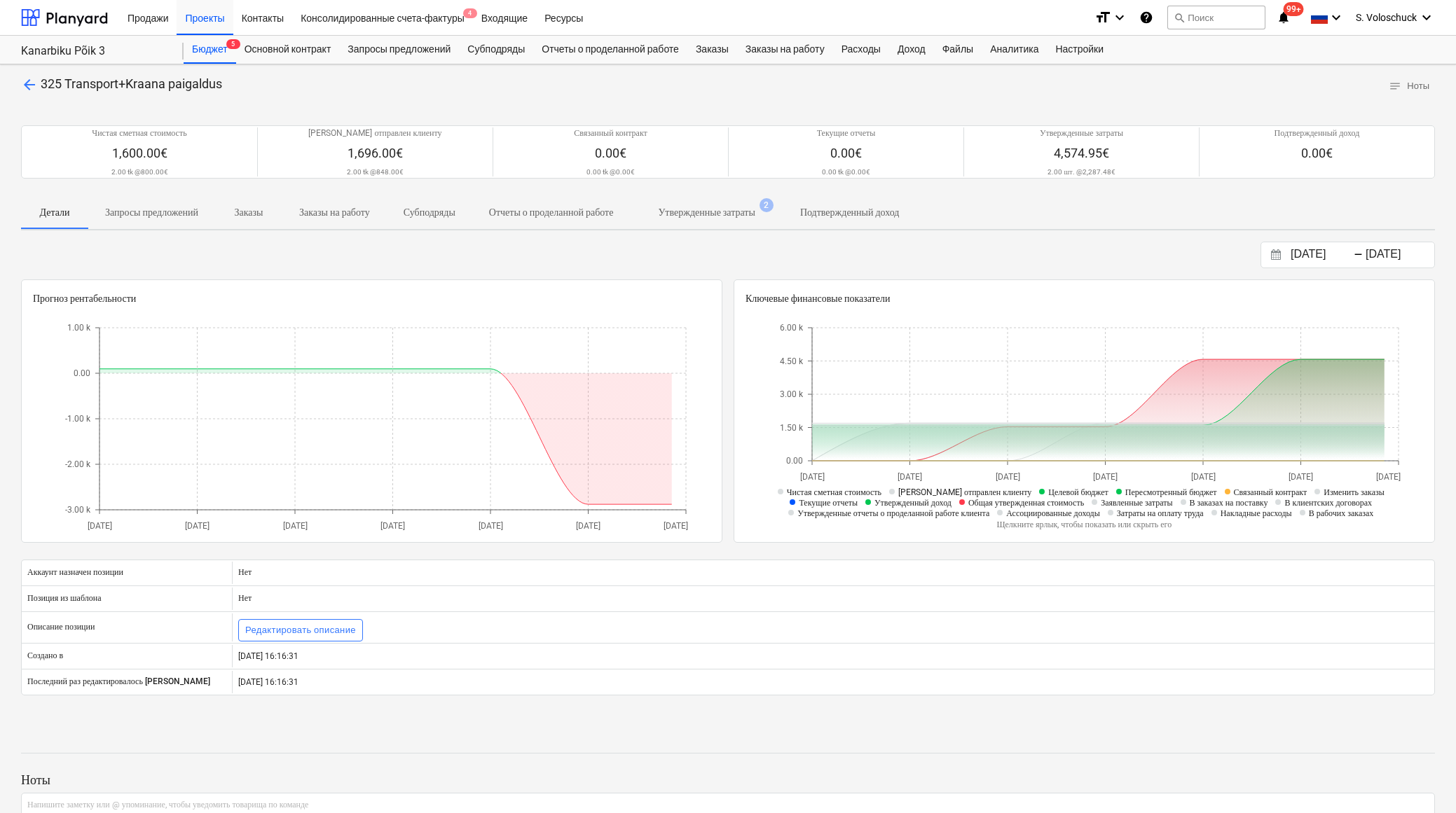
click at [754, 208] on p "Утвержденные затраты" at bounding box center [706, 213] width 97 height 14
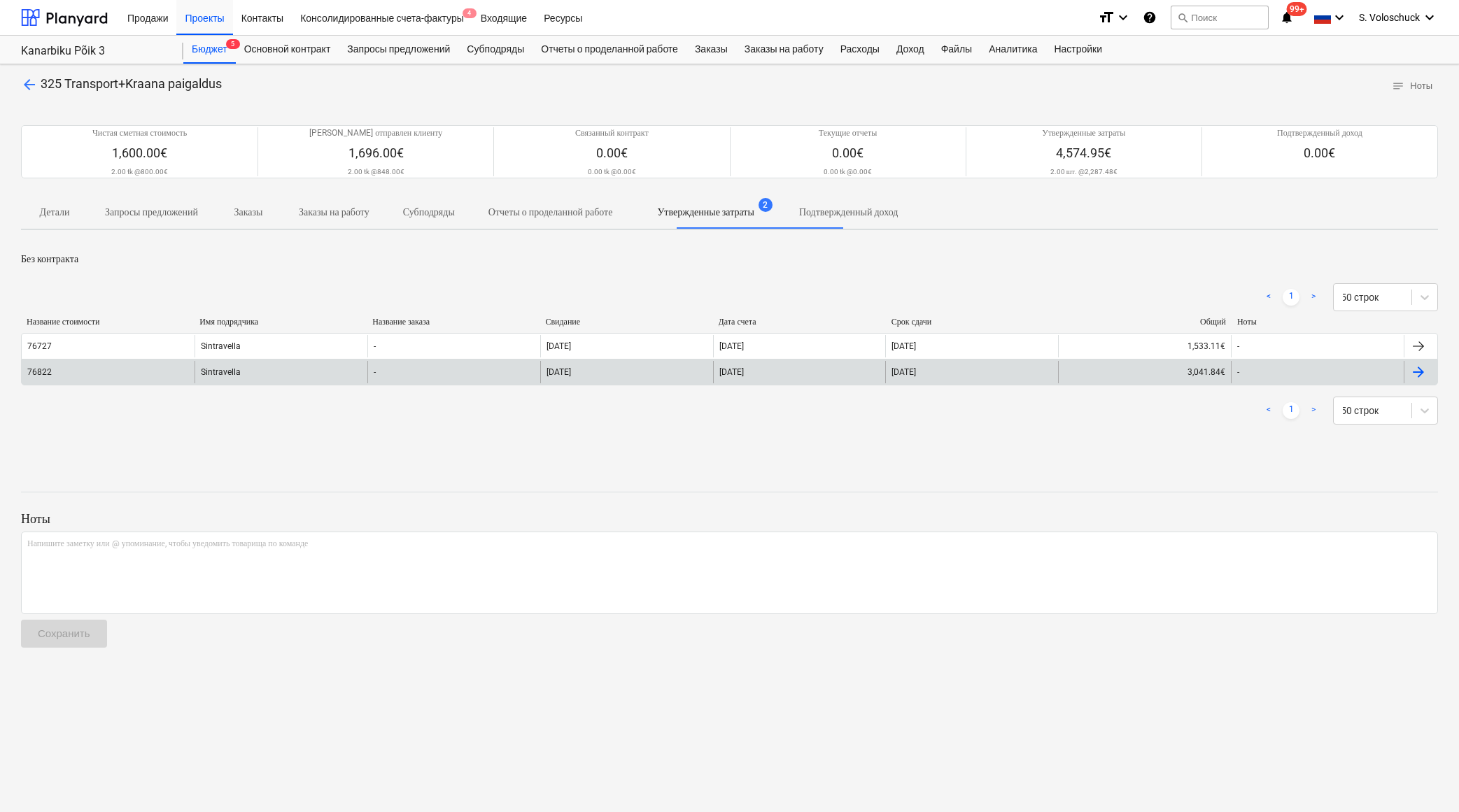
click at [473, 366] on div "-" at bounding box center [453, 372] width 173 height 22
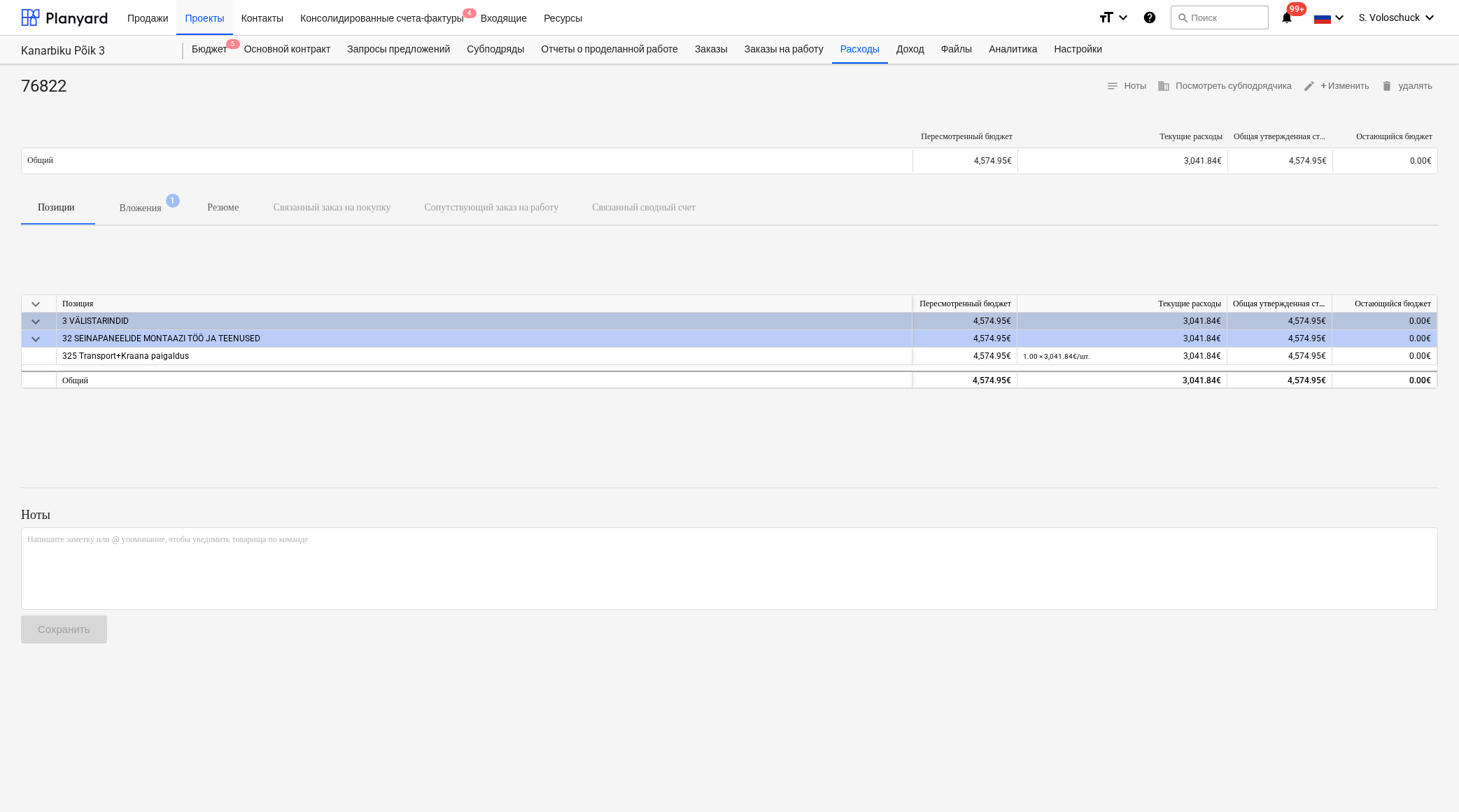
click at [157, 209] on p "Вложения" at bounding box center [141, 208] width 42 height 14
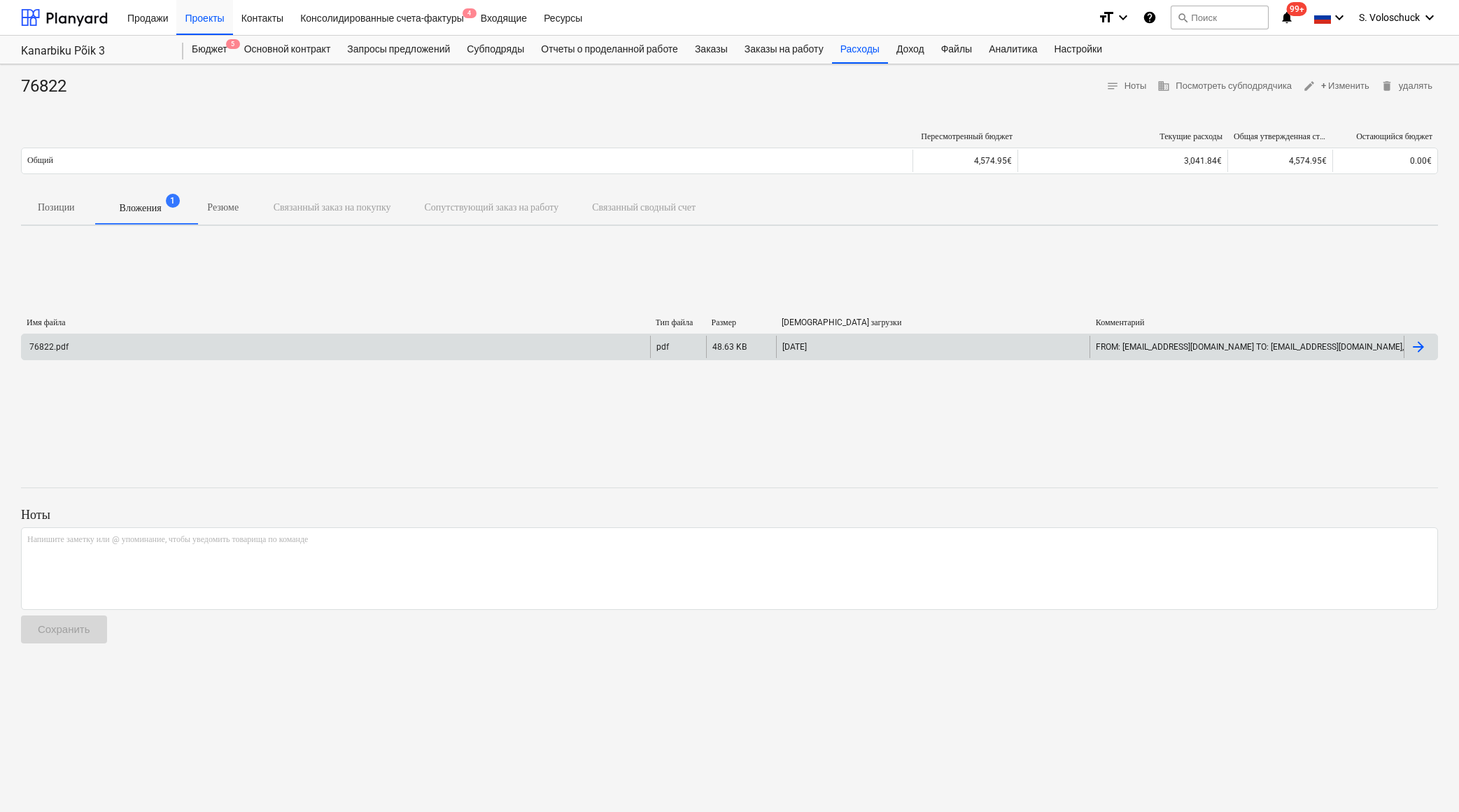
click at [196, 345] on div "76822.pdf" at bounding box center [336, 347] width 629 height 22
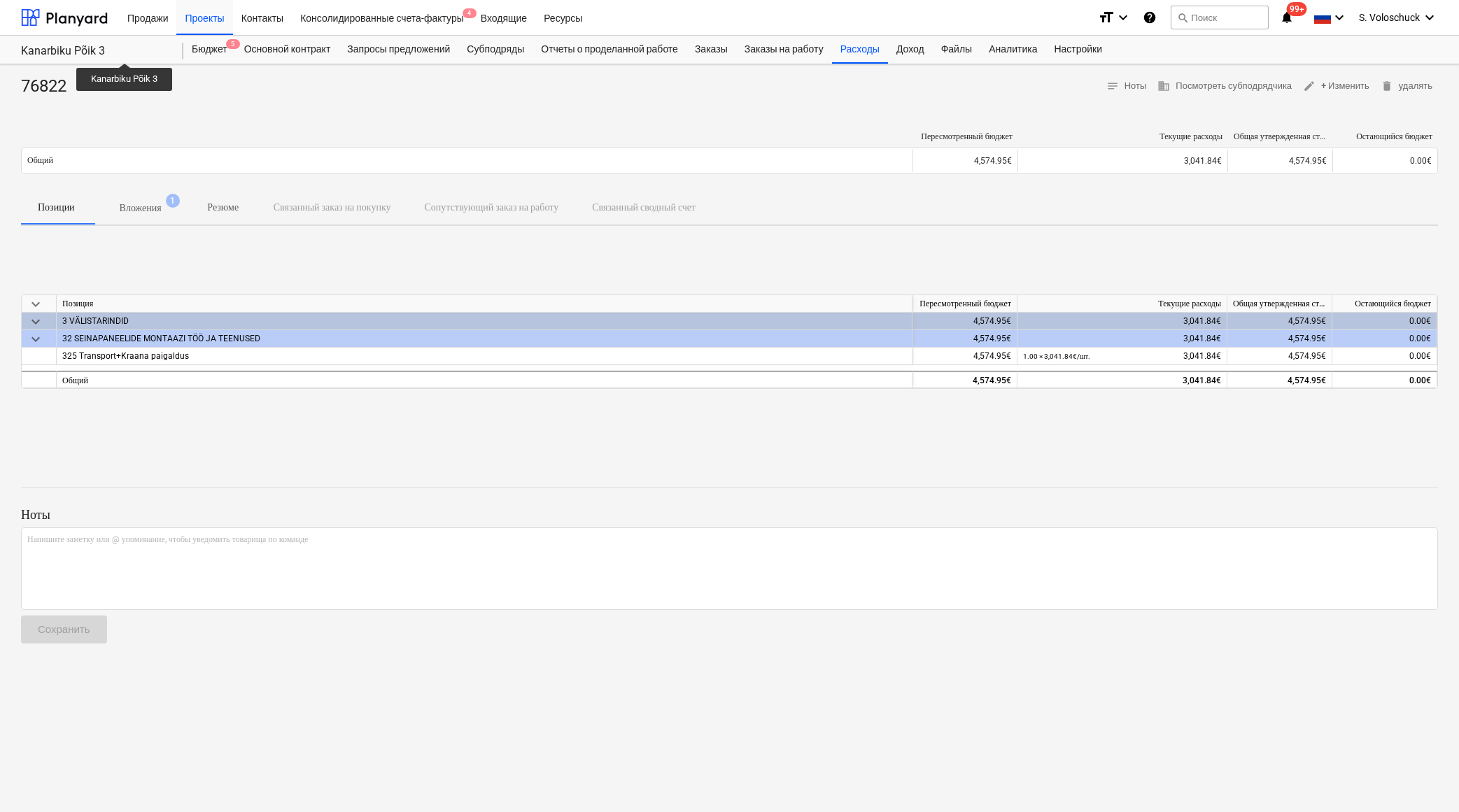
click at [160, 203] on p "Вложения" at bounding box center [141, 208] width 42 height 14
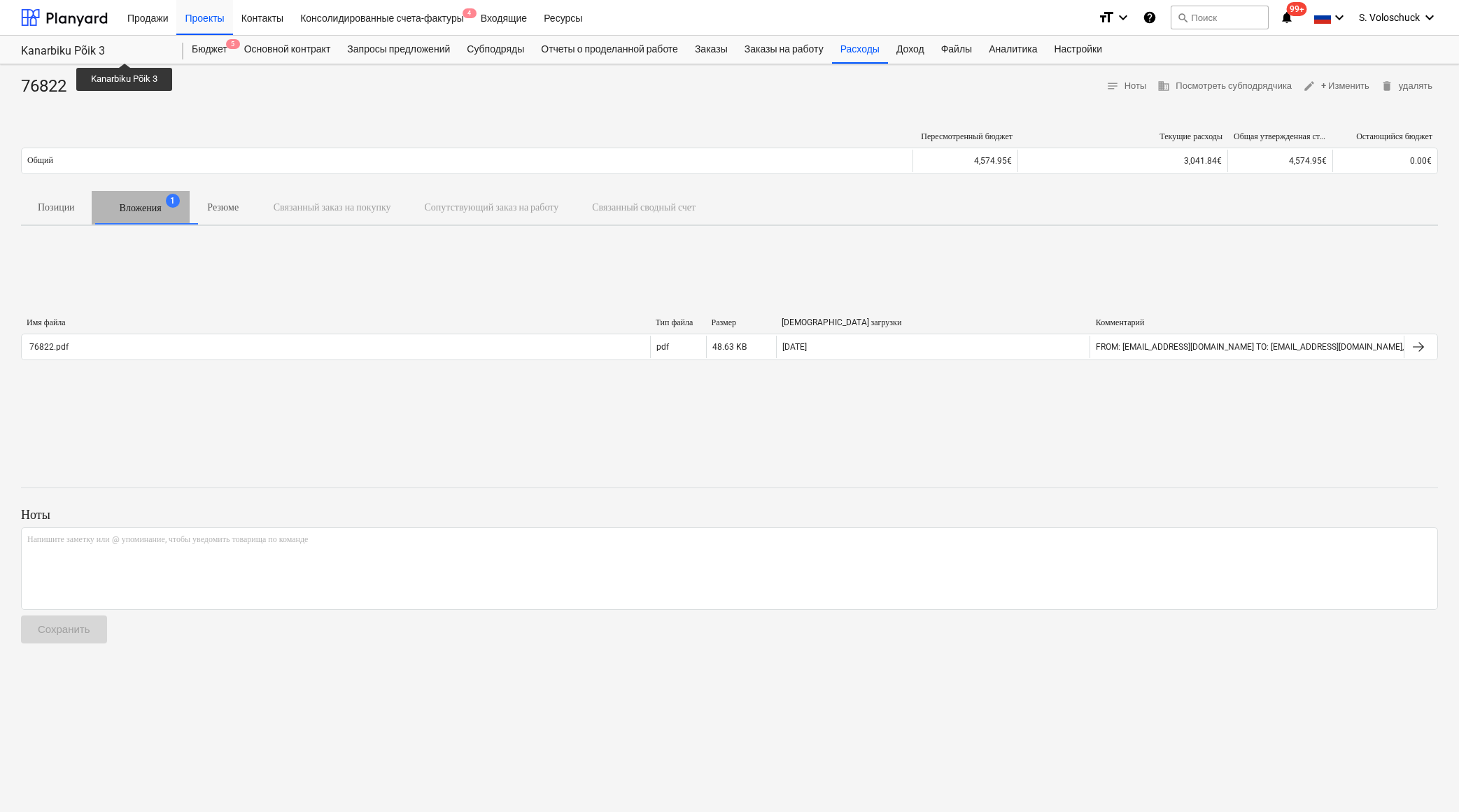
click at [160, 203] on p "Вложения" at bounding box center [141, 208] width 42 height 14
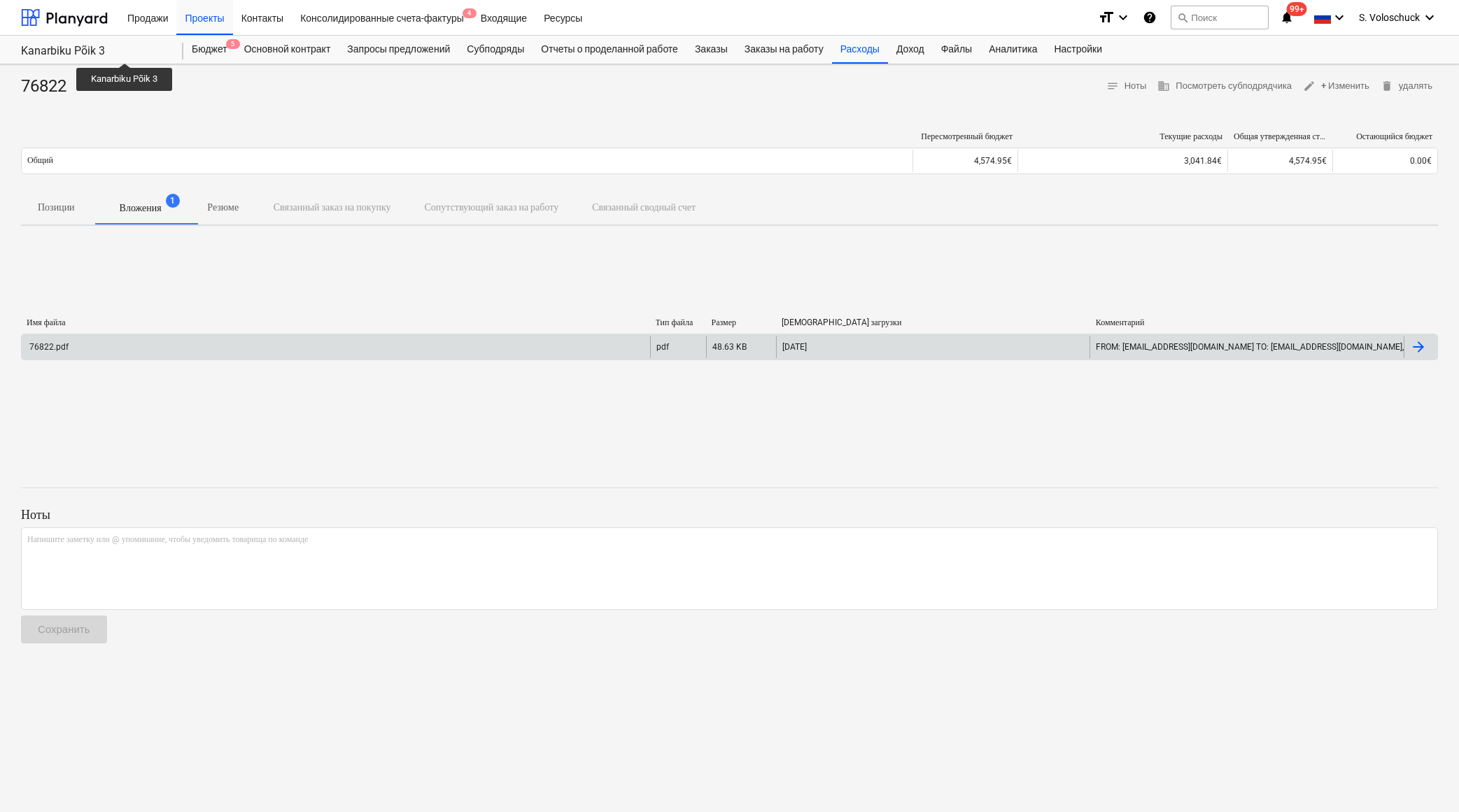
click at [212, 344] on div "76822.pdf" at bounding box center [336, 347] width 629 height 22
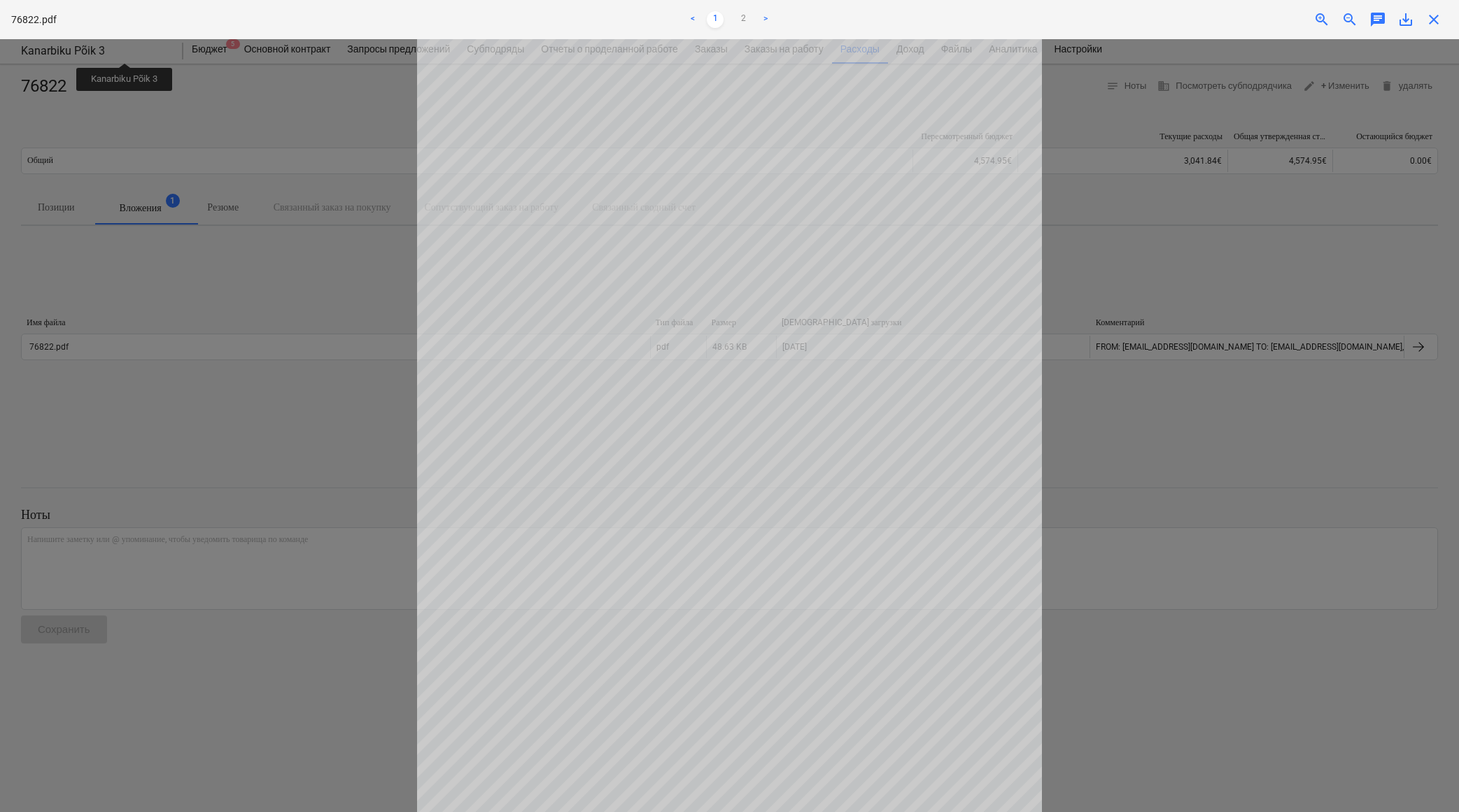
click at [1336, 24] on span "save_alt" at bounding box center [1406, 19] width 17 height 17
click at [1336, 22] on span "close" at bounding box center [1434, 19] width 17 height 17
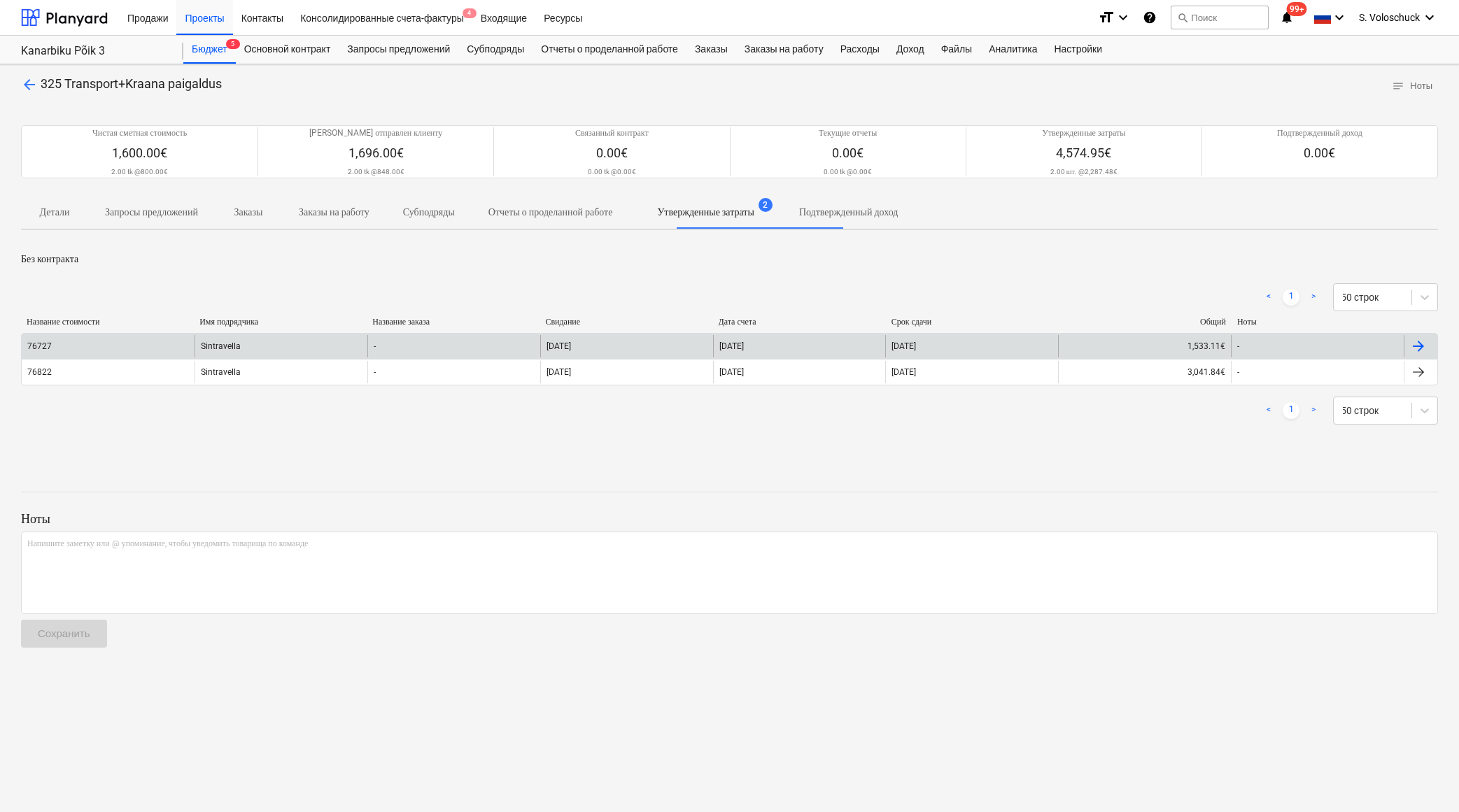
click at [820, 343] on div "[DATE]" at bounding box center [799, 346] width 173 height 22
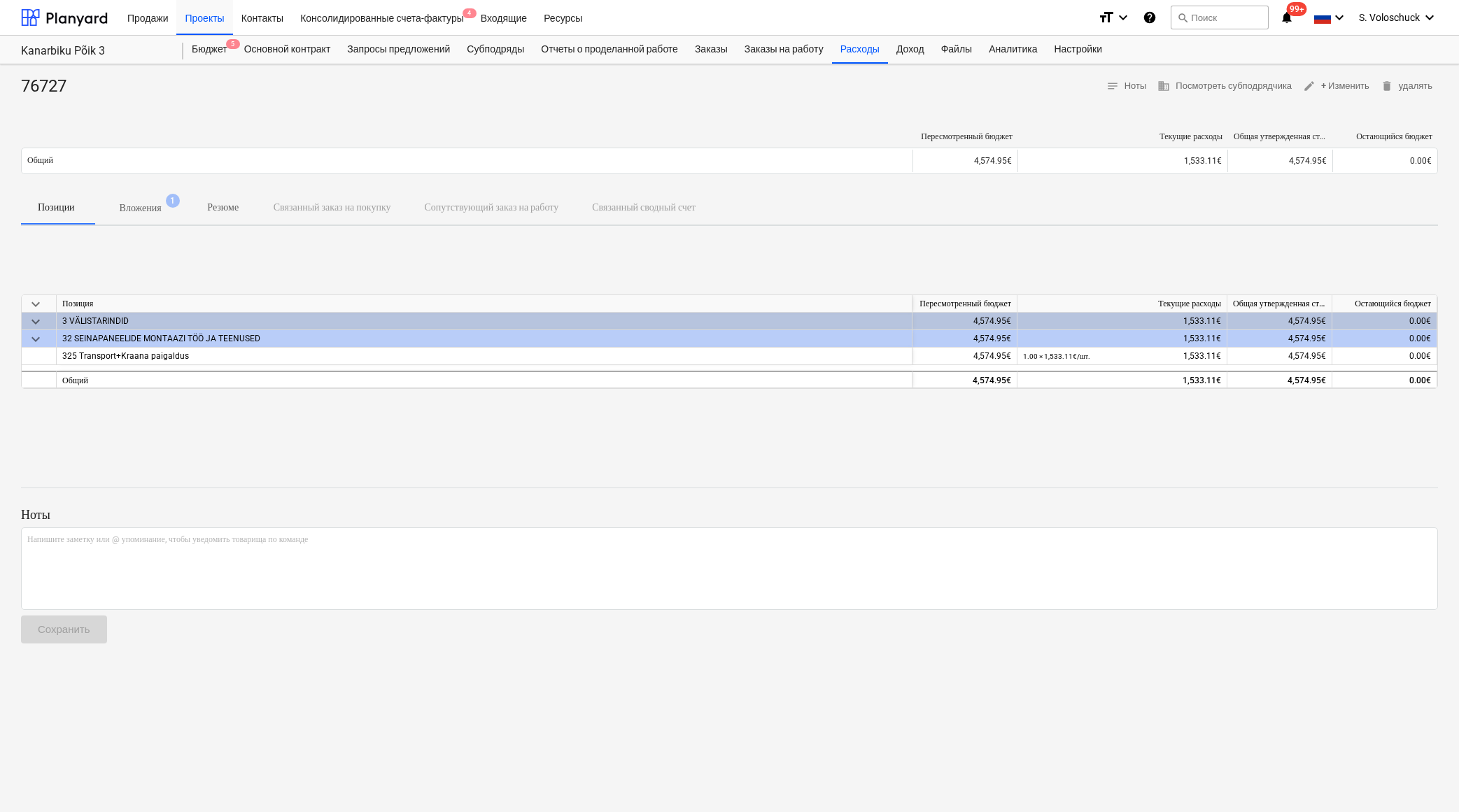
click at [158, 204] on p "Вложения" at bounding box center [141, 208] width 42 height 14
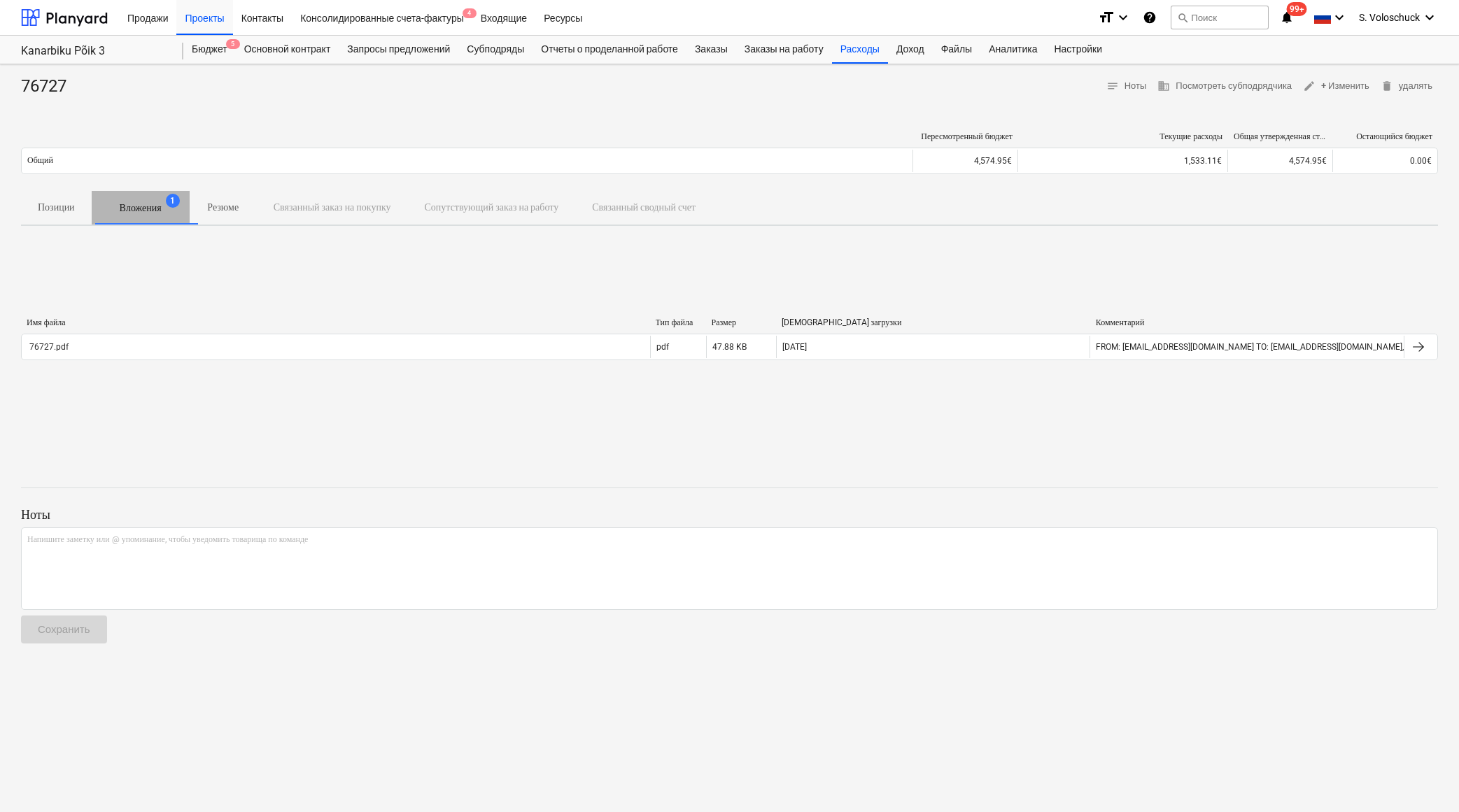
click at [158, 204] on p "Вложения" at bounding box center [141, 208] width 42 height 14
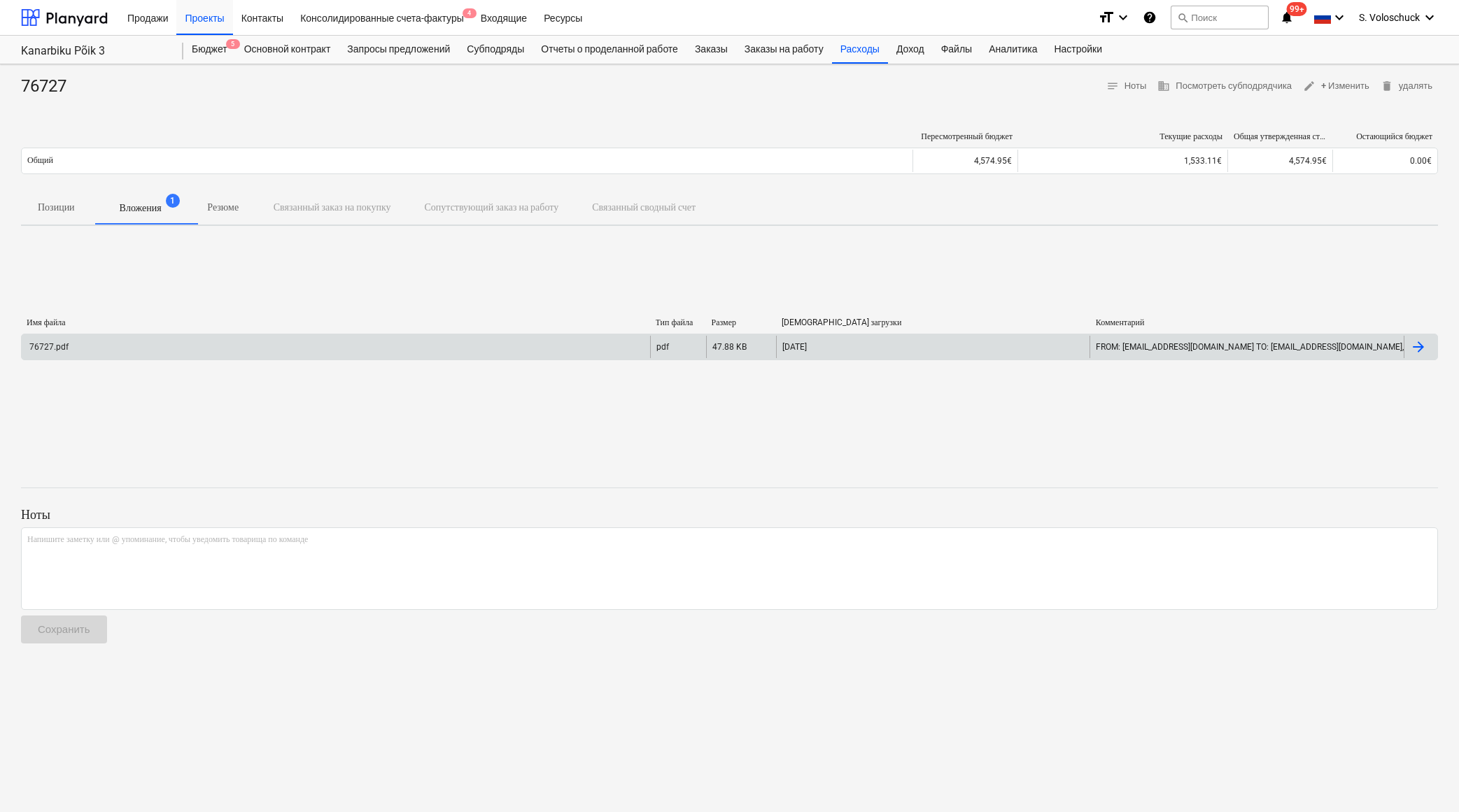
click at [202, 341] on div "76727.pdf" at bounding box center [336, 347] width 629 height 22
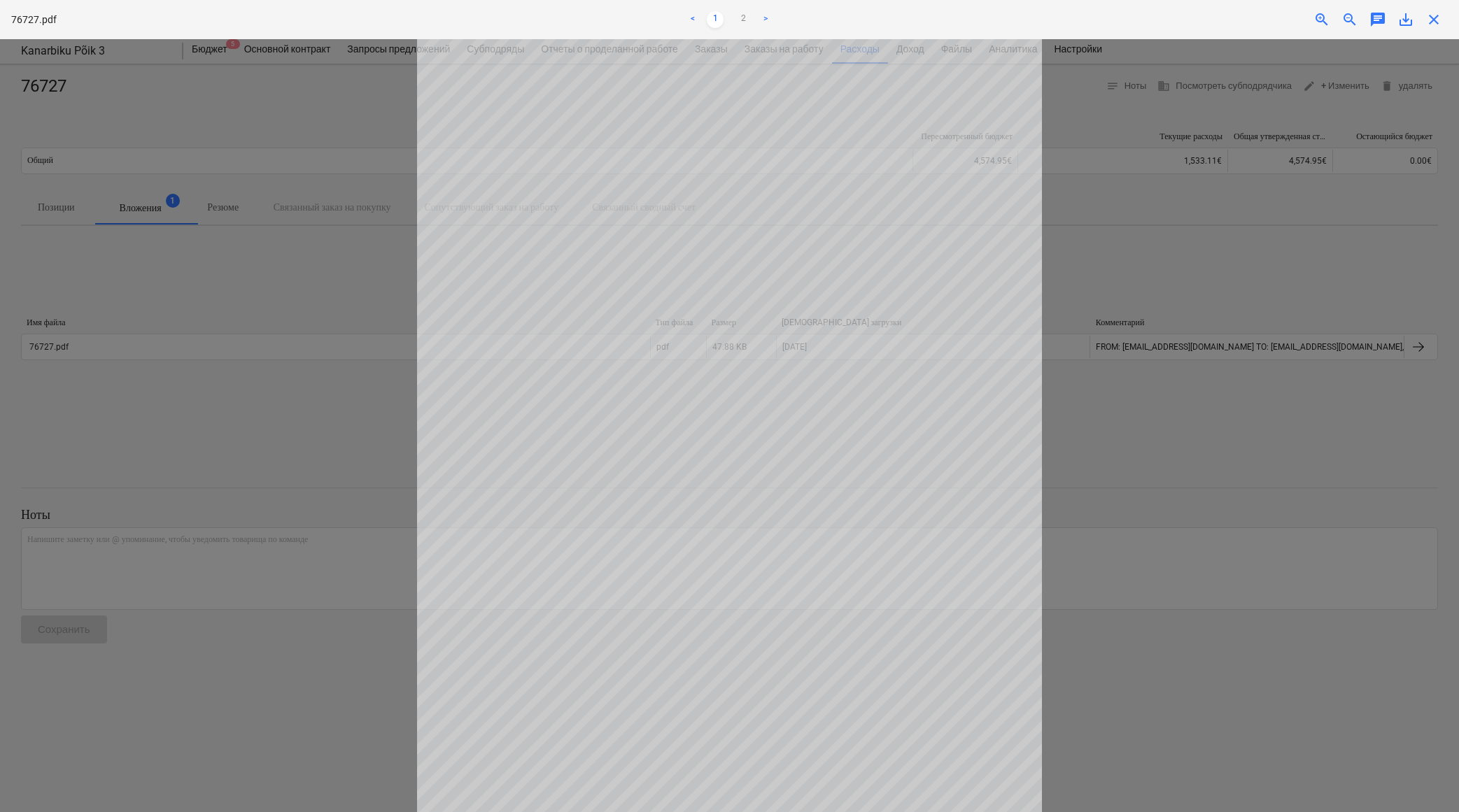
click at [1336, 22] on span "save_alt" at bounding box center [1406, 19] width 17 height 17
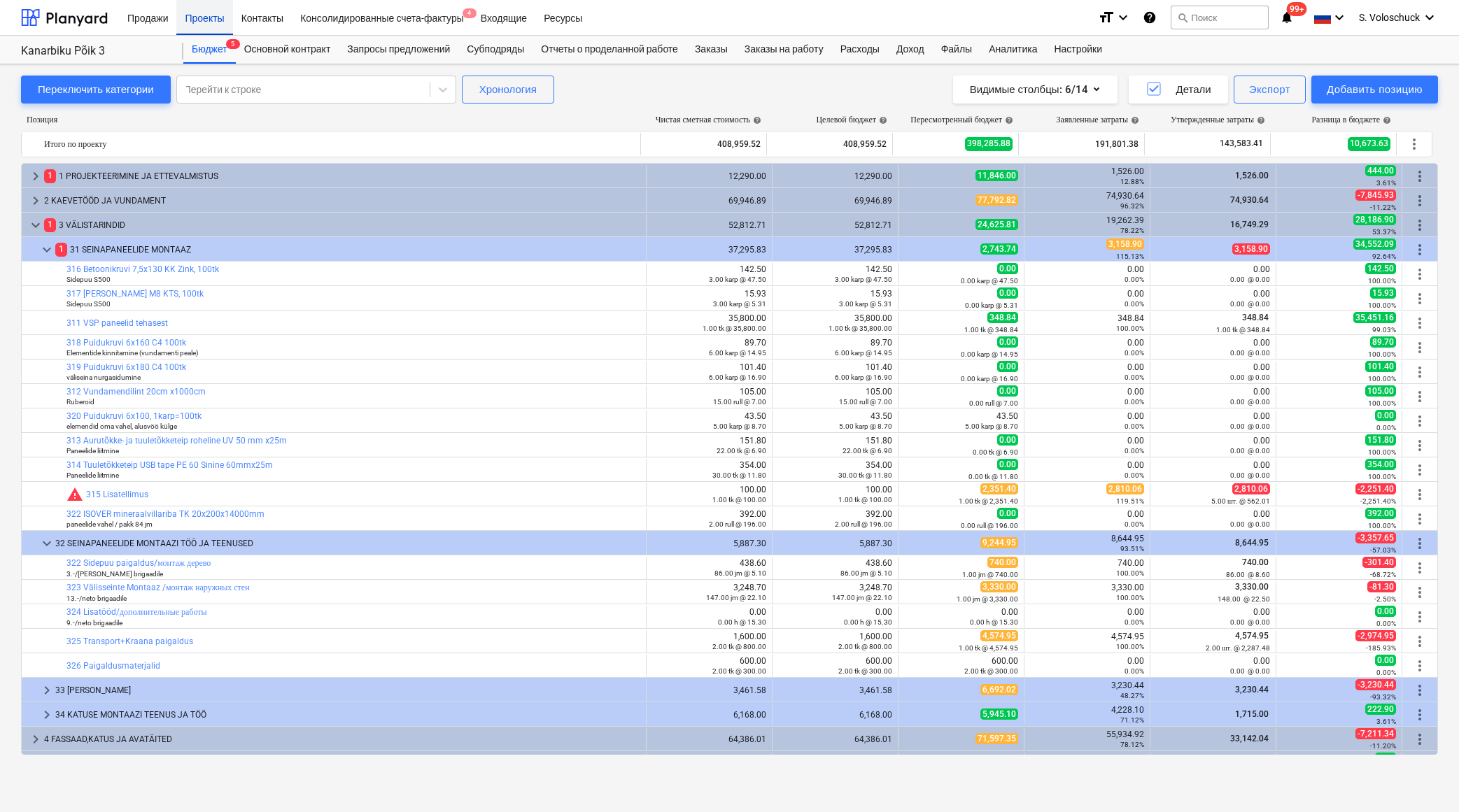
click at [211, 23] on div "Проекты" at bounding box center [204, 17] width 56 height 35
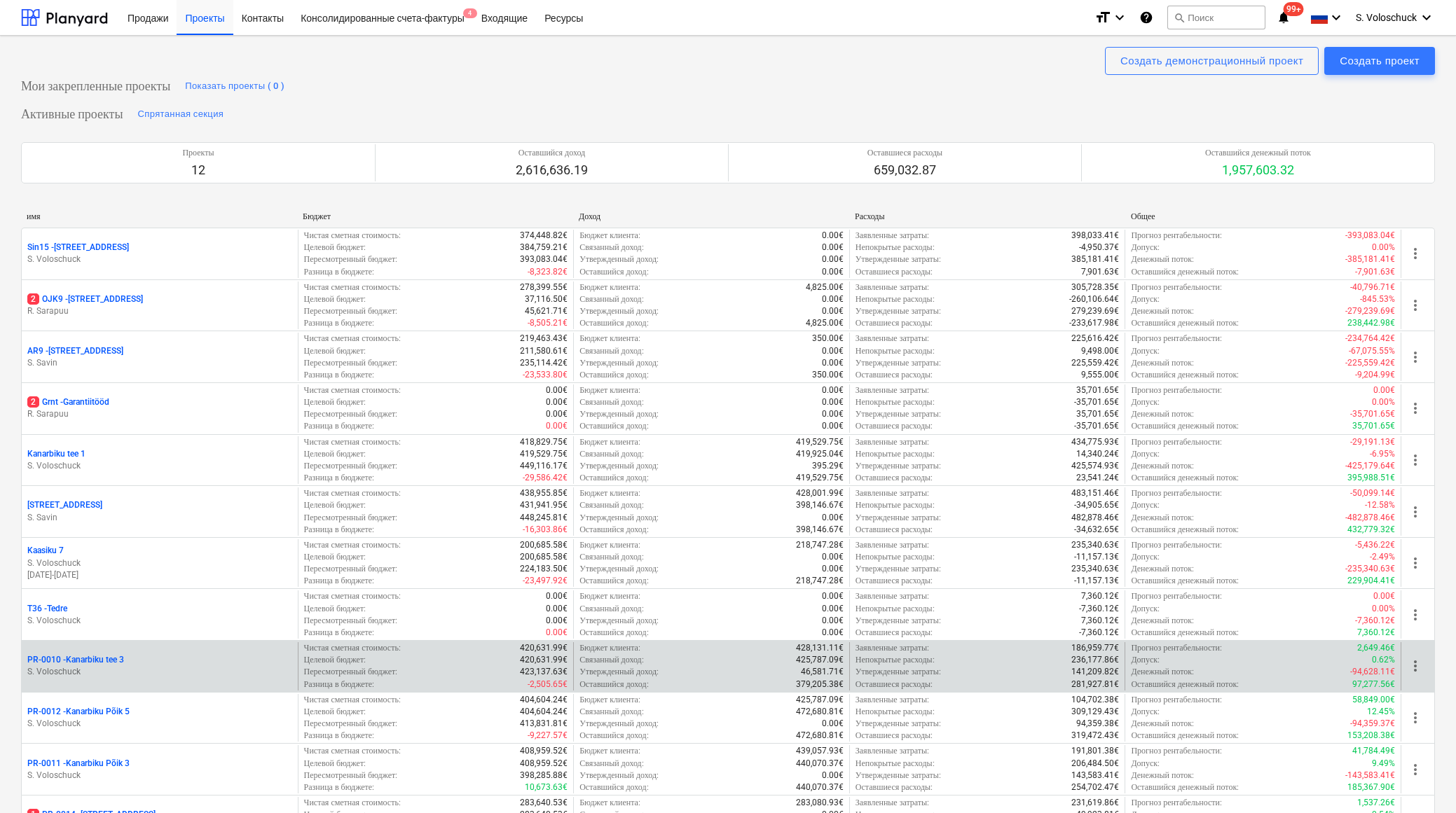
scroll to position [6, 0]
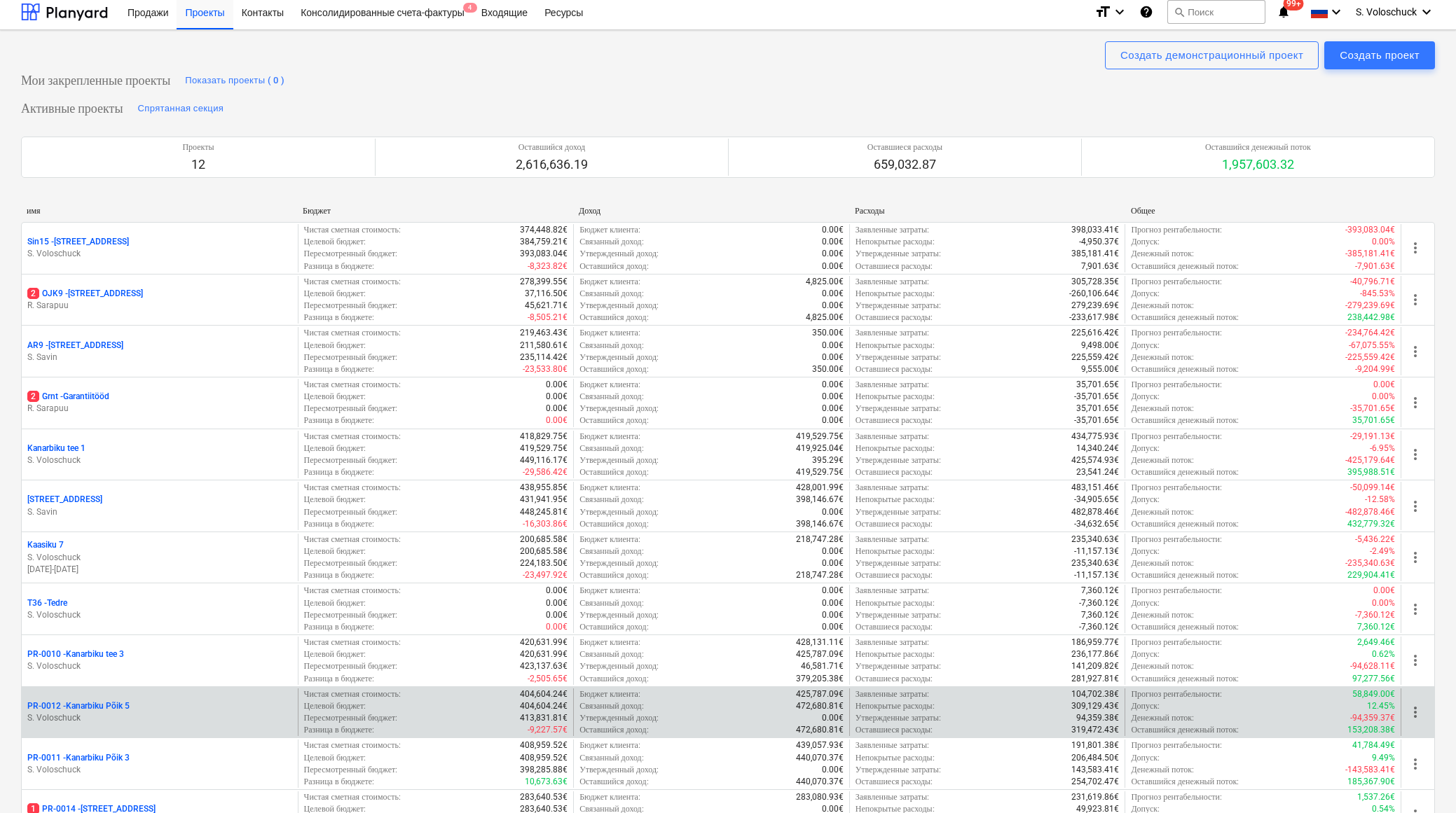
click at [100, 700] on p "PR-0012 - Kanarbiku Põik 5" at bounding box center [78, 706] width 102 height 12
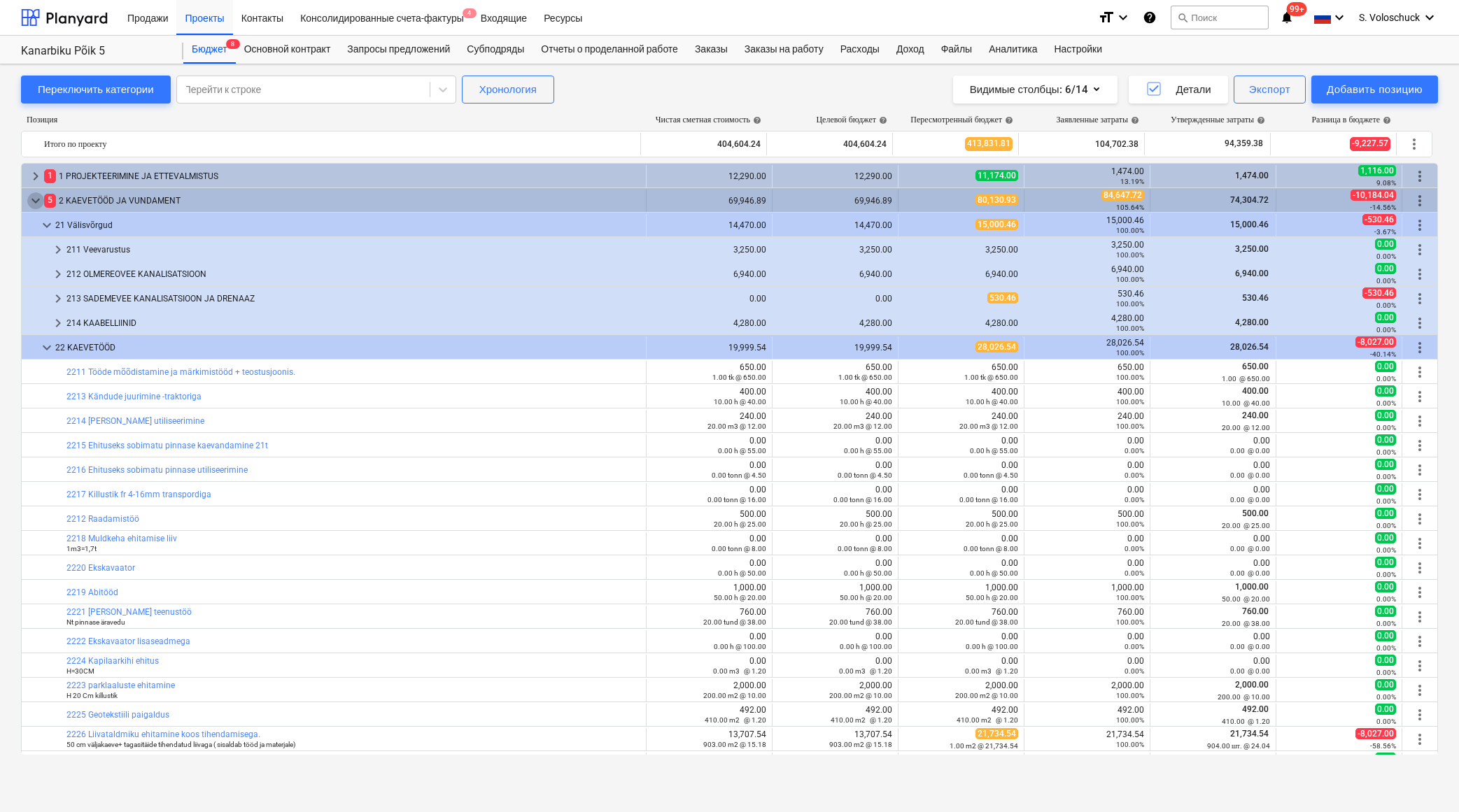
click at [30, 199] on span "keyboard_arrow_down" at bounding box center [35, 200] width 17 height 17
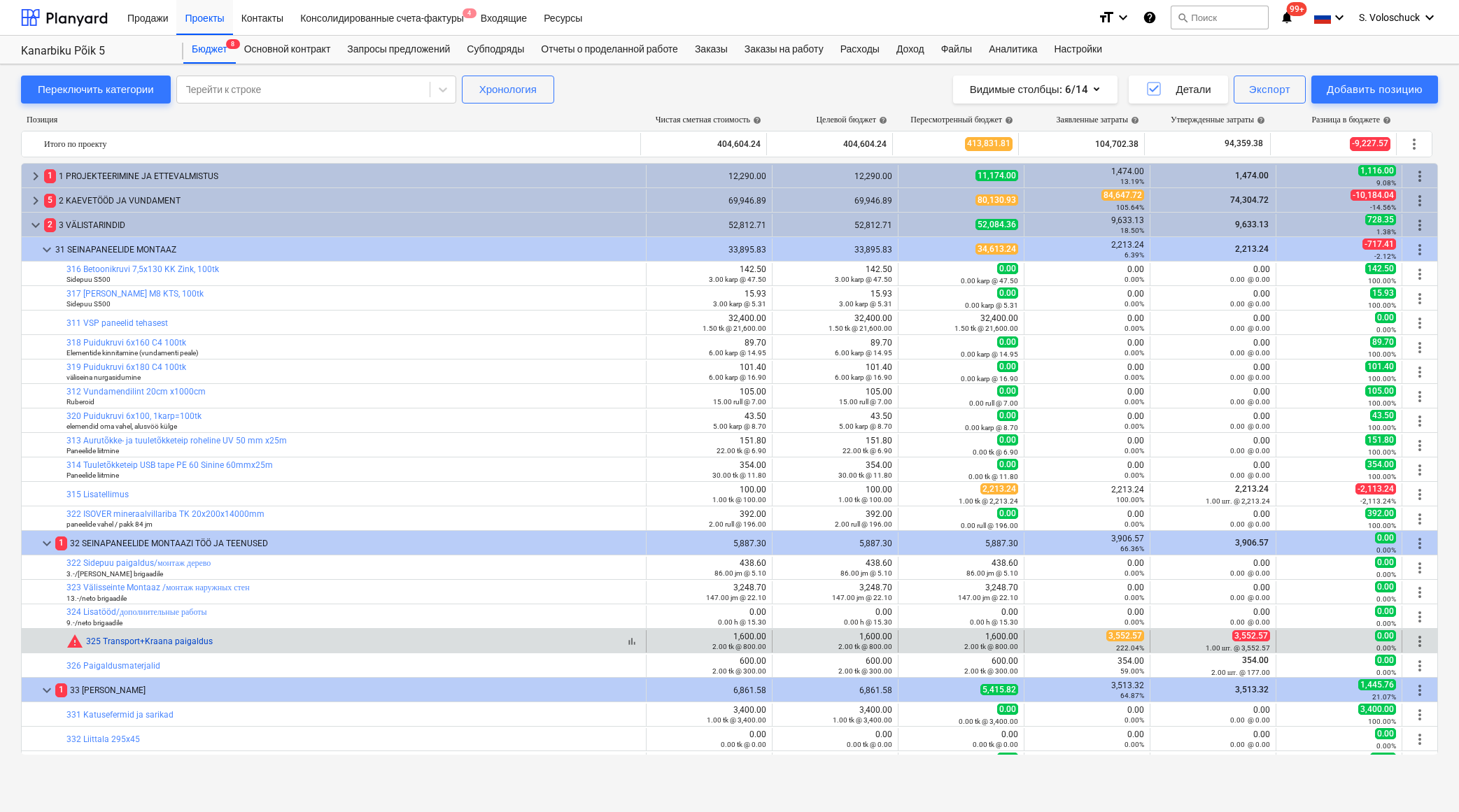
click at [190, 642] on link "325 Transport+Kraana paigaldus" at bounding box center [149, 642] width 126 height 10
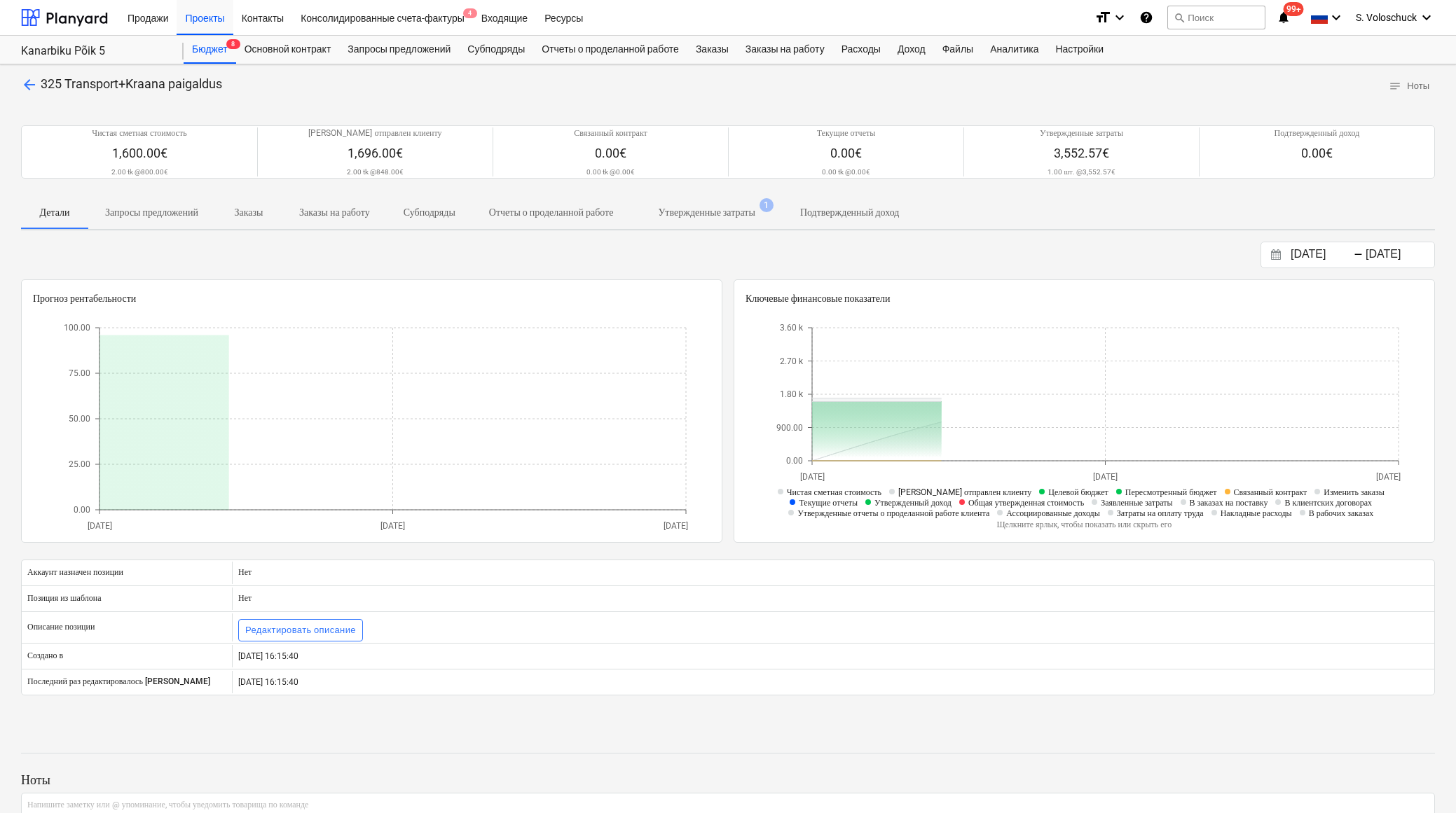
click at [754, 213] on p "Утвержденные затраты" at bounding box center [706, 213] width 97 height 14
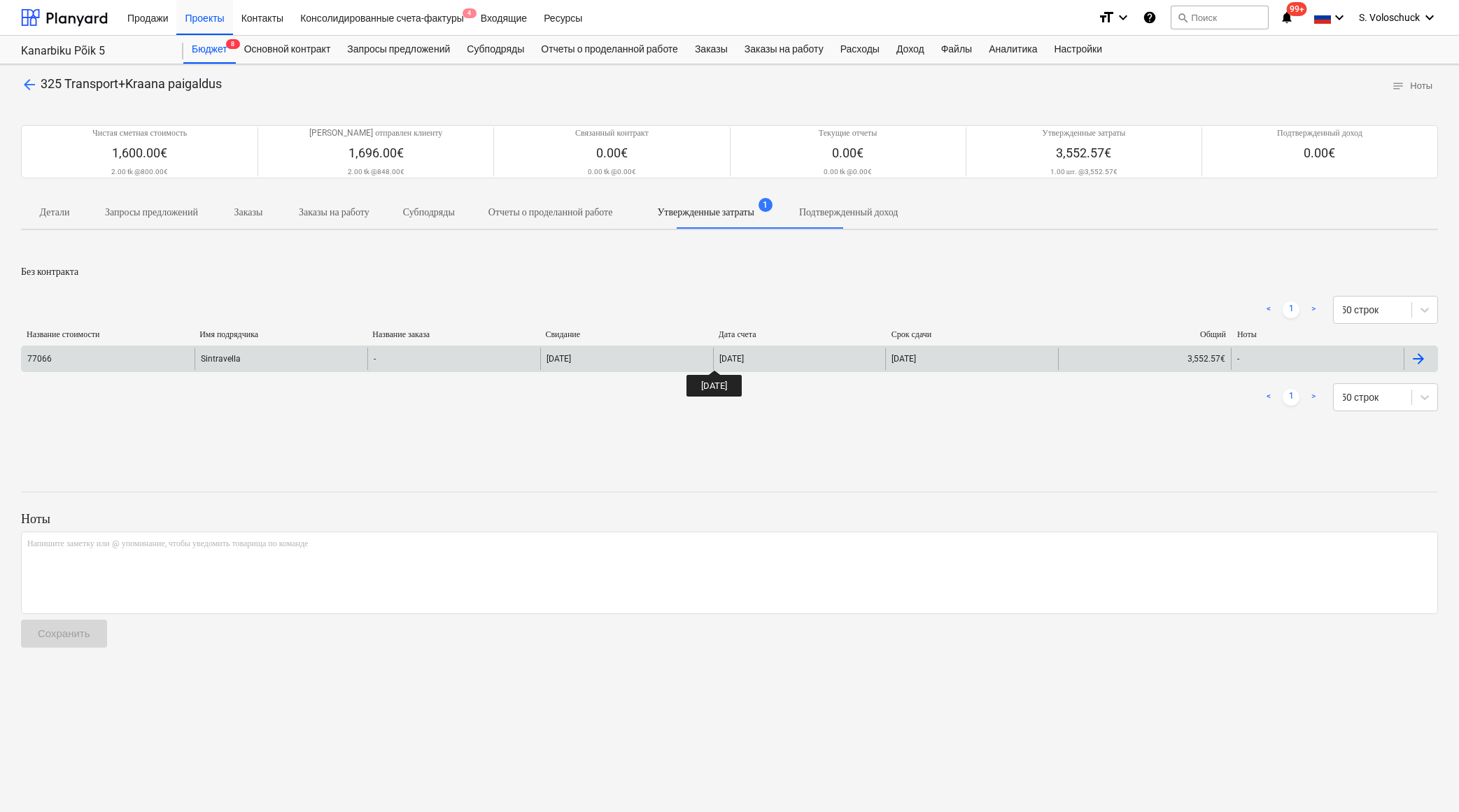
click at [695, 355] on div "[DATE]" at bounding box center [627, 358] width 173 height 22
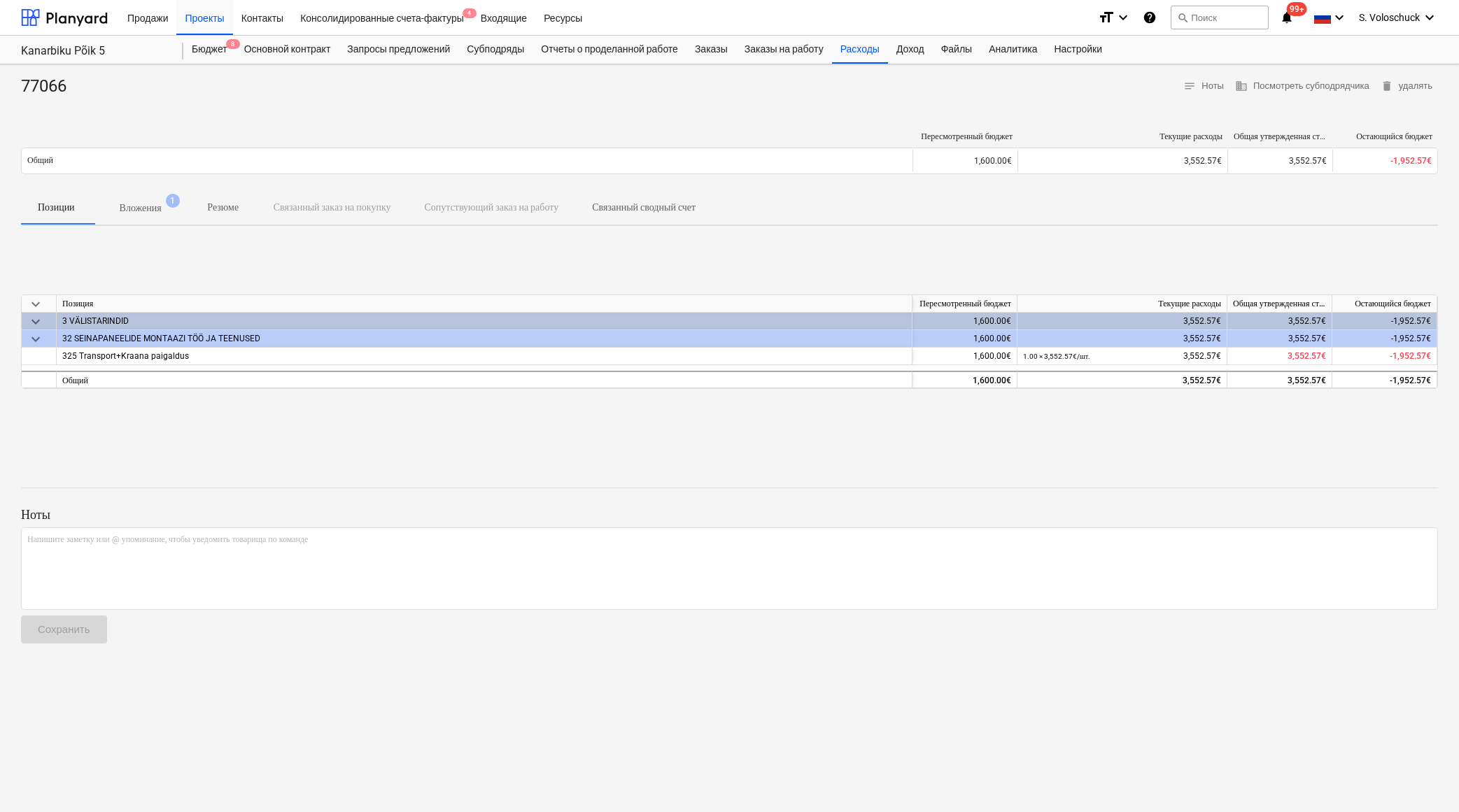
click at [158, 203] on p "Вложения" at bounding box center [141, 208] width 42 height 14
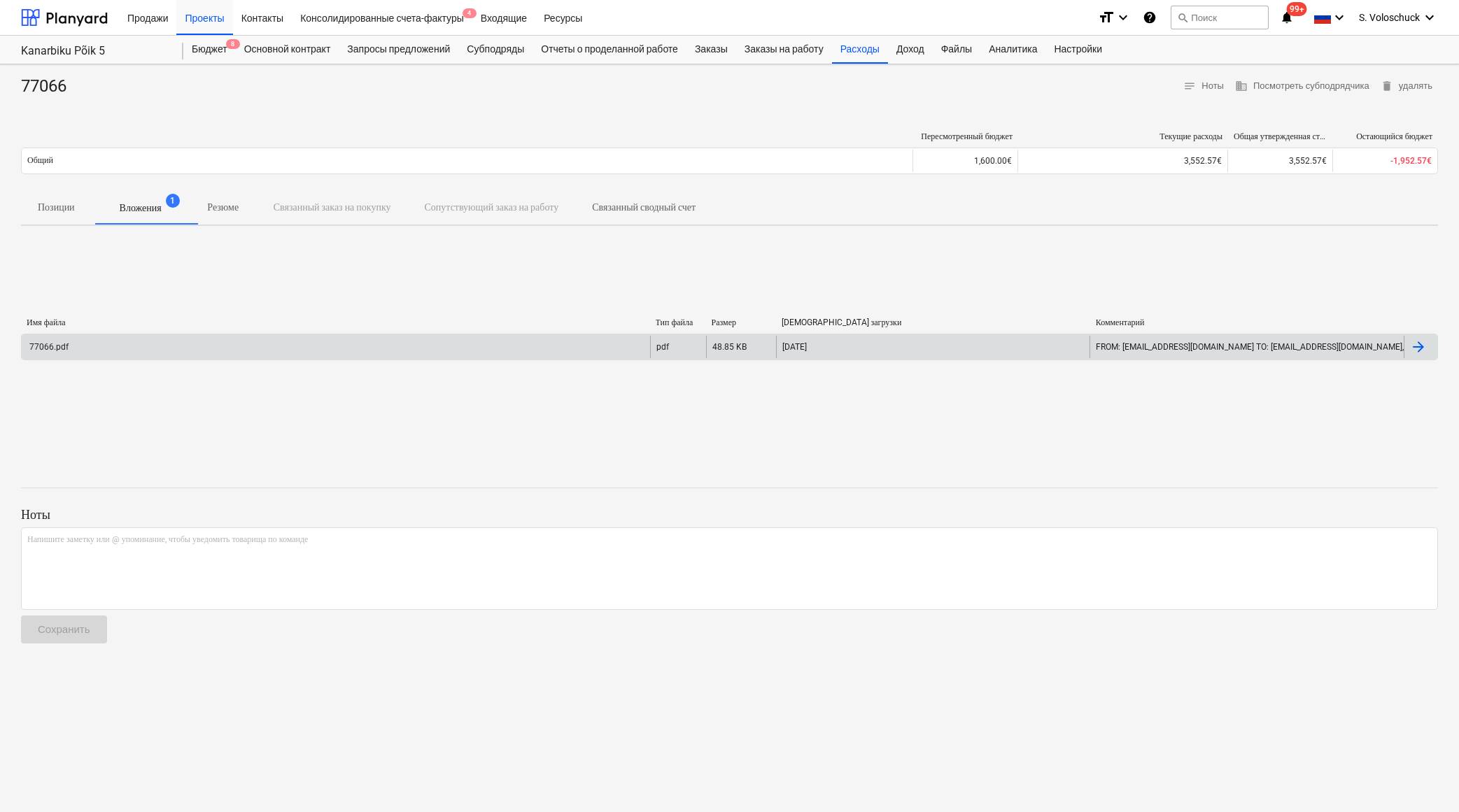
click at [508, 345] on div "77066.pdf" at bounding box center [336, 347] width 629 height 22
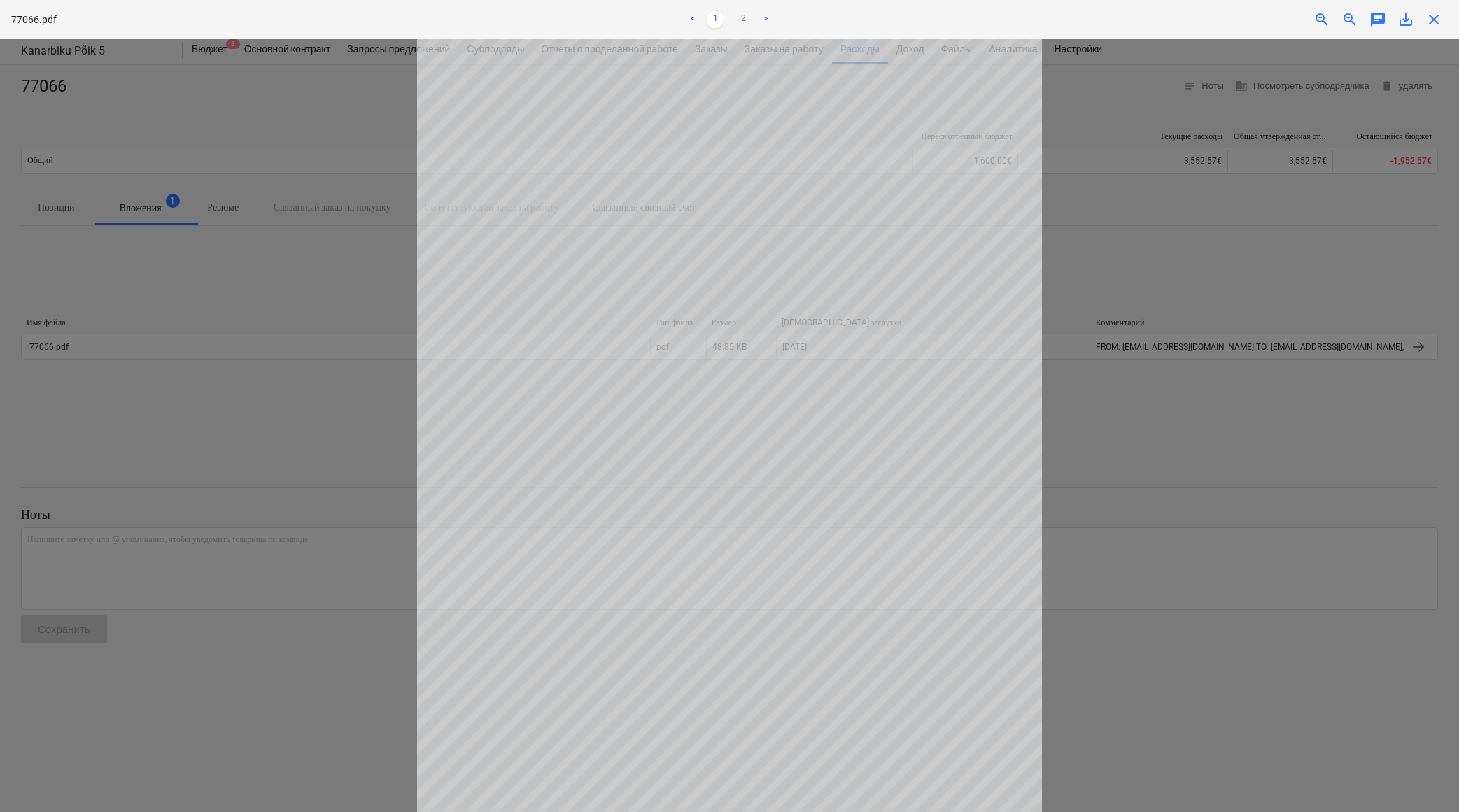
click at [1336, 15] on span "save_alt" at bounding box center [1406, 19] width 17 height 17
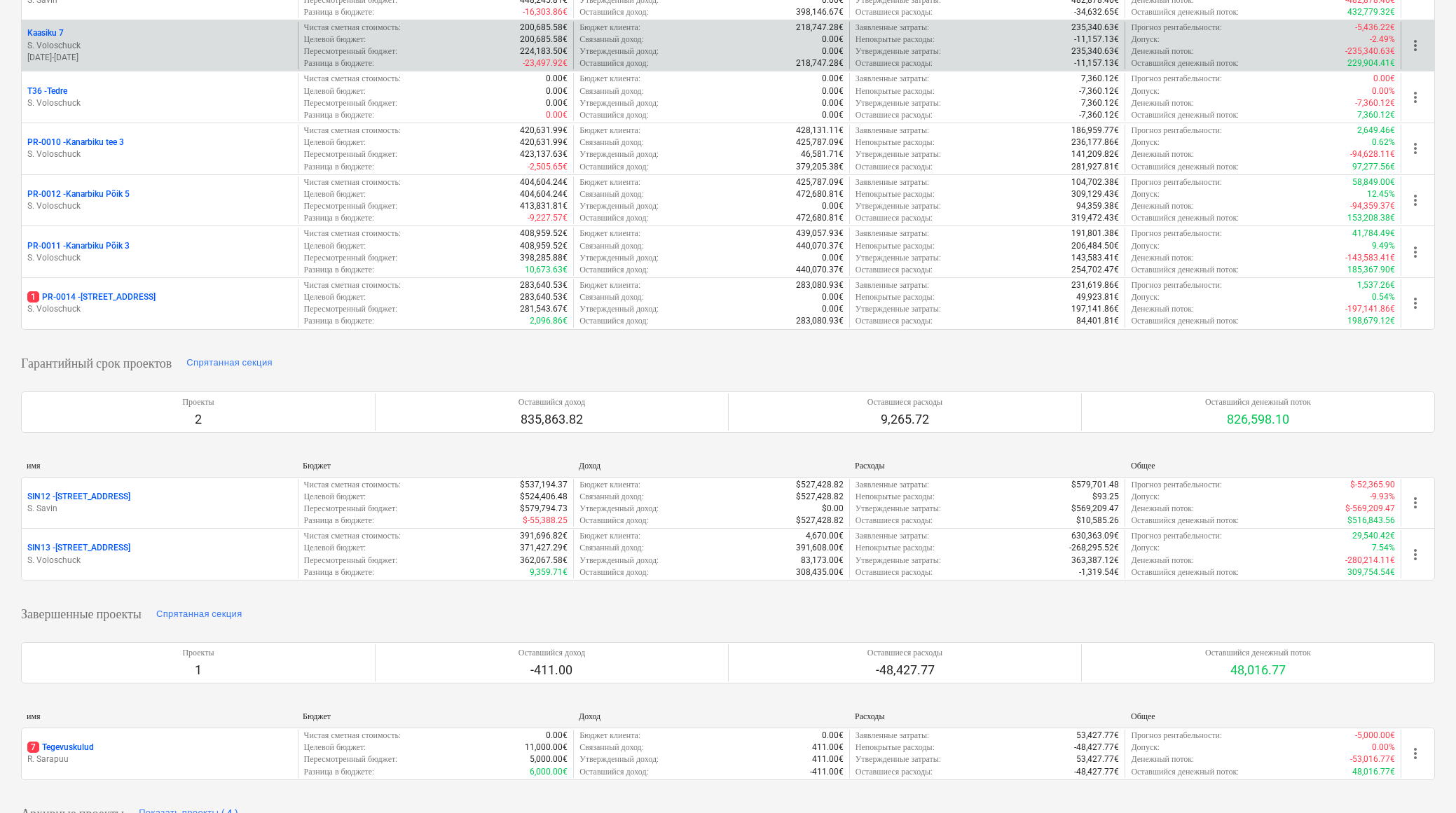
scroll to position [529, 0]
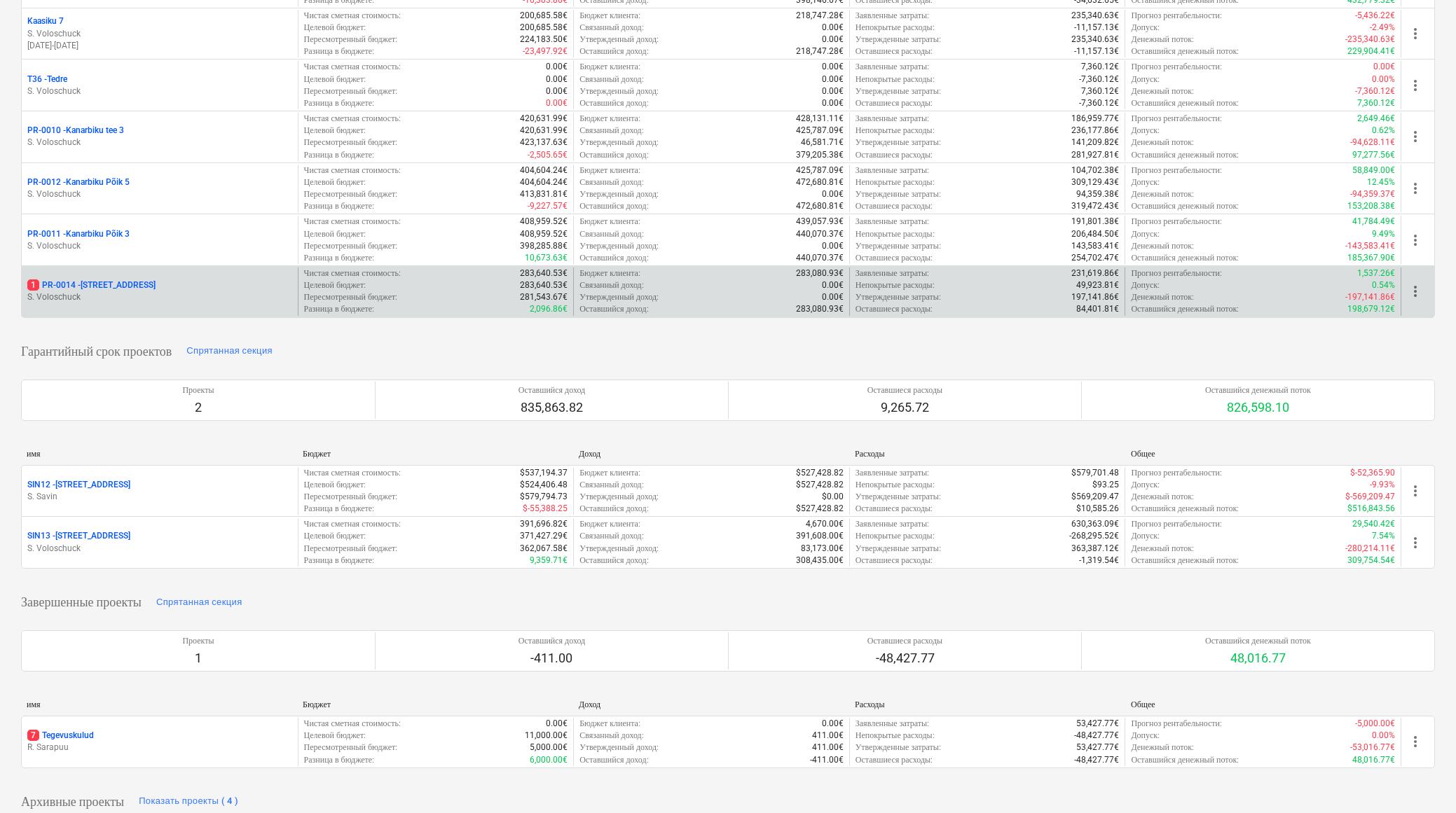
click at [150, 281] on div "1 PR-0014 - Luige tee 29" at bounding box center [160, 285] width 265 height 12
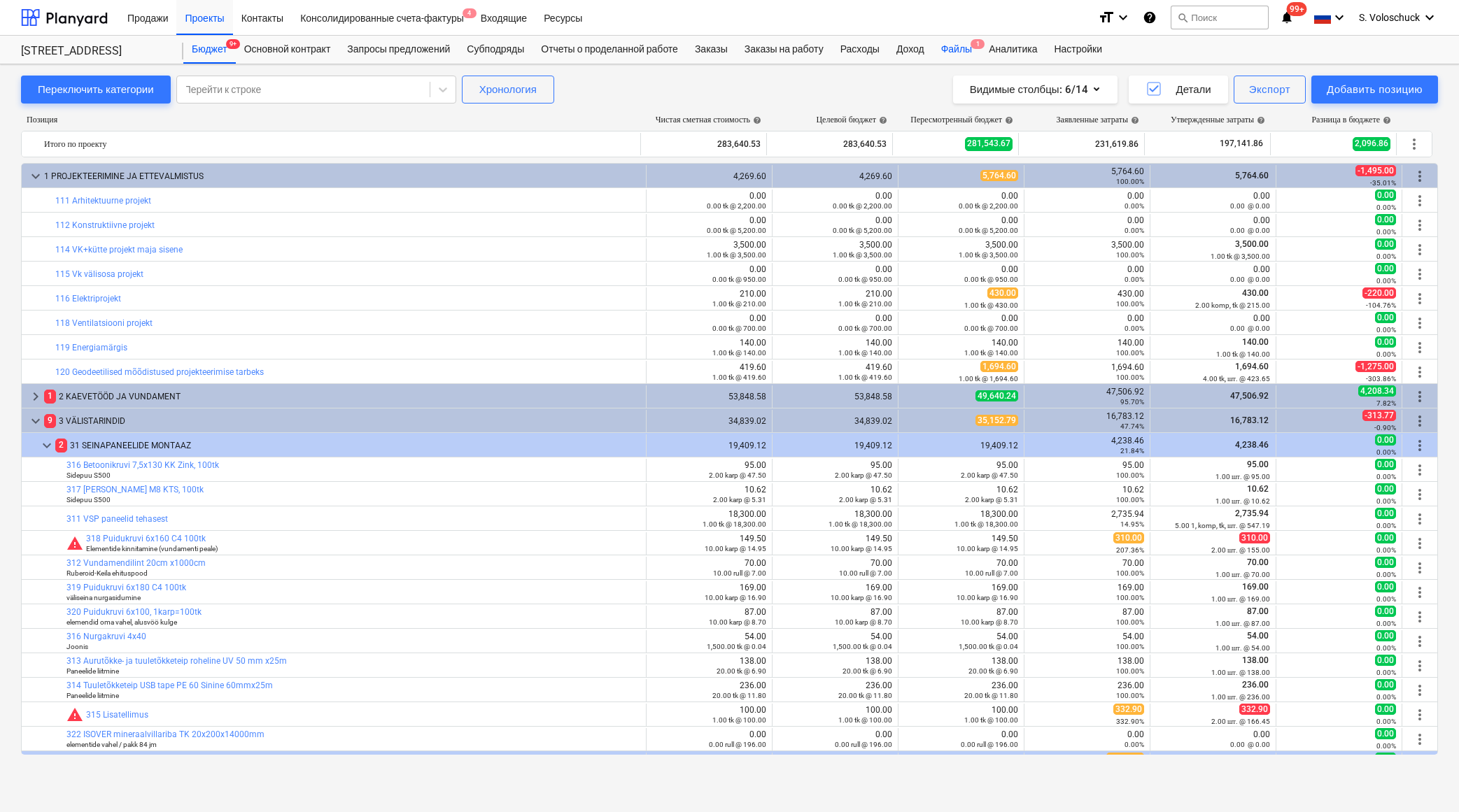
click at [955, 51] on div "Файлы 1" at bounding box center [957, 49] width 48 height 28
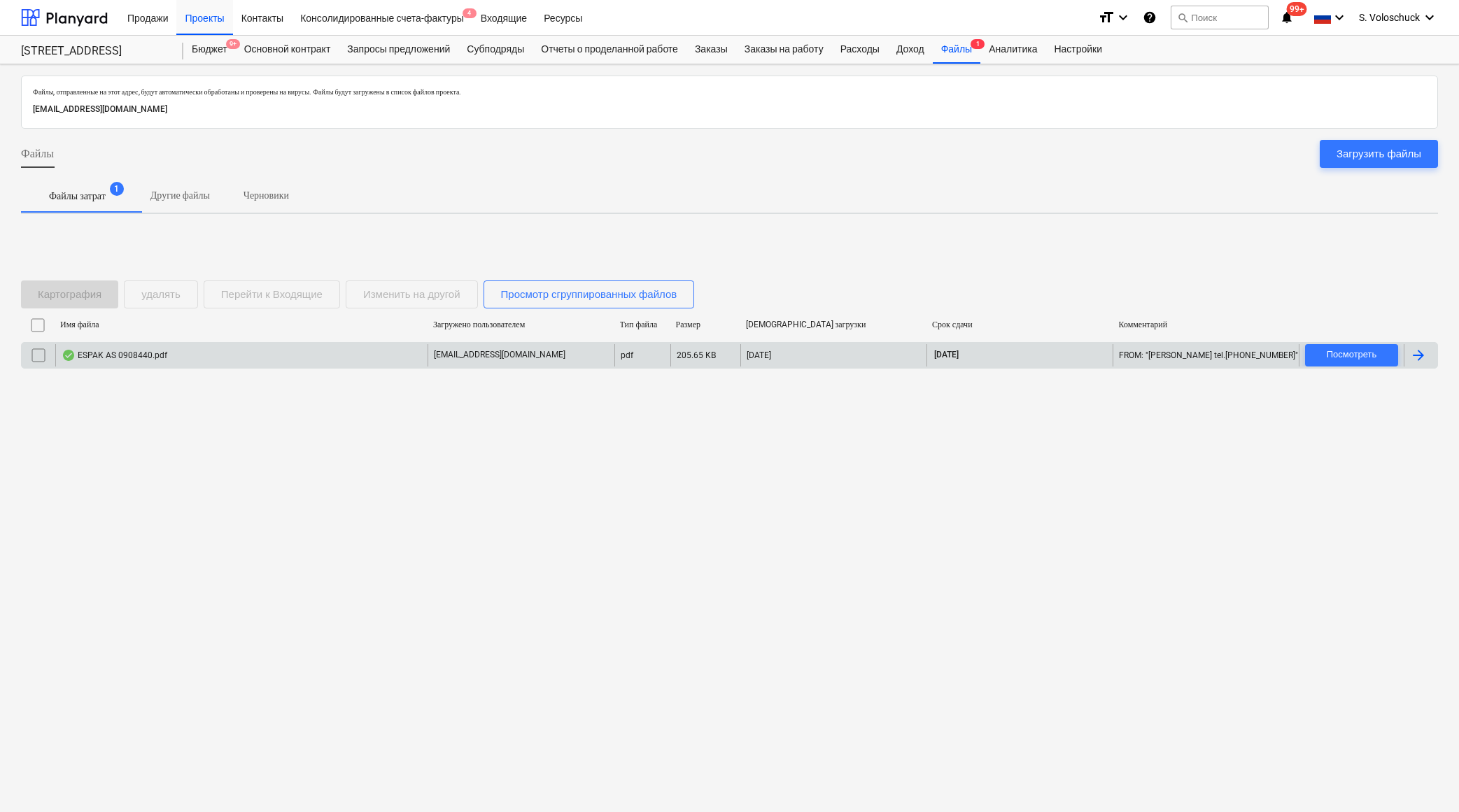
click at [155, 350] on div "ESPAK AS 0908440.pdf" at bounding box center [114, 355] width 106 height 11
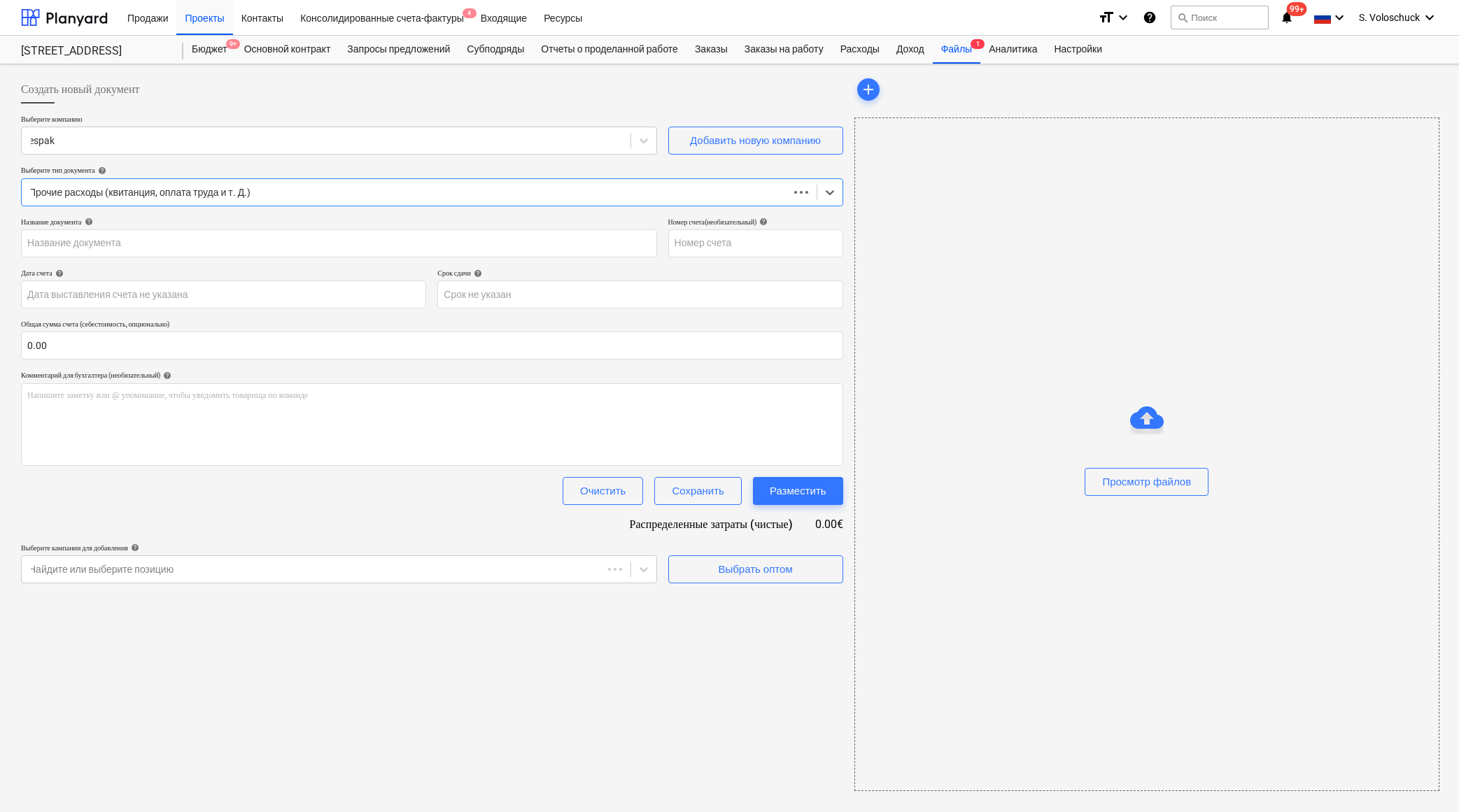
type input "0908440"
type input "[DATE]"
type input "15 Oct 2025"
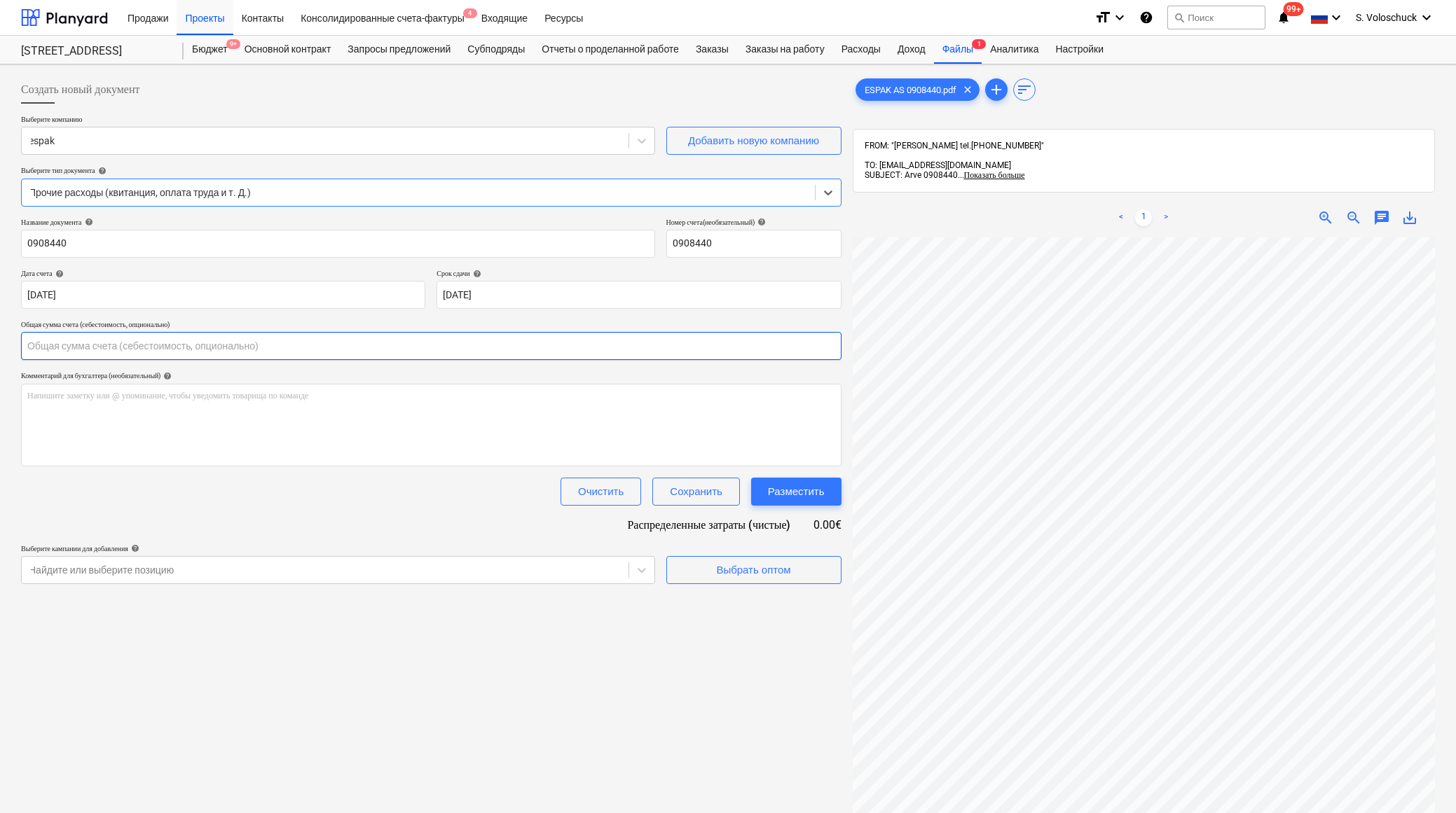
click at [103, 348] on input "text" at bounding box center [431, 346] width 820 height 28
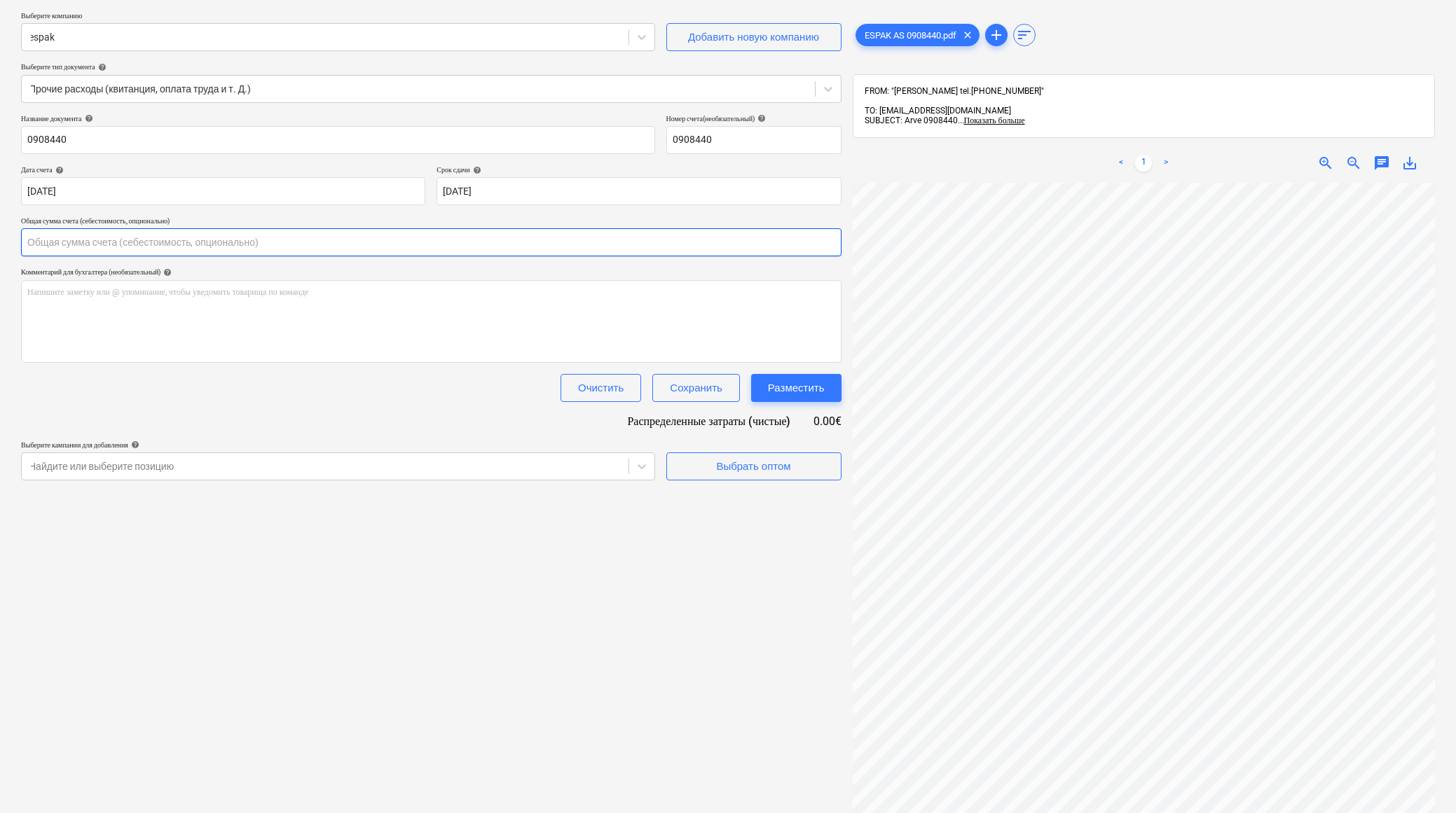
scroll to position [196, 0]
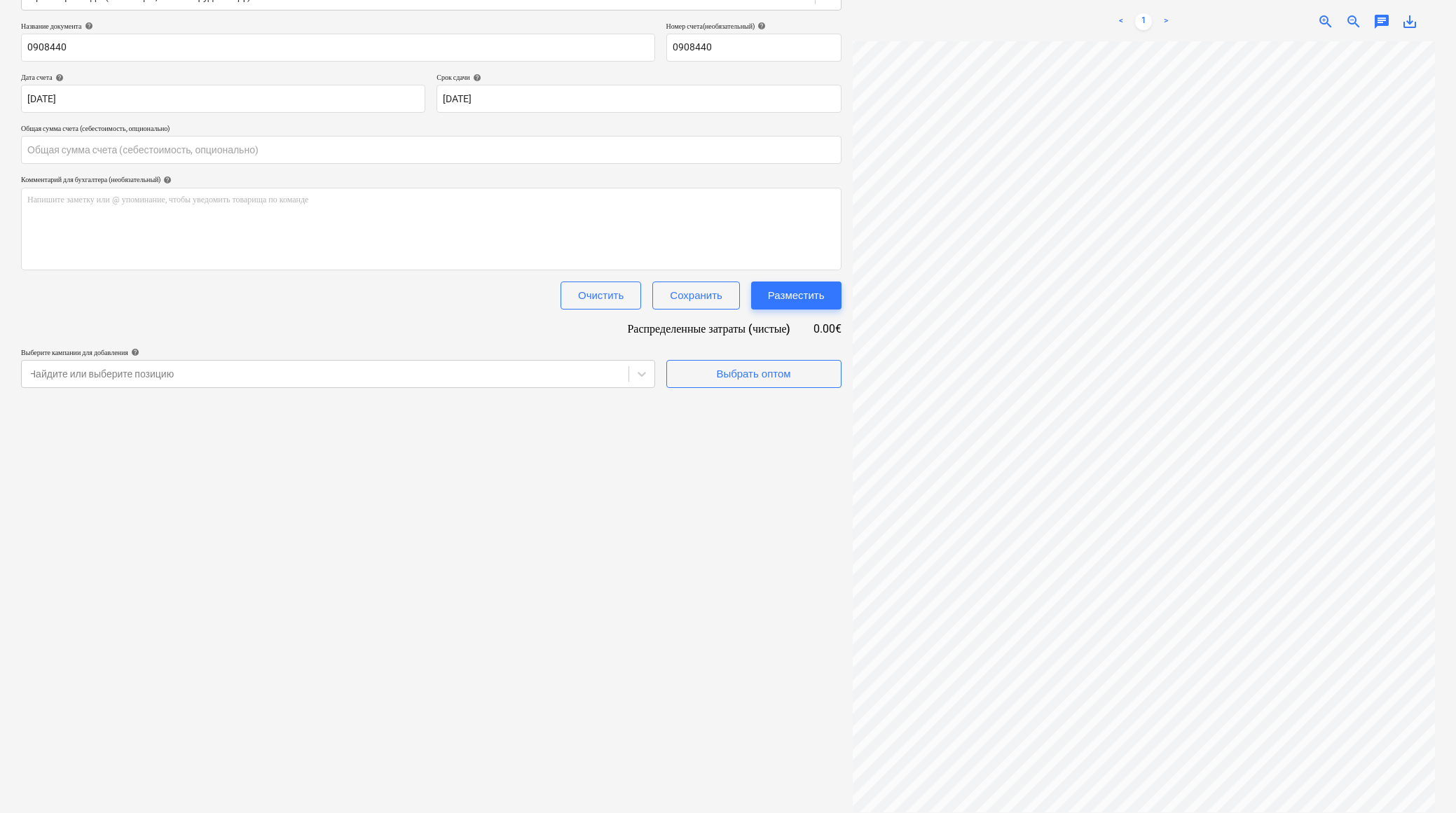
type input "0.00"
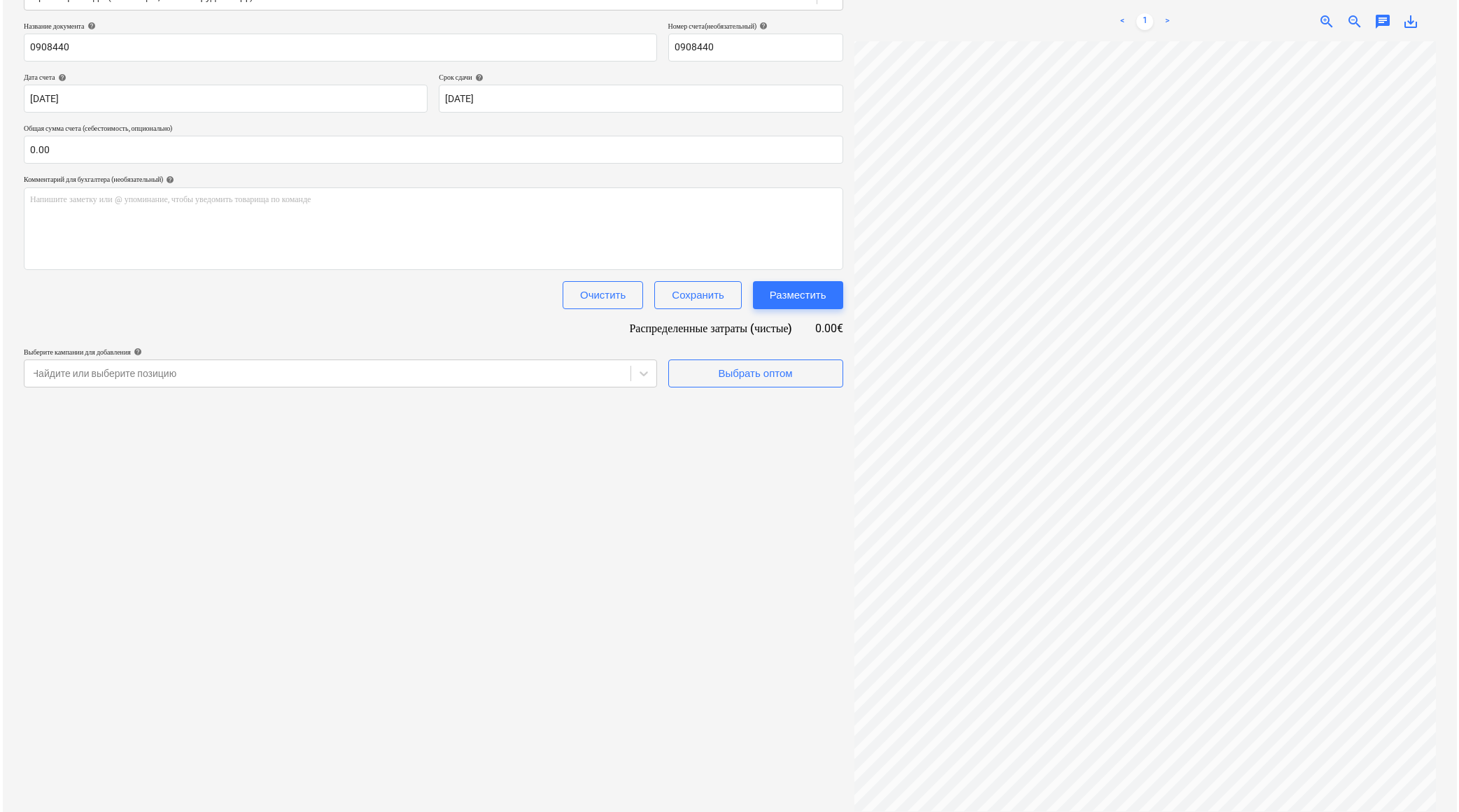
scroll to position [121, 51]
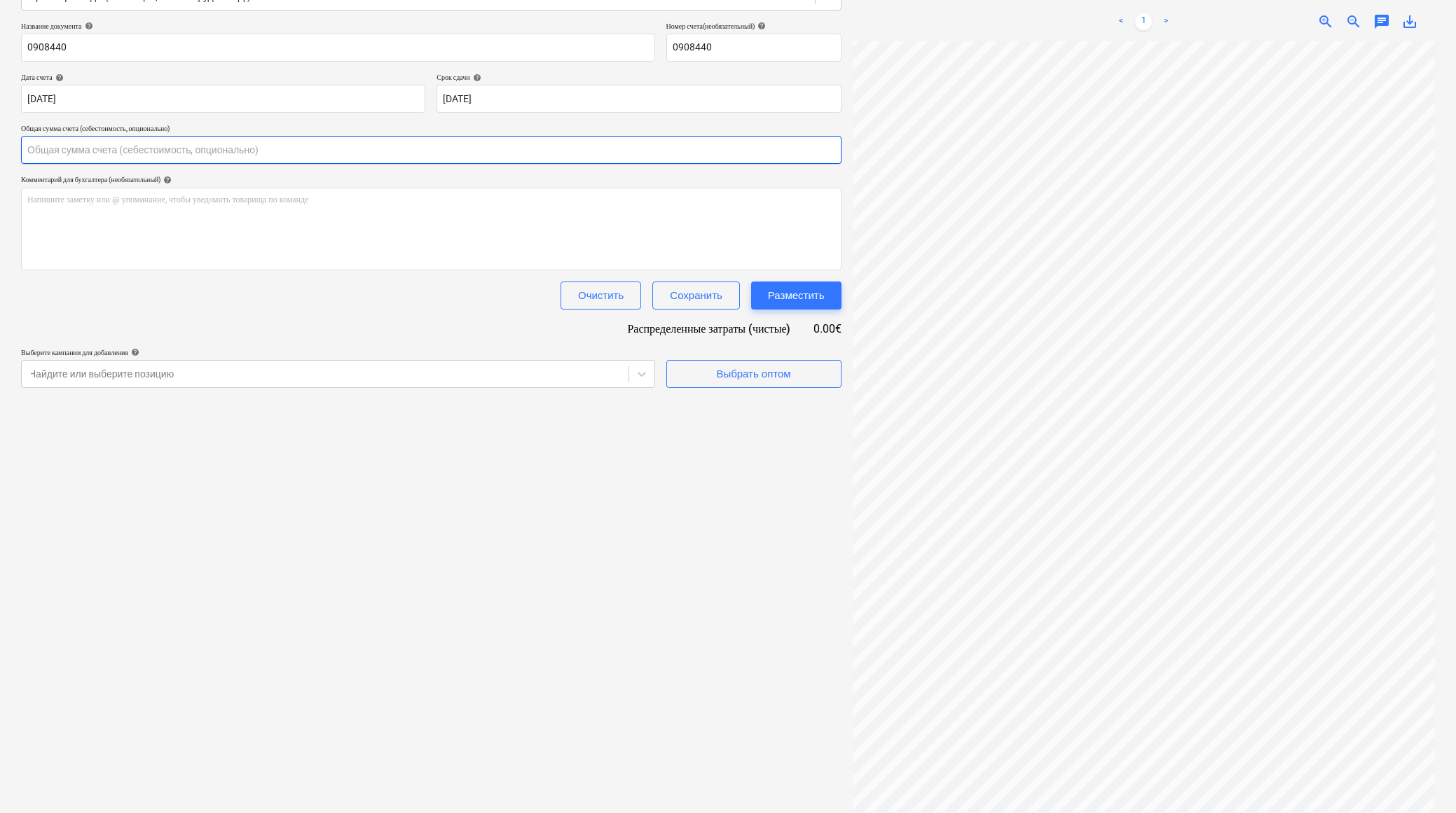
click at [142, 151] on input "text" at bounding box center [431, 150] width 820 height 28
type input "164.91"
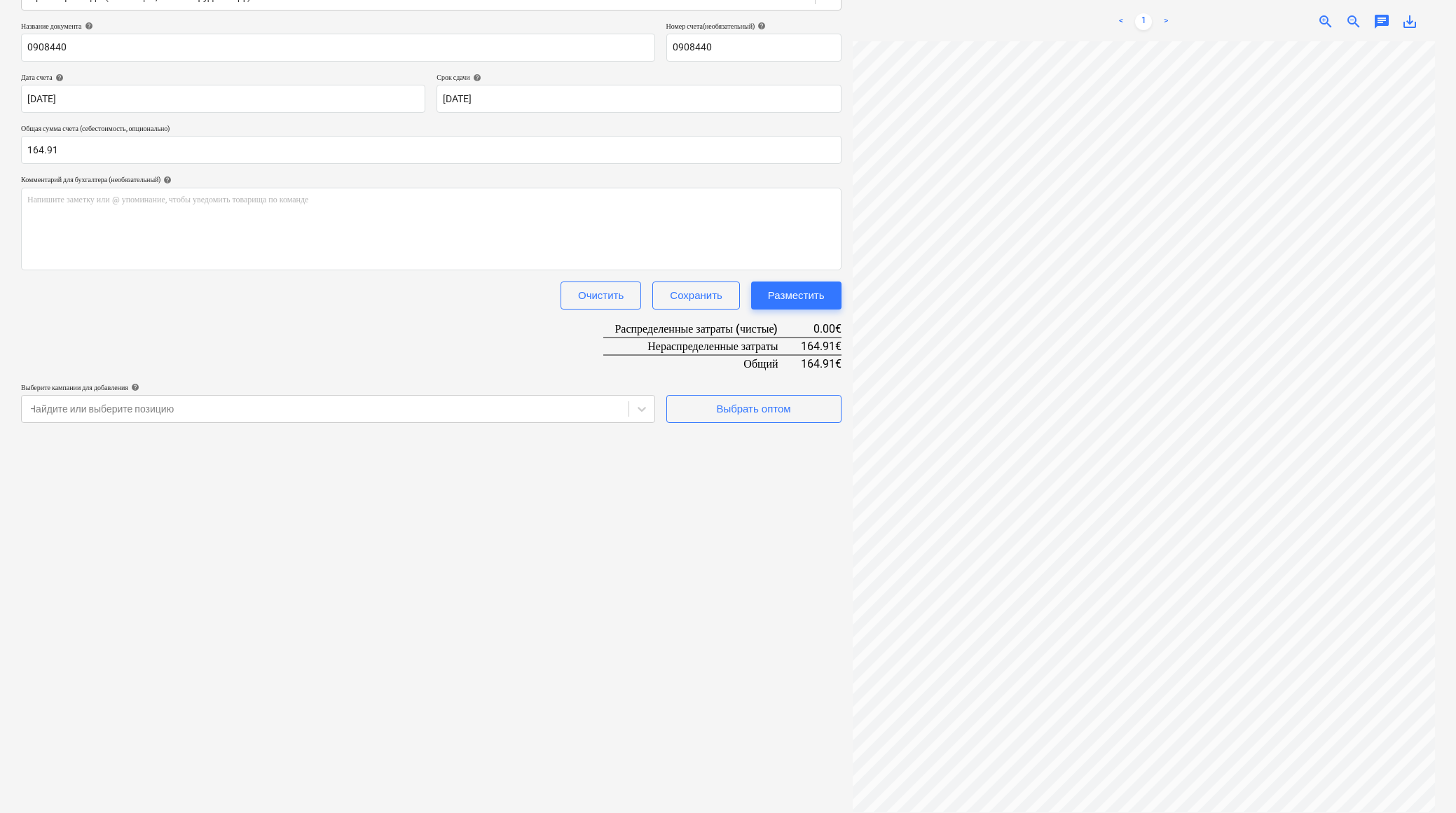
click at [535, 675] on div "Создать новый документ Выберите компанию espak Добавить новую компанию Выберите…" at bounding box center [431, 347] width 832 height 947
click at [692, 411] on span "Выбрать оптом" at bounding box center [754, 409] width 140 height 18
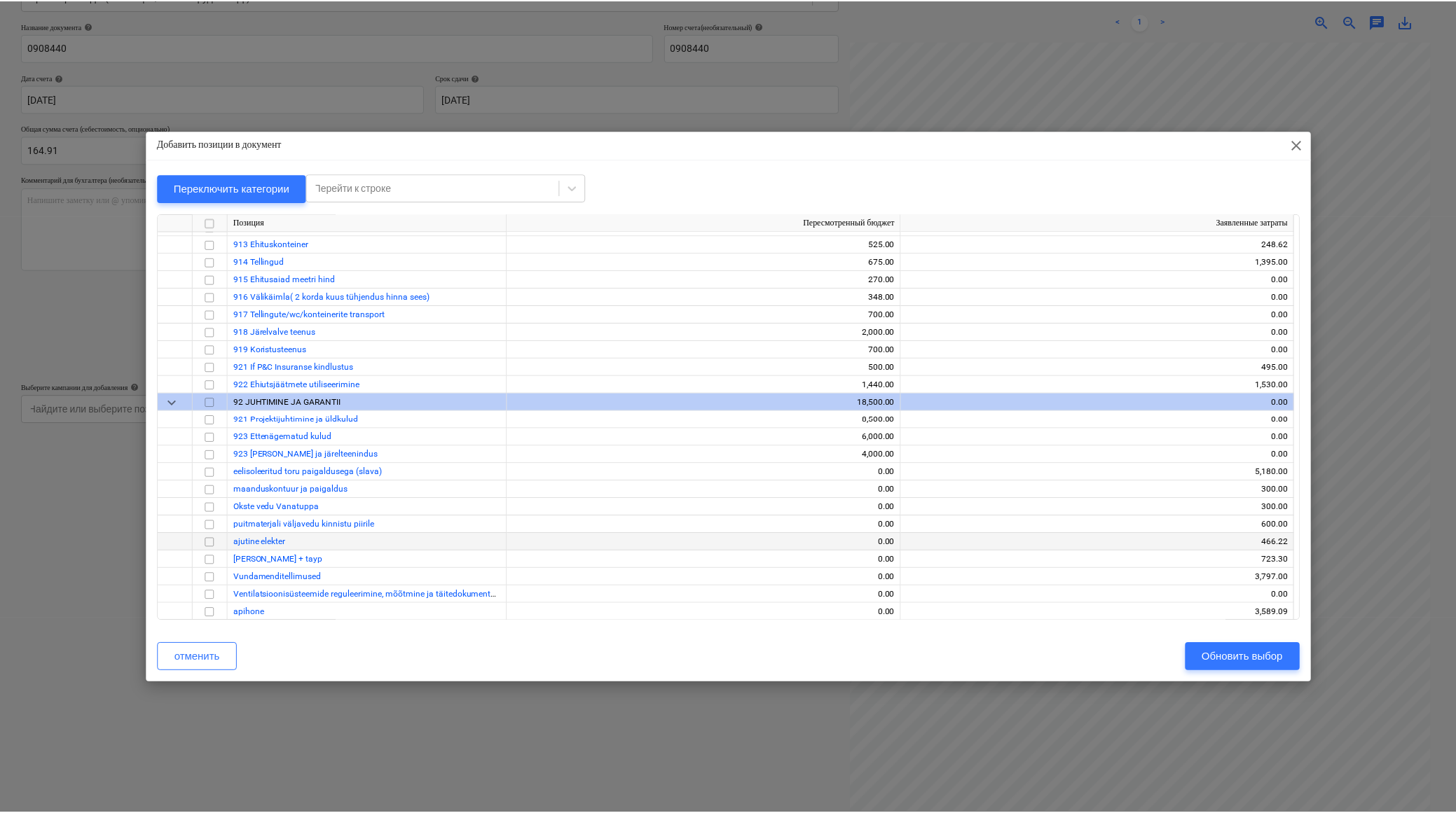
scroll to position [10365, 0]
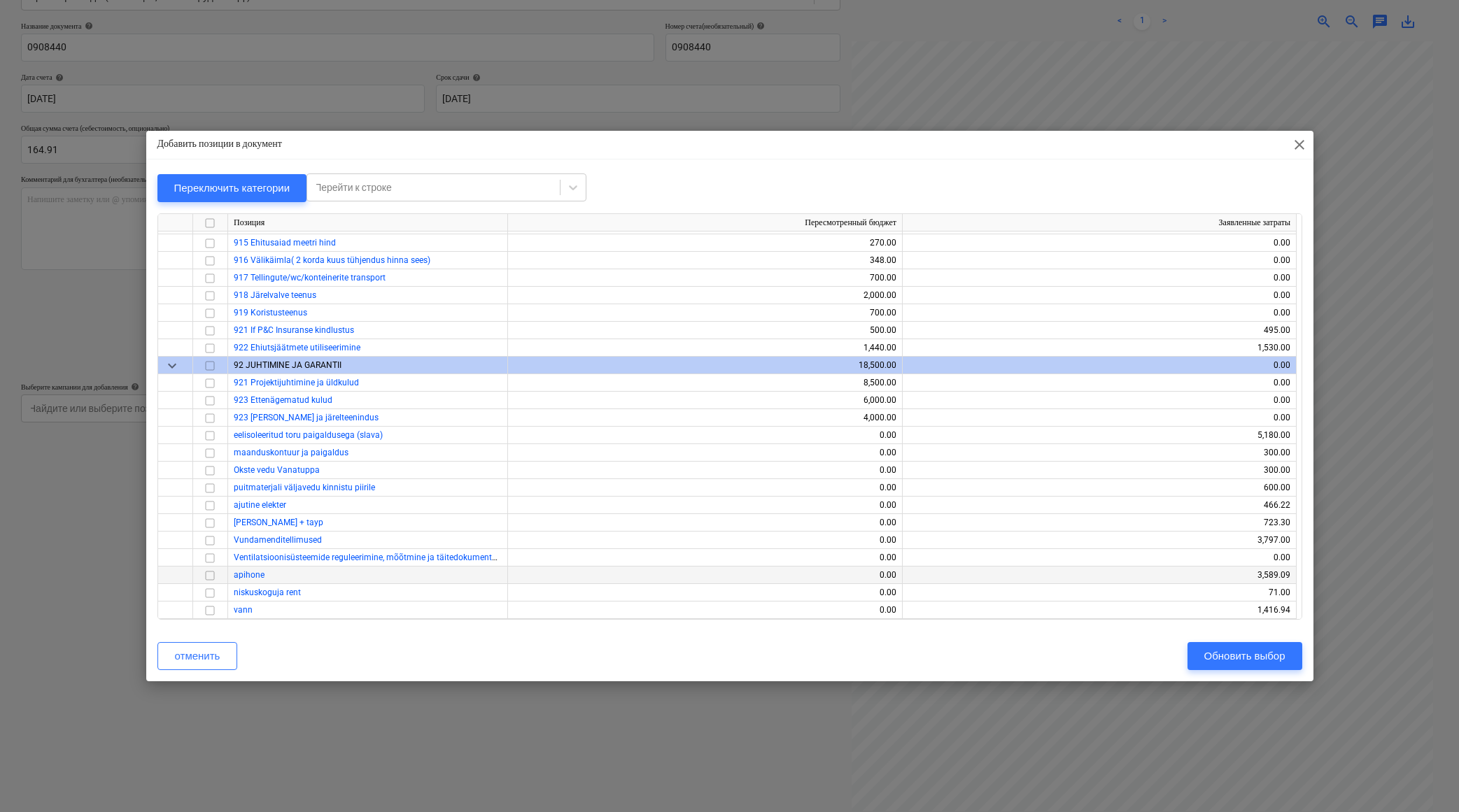
click at [253, 574] on span "apihone" at bounding box center [249, 575] width 31 height 10
drag, startPoint x: 211, startPoint y: 575, endPoint x: 238, endPoint y: 577, distance: 27.1
click at [211, 575] on input "checkbox" at bounding box center [210, 575] width 17 height 17
click at [1216, 655] on div "Обновить выбор" at bounding box center [1245, 656] width 81 height 18
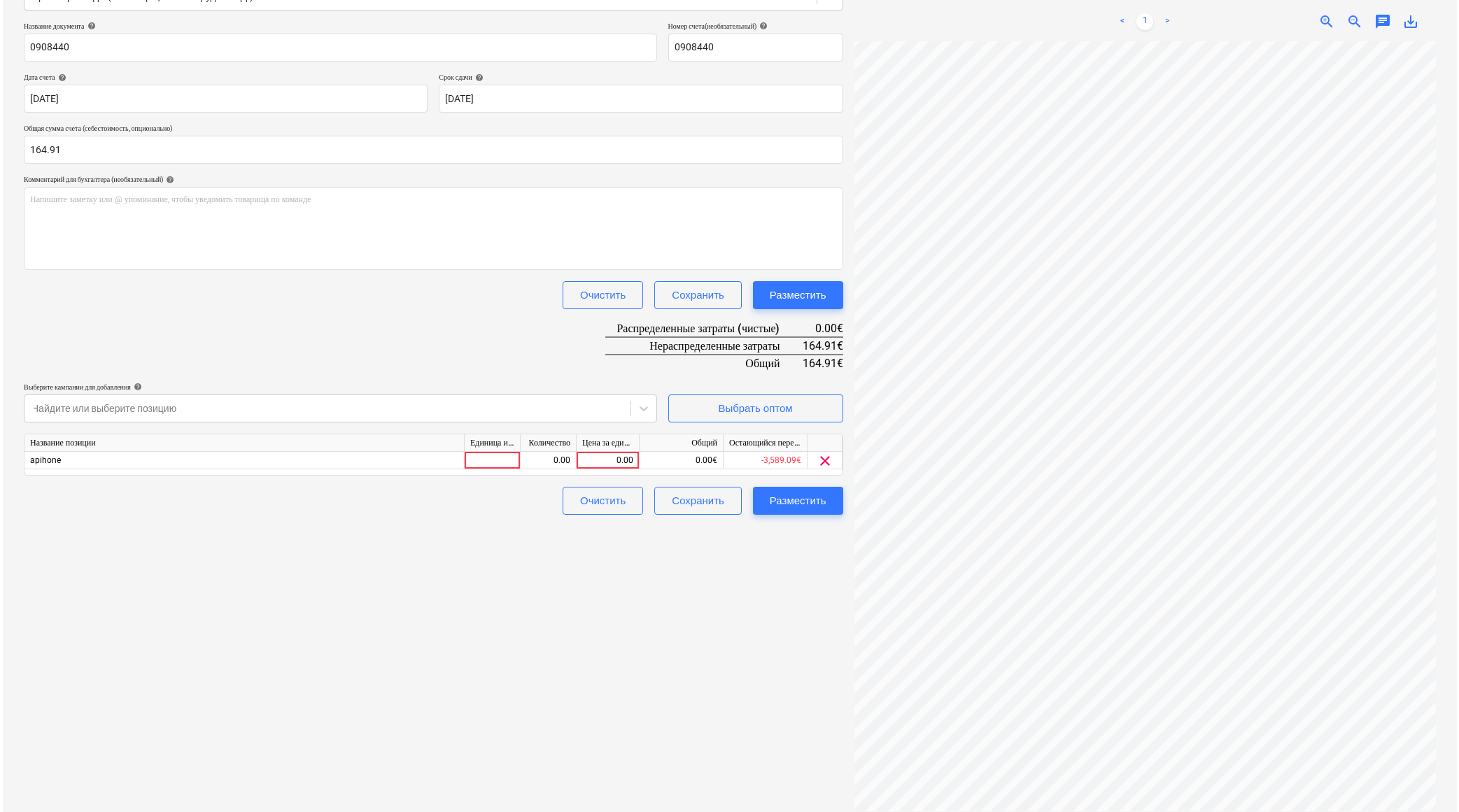
scroll to position [121, 49]
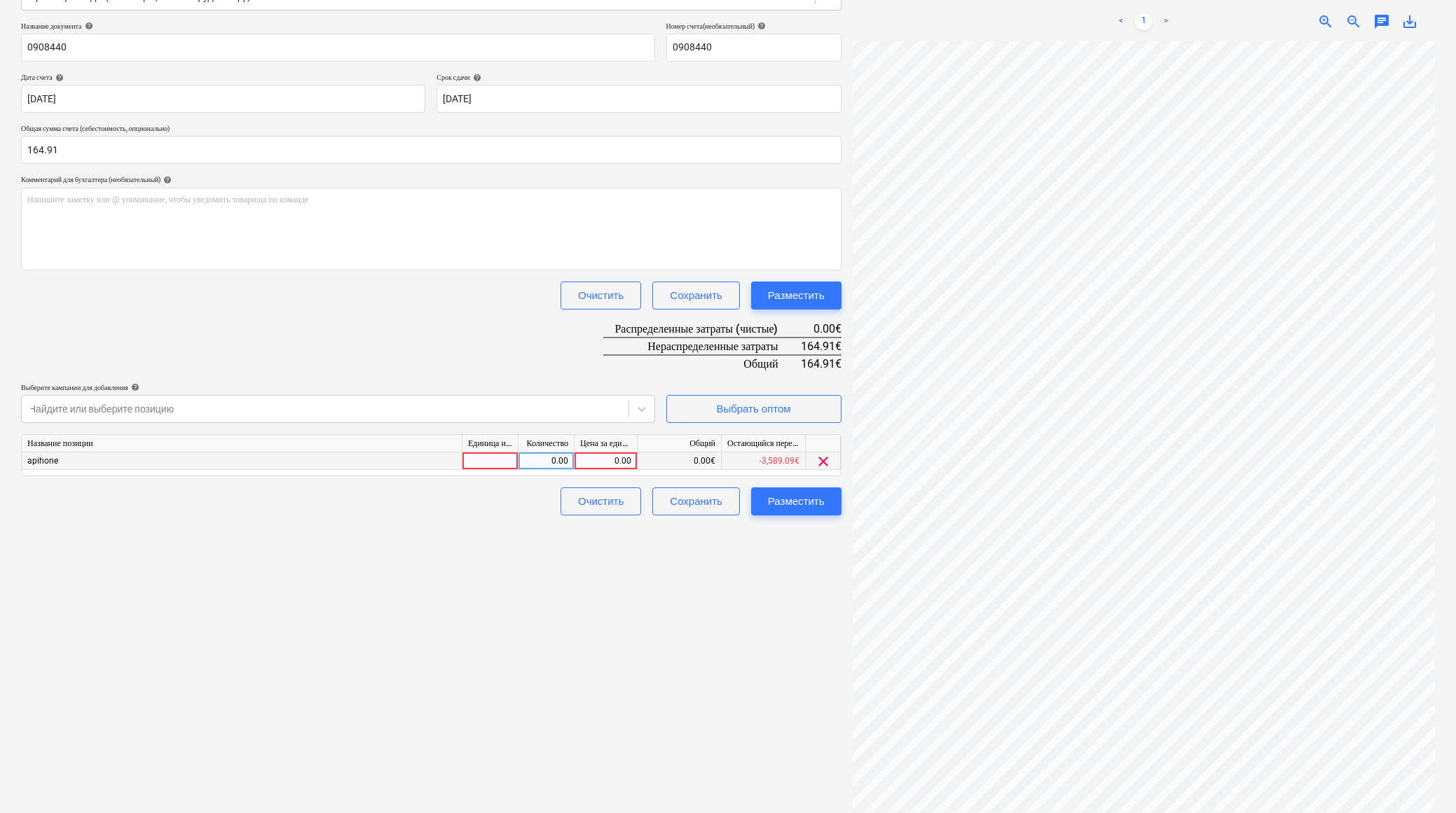
click at [588, 457] on div "0.00" at bounding box center [605, 461] width 51 height 17
type input "164.91"
click at [702, 659] on div "Создать новый документ Выберите компанию espak Добавить новую компанию Выберите…" at bounding box center [431, 347] width 832 height 947
click at [801, 498] on div "Разместить" at bounding box center [796, 501] width 56 height 18
